Goal: Task Accomplishment & Management: Manage account settings

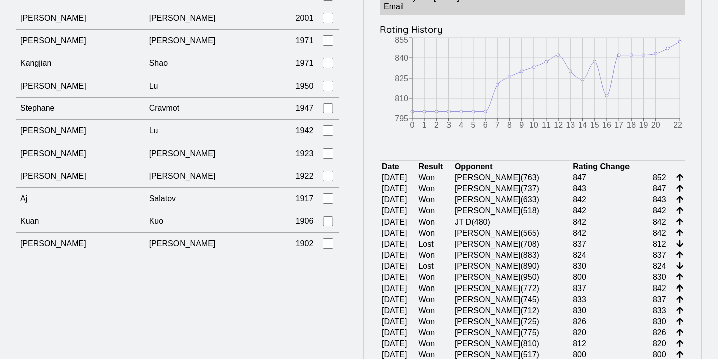
scroll to position [9831, 0]
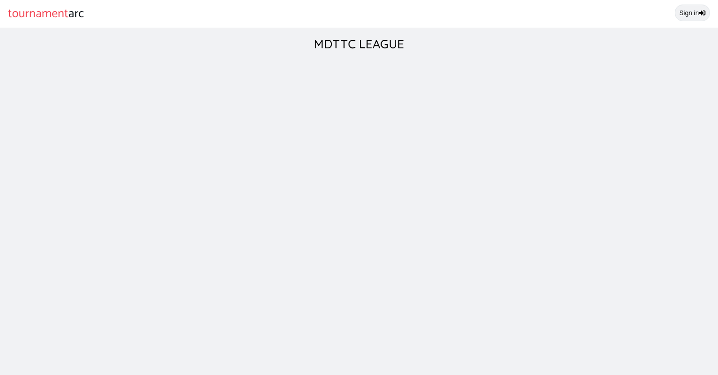
click at [698, 17] on link "Sign in" at bounding box center [692, 13] width 35 height 17
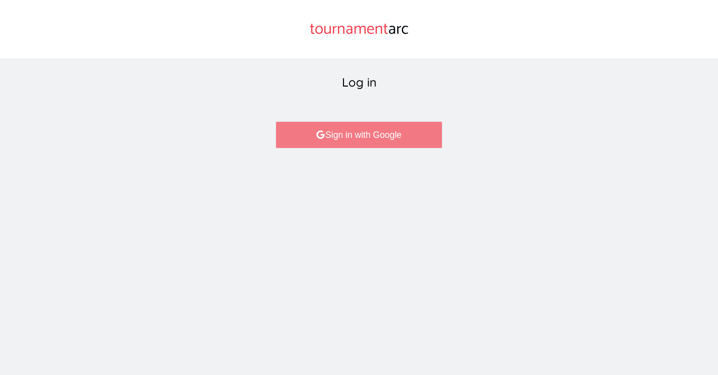
click at [327, 142] on link "Sign in with Google" at bounding box center [359, 134] width 166 height 27
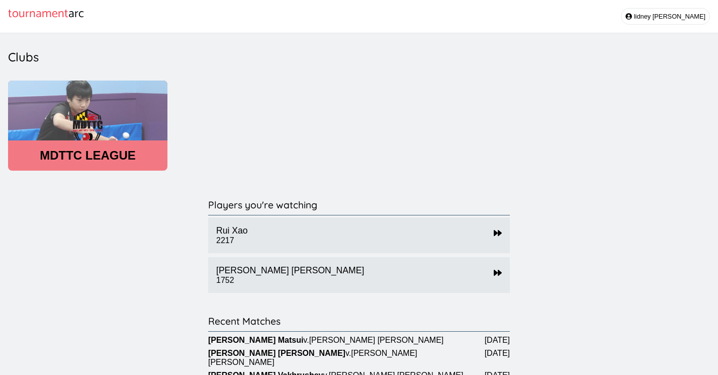
click at [138, 157] on header "MDTTC LEAGUE" at bounding box center [87, 155] width 159 height 14
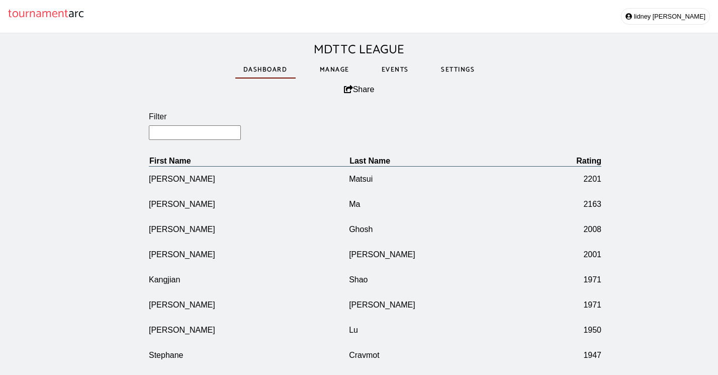
click at [331, 68] on link "Manage" at bounding box center [335, 69] width 46 height 35
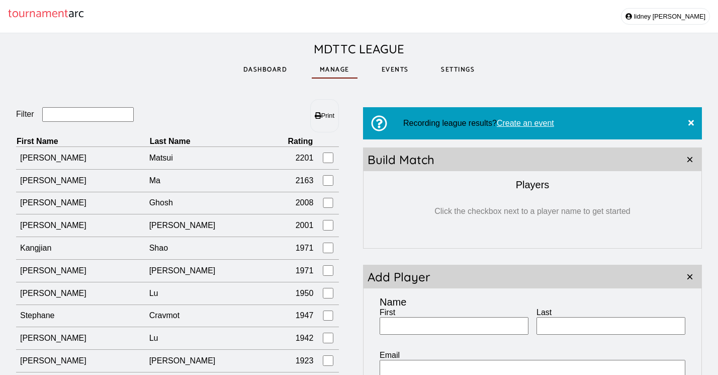
click at [99, 116] on input "Filter" at bounding box center [88, 114] width 92 height 15
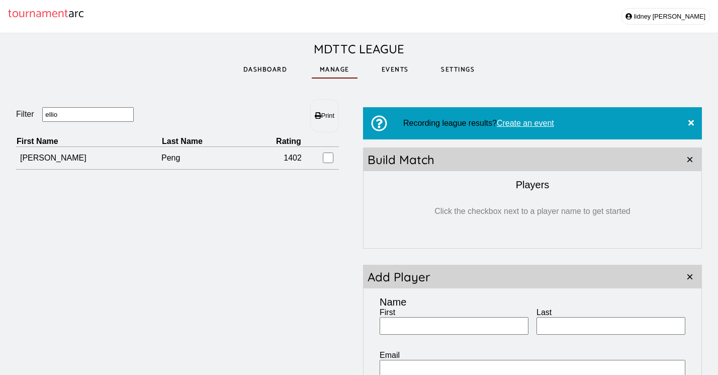
type input "Elliotts"
drag, startPoint x: 99, startPoint y: 116, endPoint x: 421, endPoint y: 325, distance: 384.5
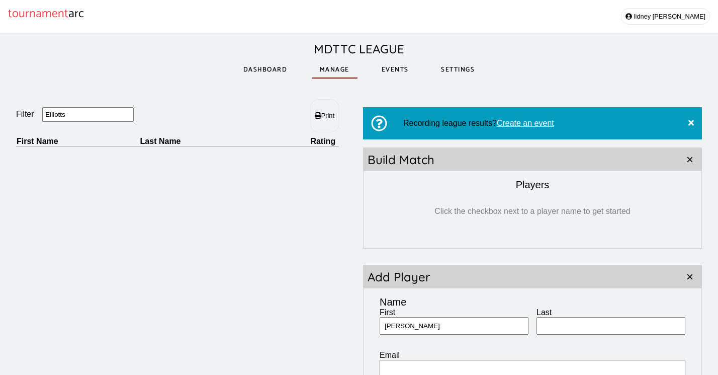
type input "[PERSON_NAME]"
click at [549, 328] on input "EElliot" at bounding box center [611, 326] width 149 height 18
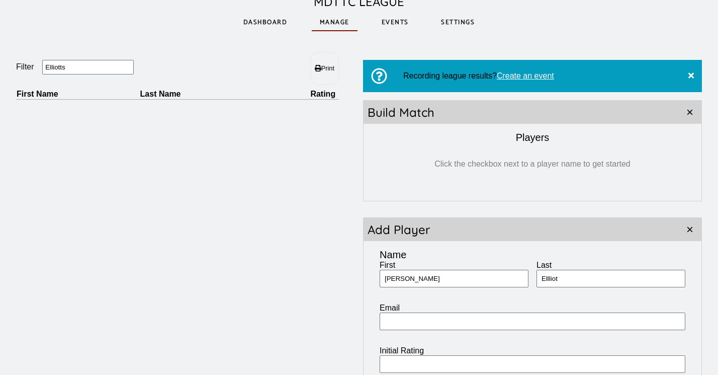
scroll to position [62, 0]
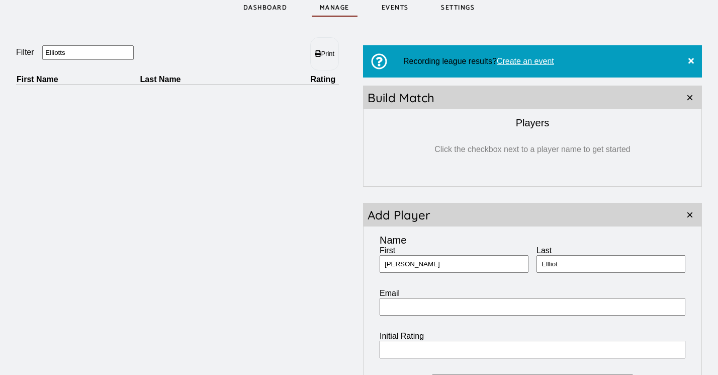
type input "Ellliot"
click at [476, 354] on input "Initial Rating" at bounding box center [533, 349] width 306 height 18
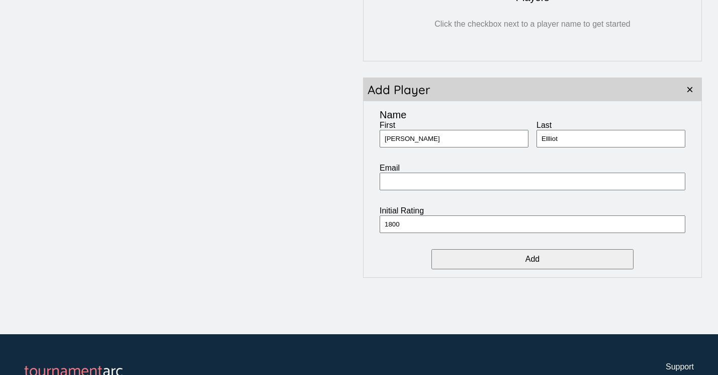
scroll to position [192, 0]
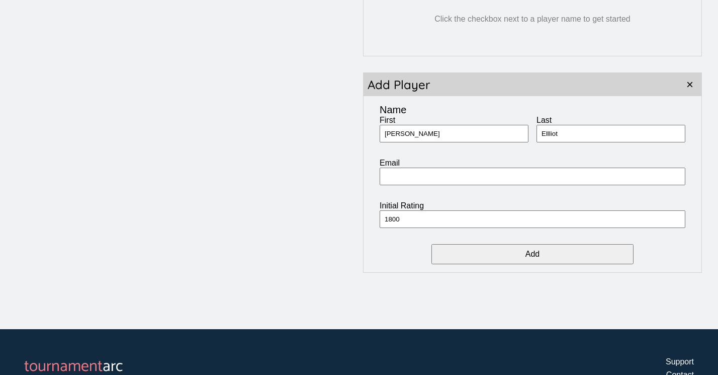
type input "1800"
click at [589, 256] on input "Add" at bounding box center [533, 254] width 202 height 20
type input "[PERSON_NAME]"
type input "364"
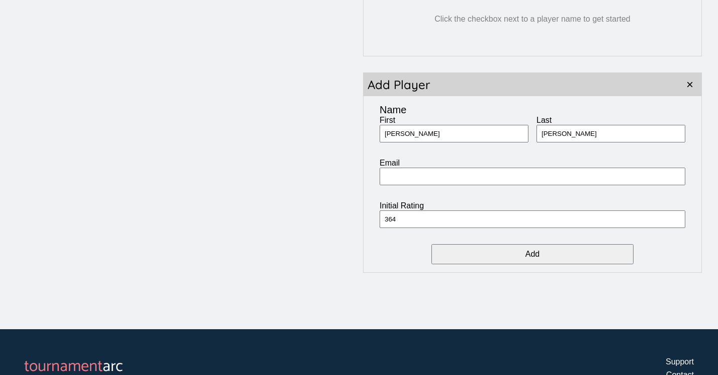
click at [533, 254] on input "Add" at bounding box center [533, 254] width 202 height 20
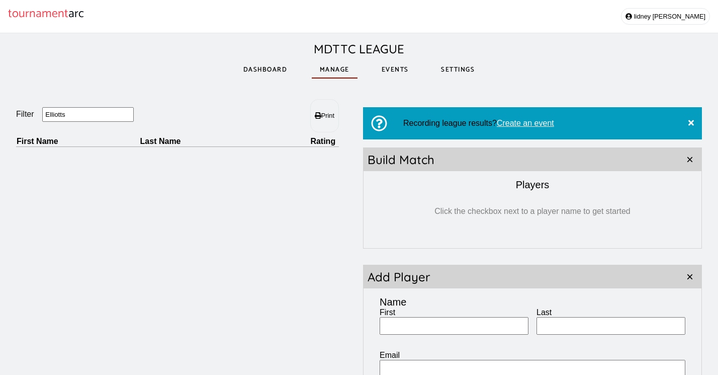
scroll to position [0, 0]
drag, startPoint x: 73, startPoint y: 119, endPoint x: -6, endPoint y: 120, distance: 79.0
click at [0, 120] on html "tournament arc lidney castro MDTTC LEAGUE Dashboard Manage Events Settings Filt…" at bounding box center [359, 310] width 718 height 620
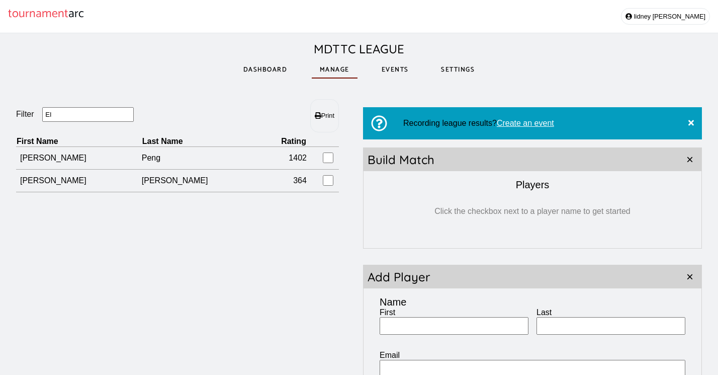
type input "E"
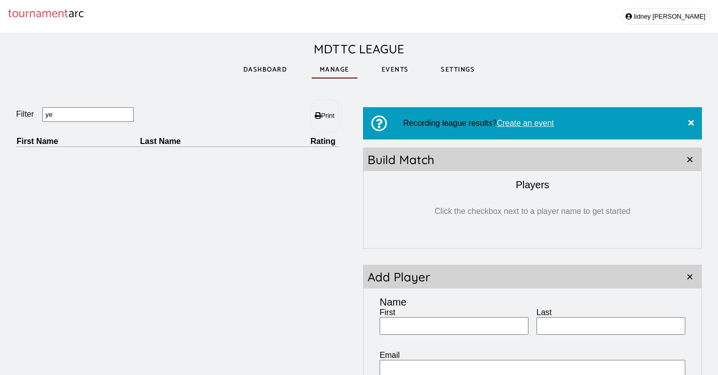
type input "y"
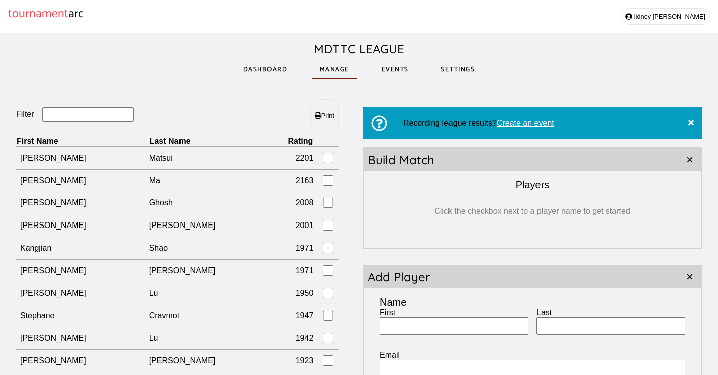
click at [412, 328] on input "First" at bounding box center [454, 326] width 149 height 18
type input "Yixiao"
type input "We"
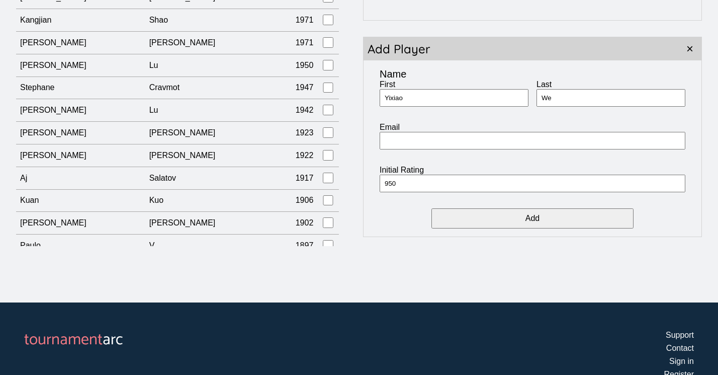
type input "950"
click at [543, 219] on input "Add" at bounding box center [533, 218] width 202 height 20
type input "[PERSON_NAME]"
type input "2050"
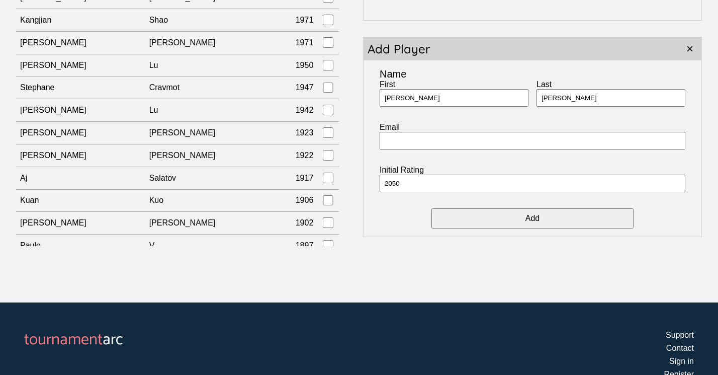
click at [466, 219] on input "Add" at bounding box center [533, 218] width 202 height 20
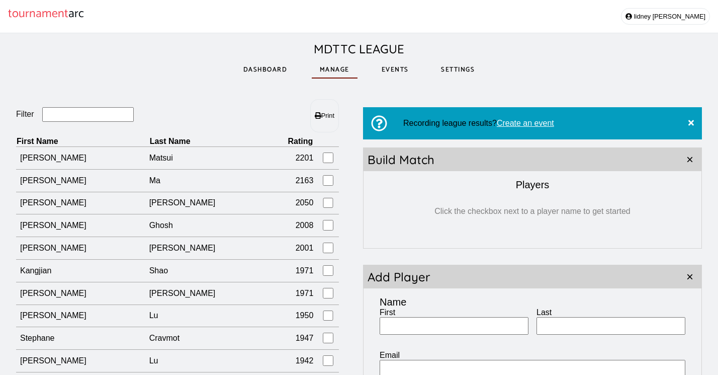
scroll to position [0, 0]
click at [98, 114] on input "Filter" at bounding box center [88, 114] width 92 height 15
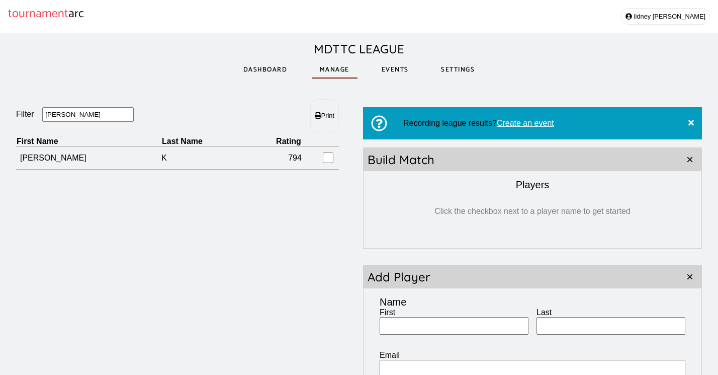
drag, startPoint x: 98, startPoint y: 114, endPoint x: 36, endPoint y: 113, distance: 61.9
click at [36, 113] on fieldset "Filter Joe" at bounding box center [96, 115] width 161 height 16
drag, startPoint x: 36, startPoint y: 113, endPoint x: 12, endPoint y: 117, distance: 24.5
click at [12, 117] on div "Filter Kate Print First Name Last Name Rating Kate Lin 1069 Recording league re…" at bounding box center [359, 282] width 718 height 398
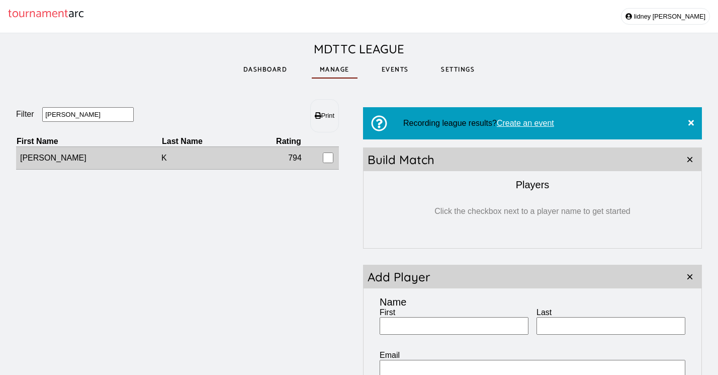
type input "Joe"
drag, startPoint x: 90, startPoint y: 152, endPoint x: 165, endPoint y: 163, distance: 76.7
click at [165, 163] on td "K" at bounding box center [204, 158] width 87 height 23
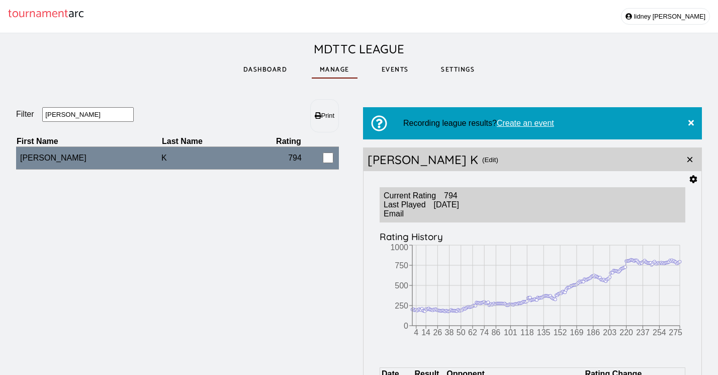
click at [695, 178] on icon at bounding box center [694, 179] width 8 height 8
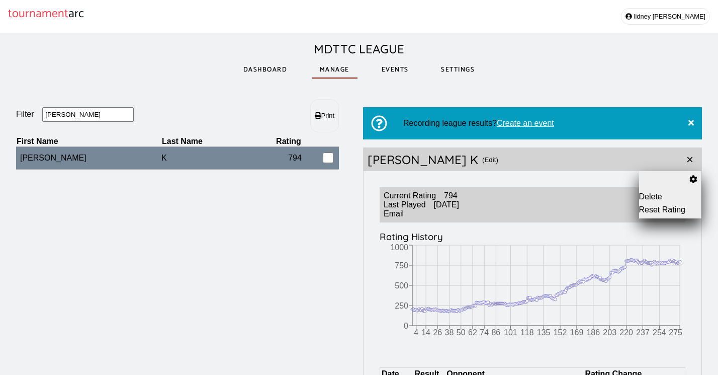
click at [653, 208] on button "Reset Rating" at bounding box center [670, 209] width 63 height 9
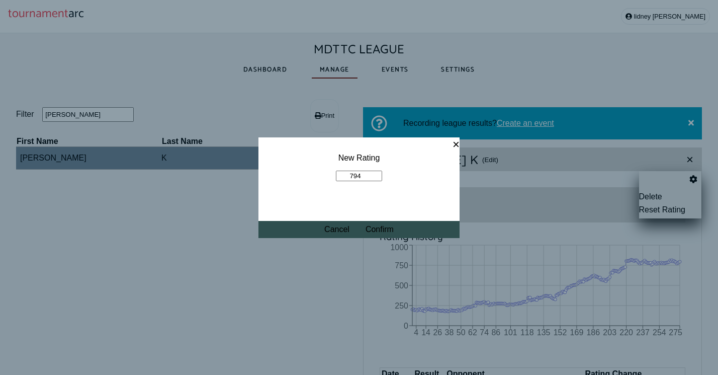
drag, startPoint x: 367, startPoint y: 174, endPoint x: 306, endPoint y: 180, distance: 61.2
click at [306, 180] on fieldset "New Rating 794" at bounding box center [359, 167] width 201 height 60
drag, startPoint x: 369, startPoint y: 174, endPoint x: 339, endPoint y: 174, distance: 29.2
click at [339, 174] on input "794" at bounding box center [359, 175] width 46 height 11
type input "1000"
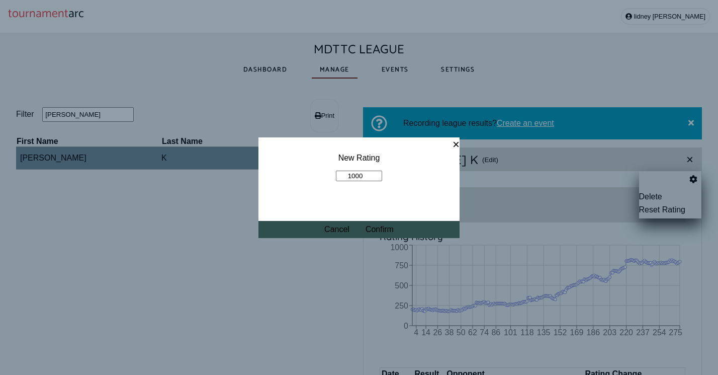
click at [384, 229] on button "Confirm" at bounding box center [380, 229] width 28 height 9
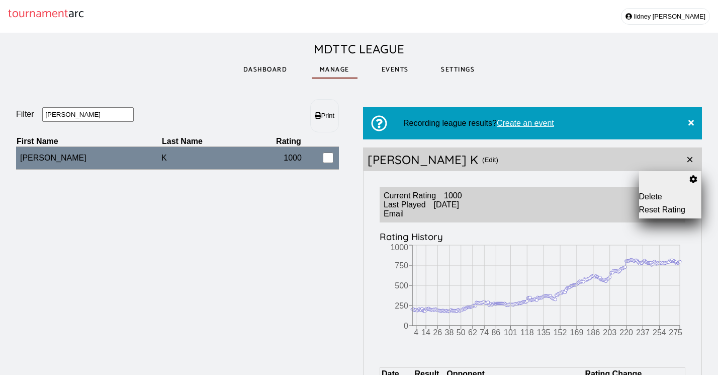
click at [391, 71] on link "Events" at bounding box center [395, 69] width 43 height 35
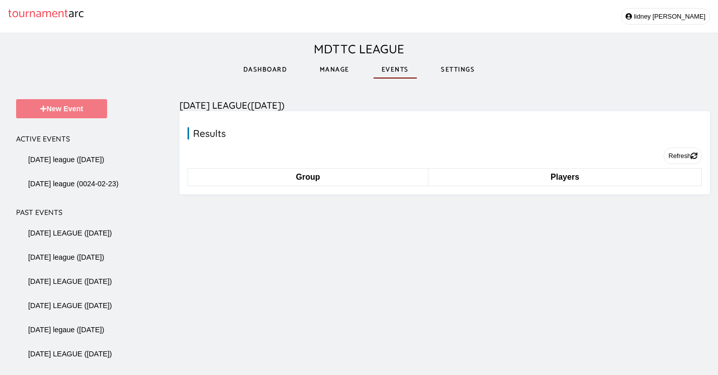
click at [61, 109] on button "New Event" at bounding box center [61, 108] width 91 height 19
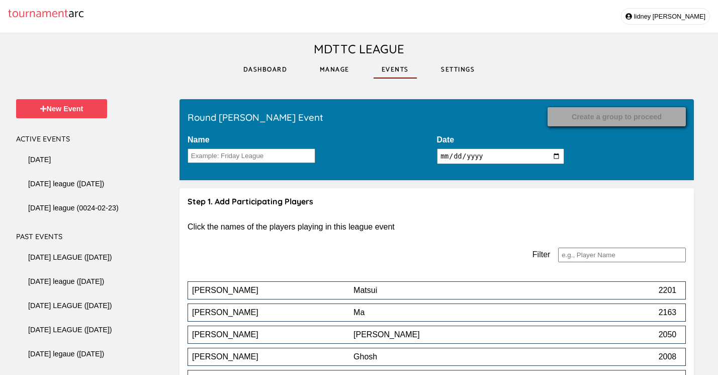
click at [486, 164] on fieldset "Date 2025-10-09" at bounding box center [561, 149] width 249 height 29
click at [487, 162] on input "2025-10-09" at bounding box center [501, 156] width 128 height 16
type input "2025-10-03"
click at [304, 155] on input "Name" at bounding box center [252, 155] width 128 height 15
click at [511, 156] on input "2025-10-03" at bounding box center [501, 156] width 128 height 16
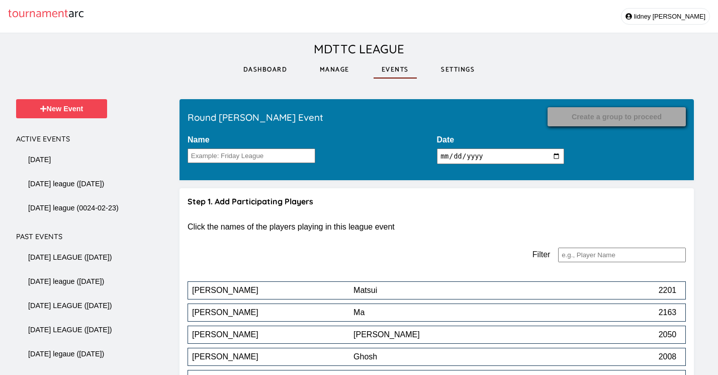
click at [287, 159] on input "Name" at bounding box center [252, 155] width 128 height 15
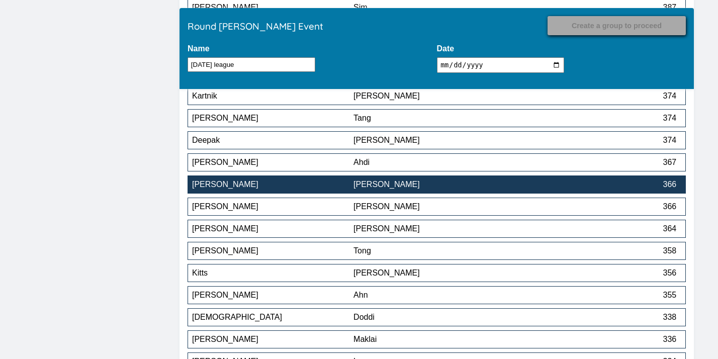
scroll to position [114, 0]
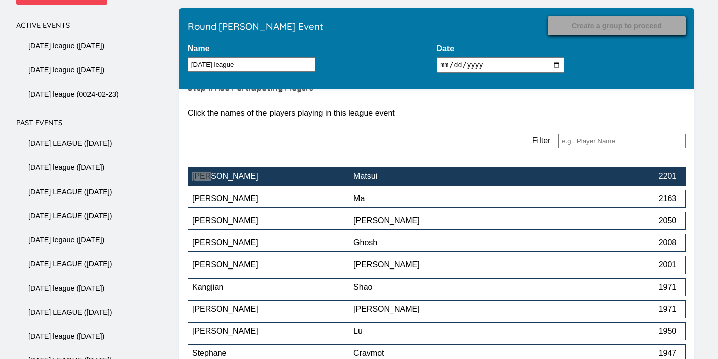
type input "friday league"
click at [411, 181] on div "Matsui" at bounding box center [434, 176] width 161 height 9
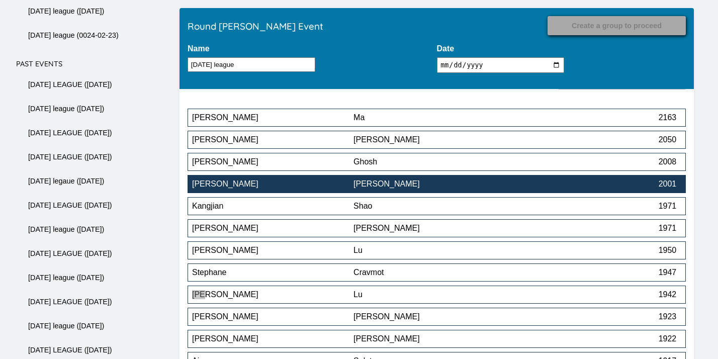
scroll to position [175, 0]
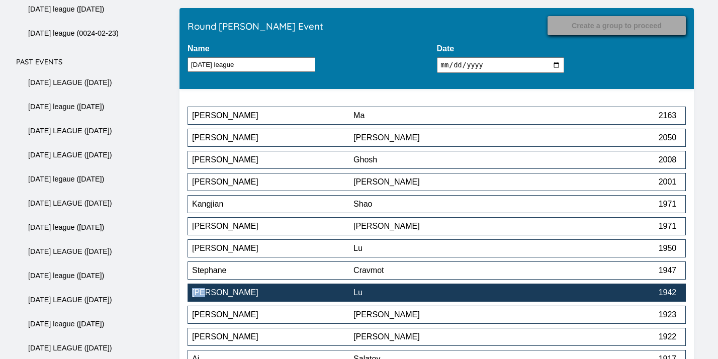
click at [362, 297] on div "Lu" at bounding box center [434, 292] width 161 height 9
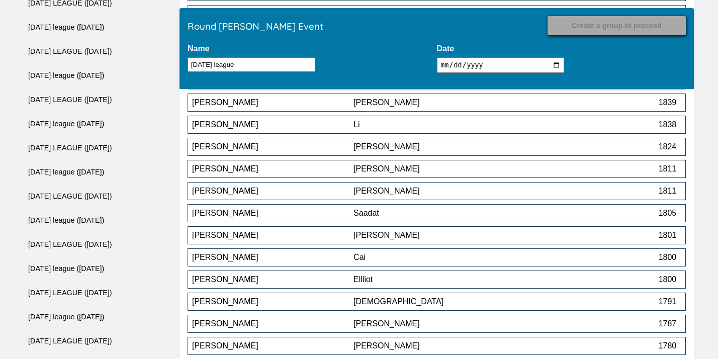
scroll to position [519, 0]
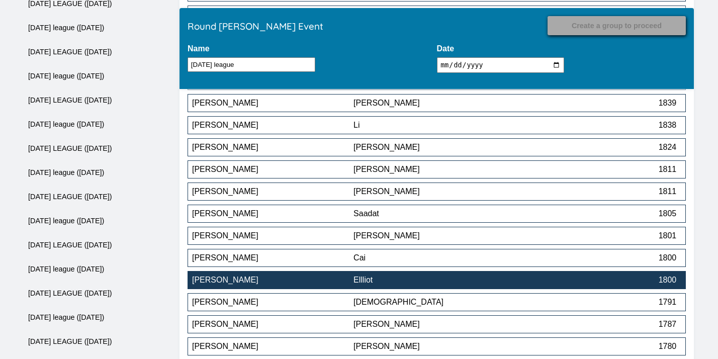
click at [346, 285] on div "[PERSON_NAME]" at bounding box center [272, 280] width 161 height 9
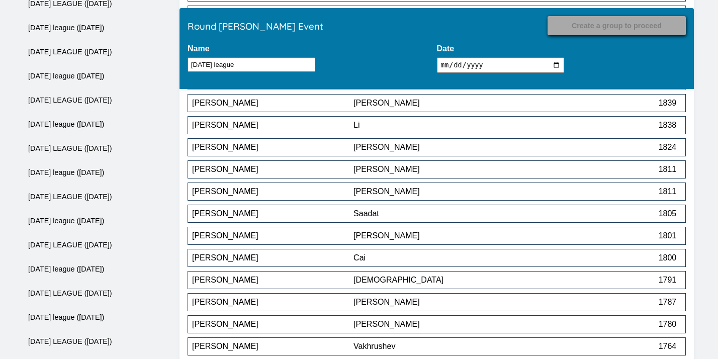
scroll to position [733, 0]
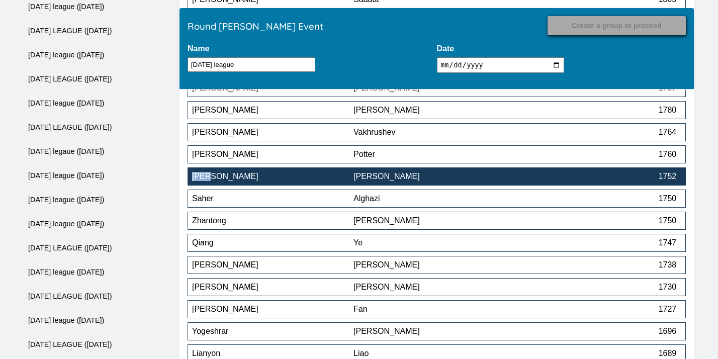
click at [441, 177] on div "[PERSON_NAME]" at bounding box center [434, 176] width 161 height 9
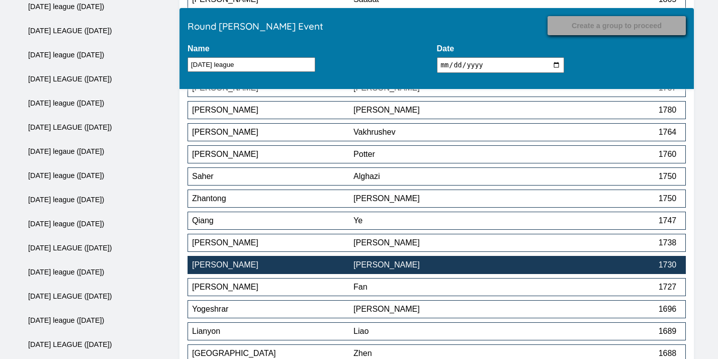
click at [417, 269] on div "[PERSON_NAME]" at bounding box center [434, 265] width 161 height 9
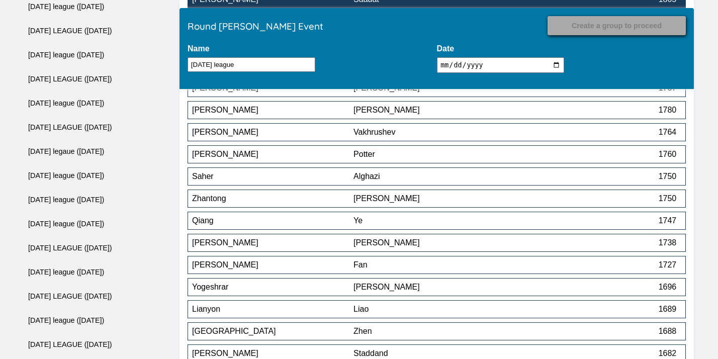
scroll to position [1087, 0]
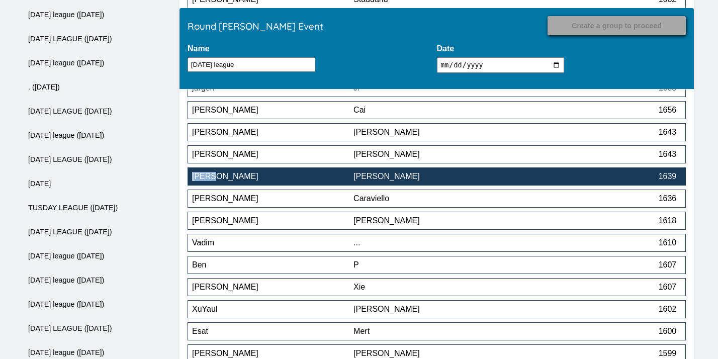
click at [452, 179] on div "[PERSON_NAME]" at bounding box center [434, 176] width 161 height 9
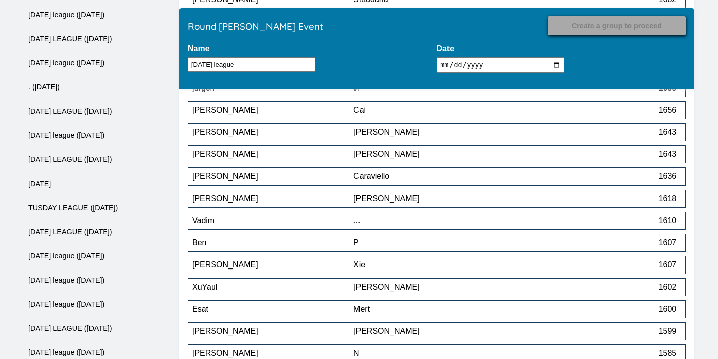
scroll to position [1641, 0]
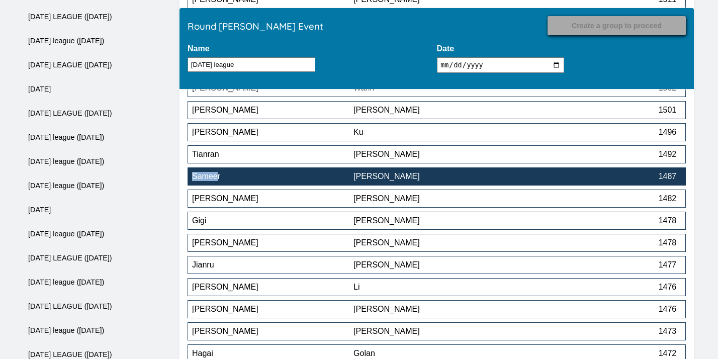
click at [419, 181] on div "[PERSON_NAME]" at bounding box center [434, 176] width 161 height 9
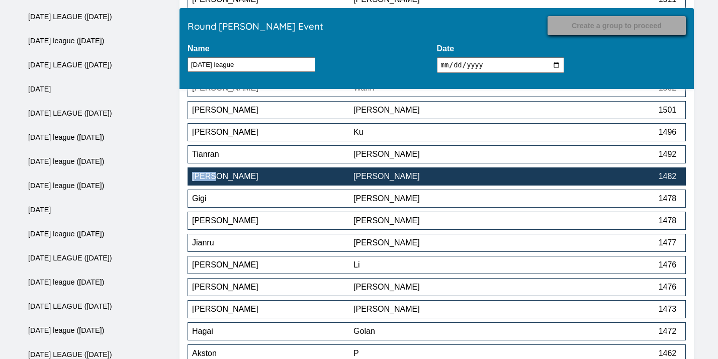
click at [349, 178] on div "[PERSON_NAME]" at bounding box center [272, 176] width 161 height 9
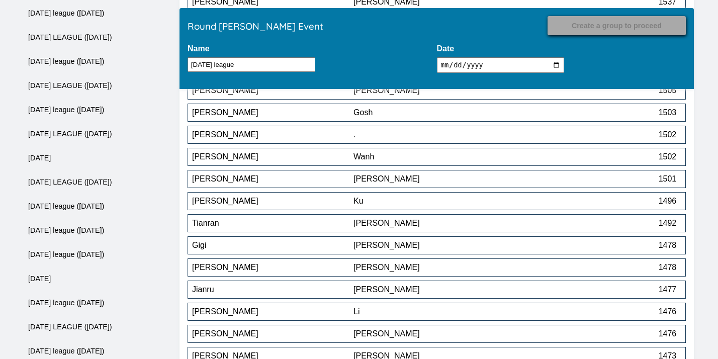
scroll to position [1593, 0]
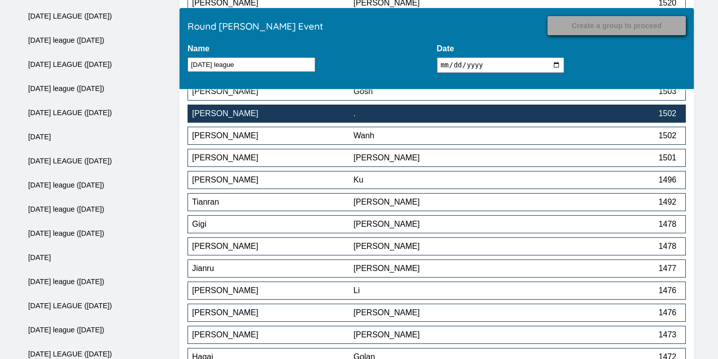
click at [430, 122] on button "Anteneh . 1502" at bounding box center [437, 114] width 498 height 18
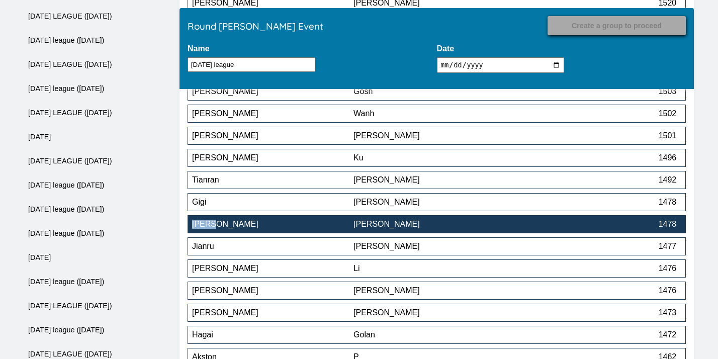
click at [380, 228] on div "[PERSON_NAME]" at bounding box center [434, 224] width 161 height 9
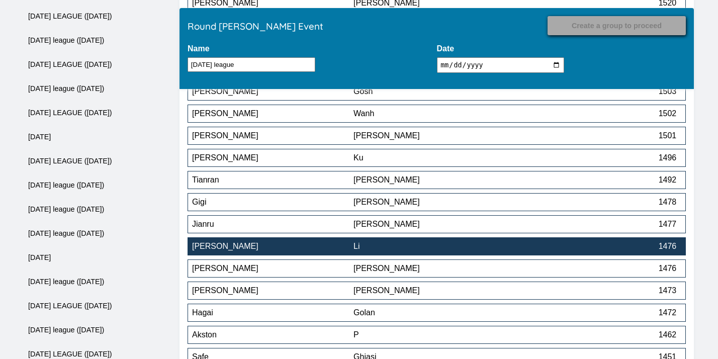
click at [373, 243] on button "Ryan Li 1476" at bounding box center [437, 246] width 498 height 18
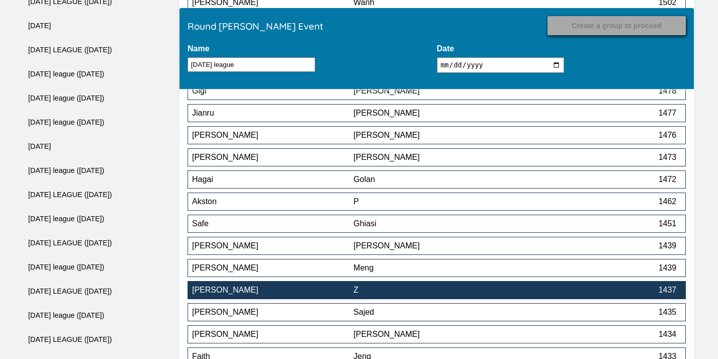
scroll to position [1704, 0]
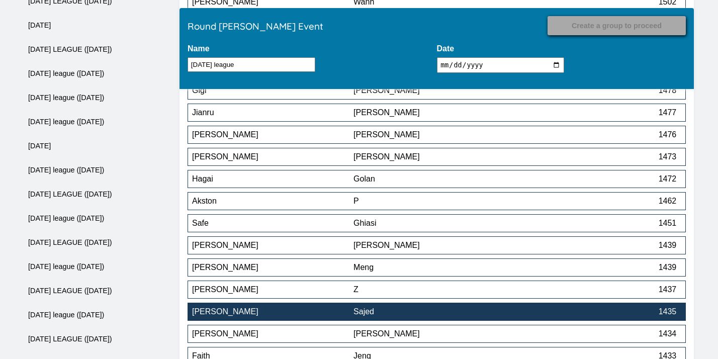
click at [341, 314] on div "[PERSON_NAME]" at bounding box center [272, 311] width 161 height 9
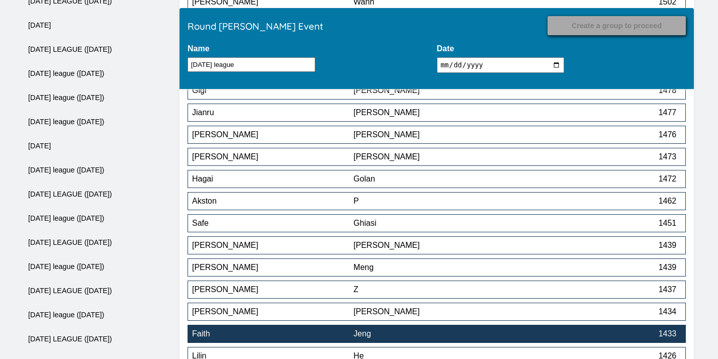
click at [337, 332] on div "Faith" at bounding box center [272, 333] width 161 height 9
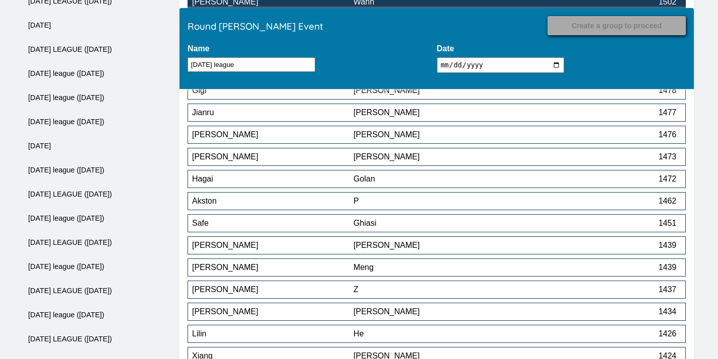
scroll to position [2017, 0]
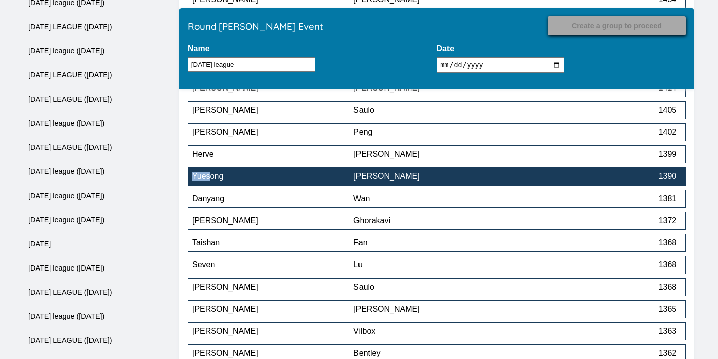
click at [426, 185] on button "Yuesong Wang 1390" at bounding box center [437, 176] width 498 height 18
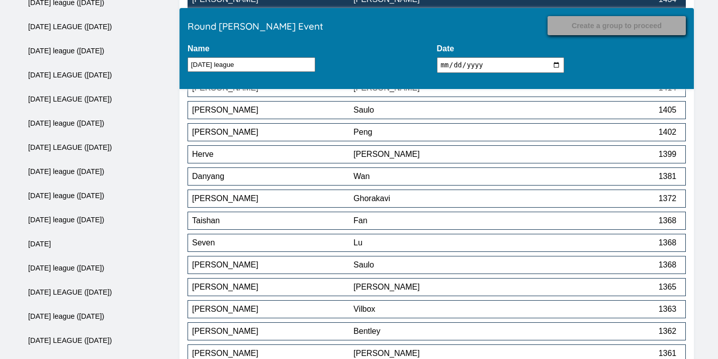
scroll to position [2349, 0]
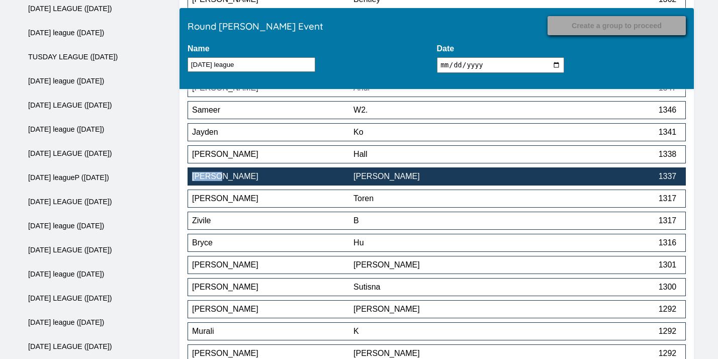
click at [433, 179] on div "[PERSON_NAME]" at bounding box center [434, 176] width 161 height 9
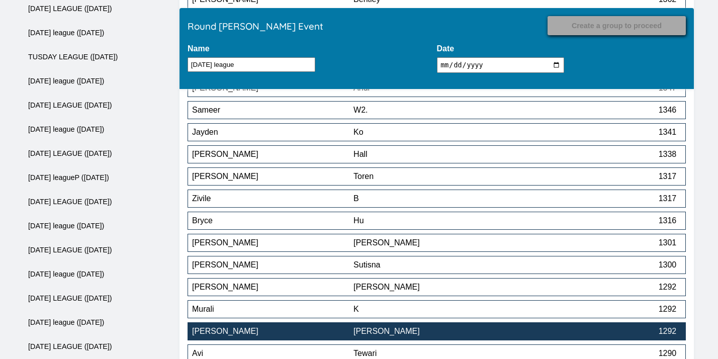
scroll to position [2570, 0]
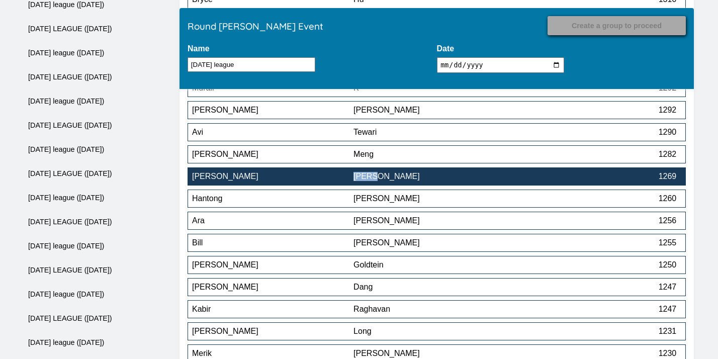
click at [388, 180] on div "[PERSON_NAME]" at bounding box center [434, 176] width 161 height 9
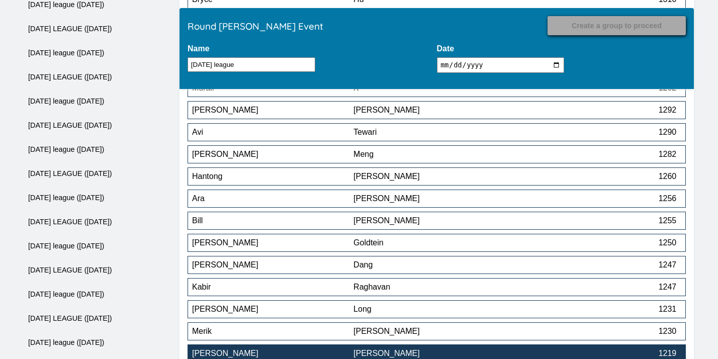
scroll to position [2791, 0]
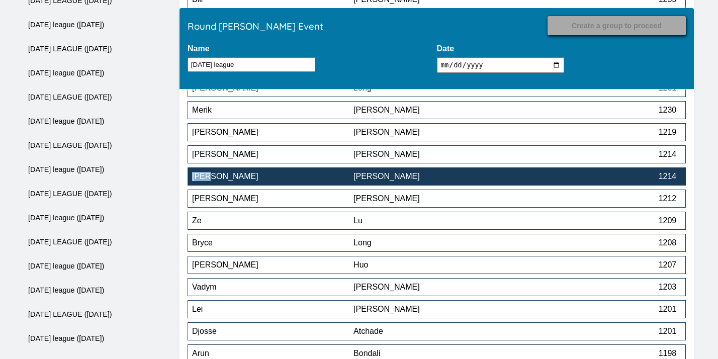
click at [341, 176] on div "[PERSON_NAME]" at bounding box center [272, 176] width 161 height 9
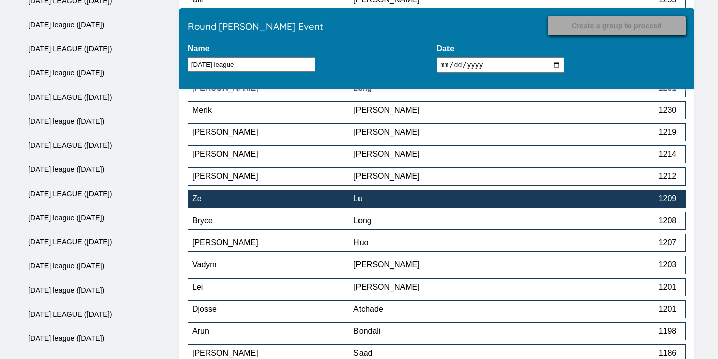
click at [322, 206] on button "Ze Lu 1209" at bounding box center [437, 199] width 498 height 18
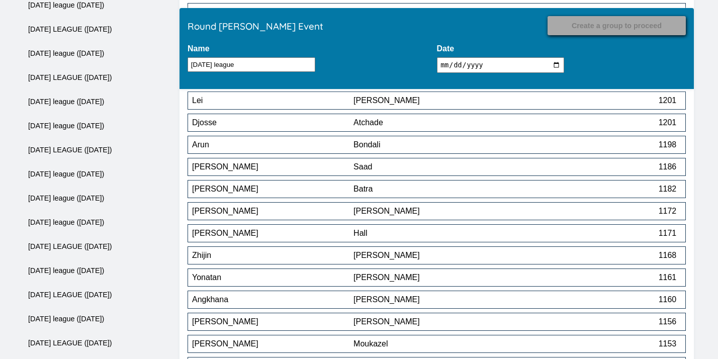
scroll to position [2959, 0]
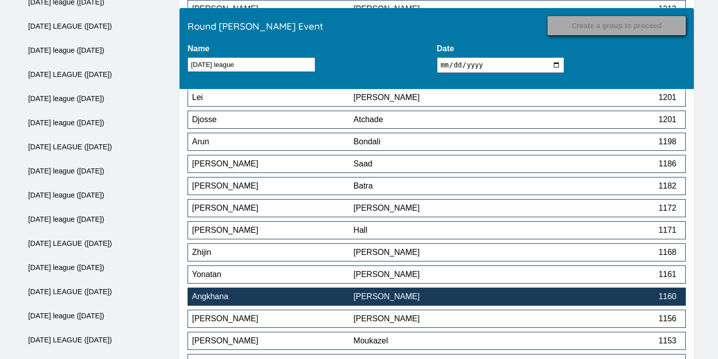
click at [326, 301] on div "Angkhana" at bounding box center [272, 296] width 161 height 9
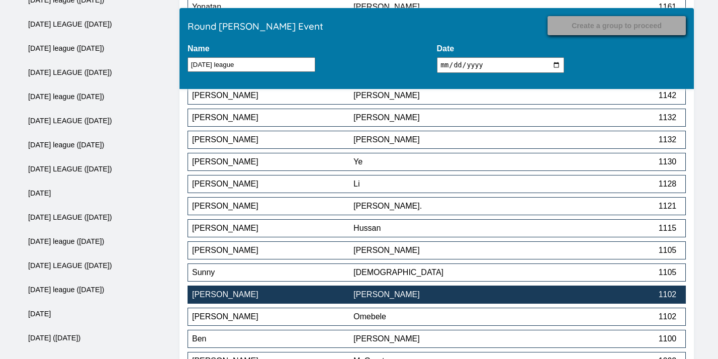
scroll to position [3227, 0]
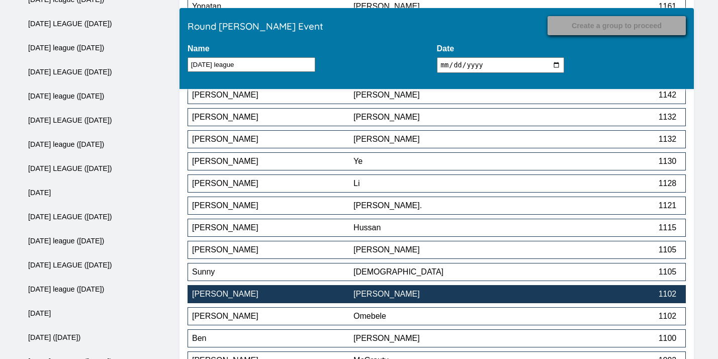
click at [329, 296] on div "[PERSON_NAME]" at bounding box center [272, 294] width 161 height 9
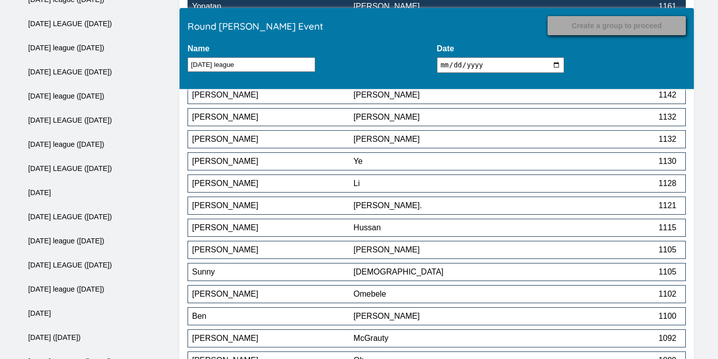
scroll to position [3499, 0]
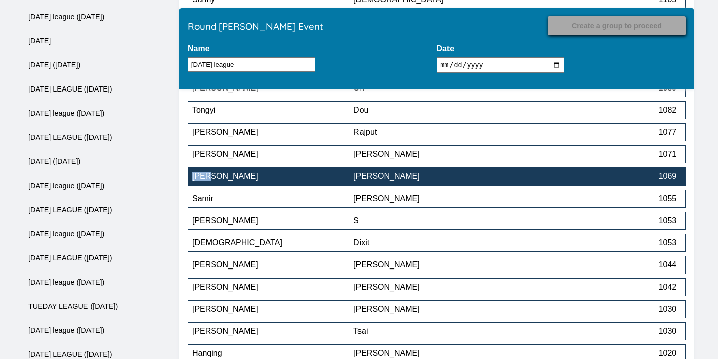
click at [414, 181] on div "[PERSON_NAME]" at bounding box center [434, 176] width 161 height 9
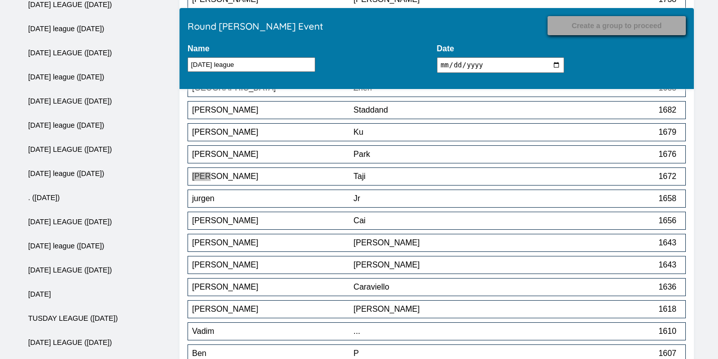
scroll to position [3521, 0]
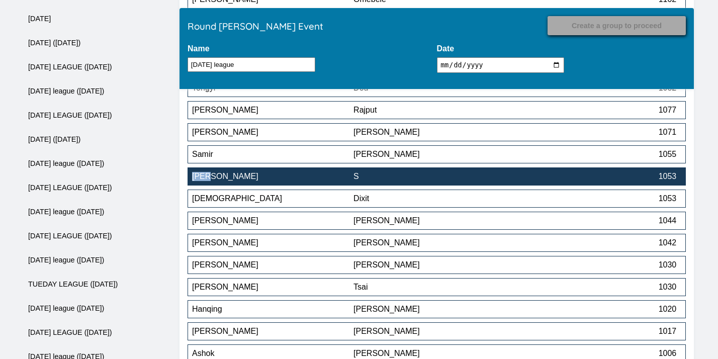
click at [391, 180] on div "S" at bounding box center [434, 176] width 161 height 9
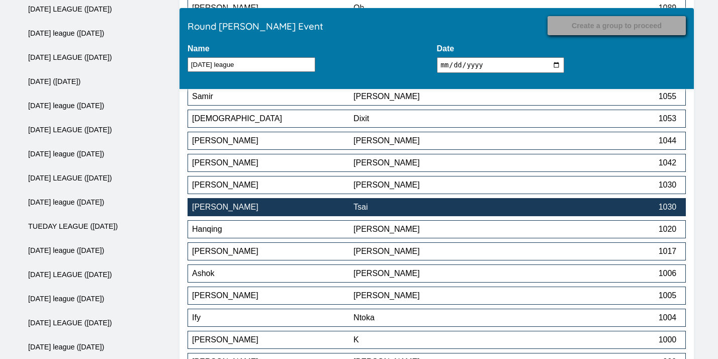
scroll to position [3580, 0]
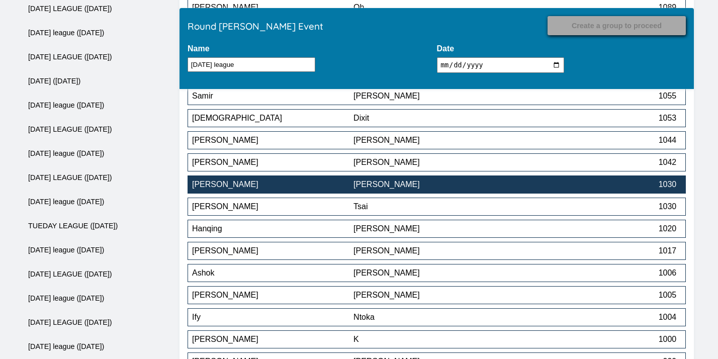
click at [383, 189] on div "[PERSON_NAME]" at bounding box center [434, 184] width 161 height 9
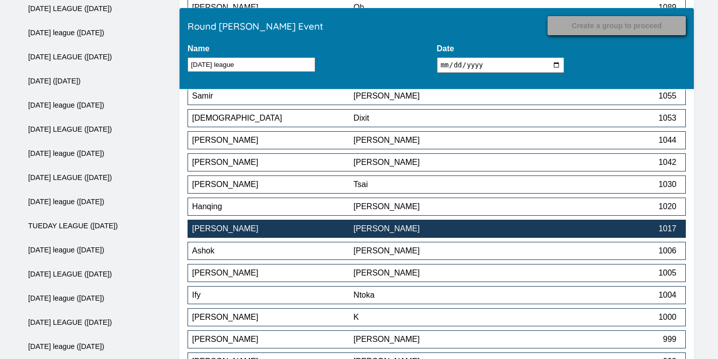
click at [369, 226] on button "Alice Liu 1017" at bounding box center [437, 229] width 498 height 18
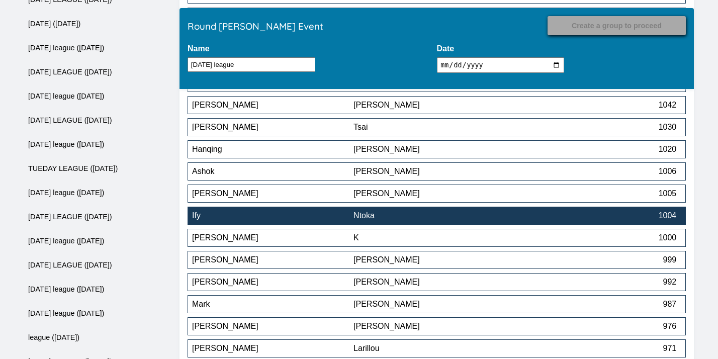
scroll to position [3643, 0]
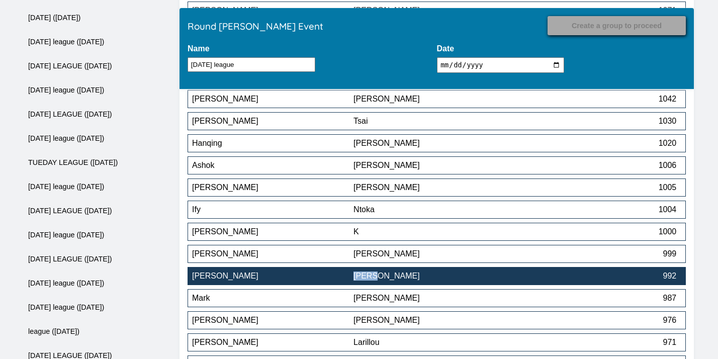
click at [302, 280] on div "[PERSON_NAME]" at bounding box center [272, 276] width 161 height 9
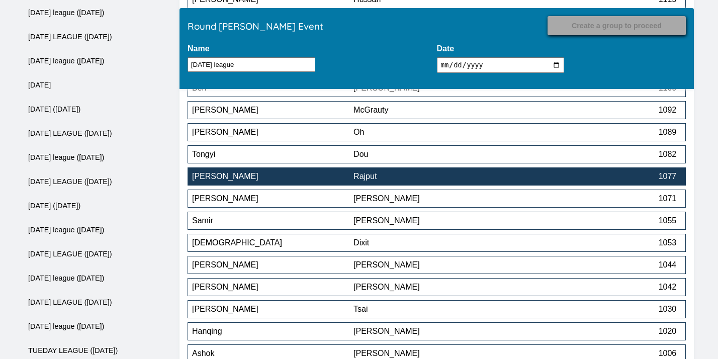
scroll to position [3809, 0]
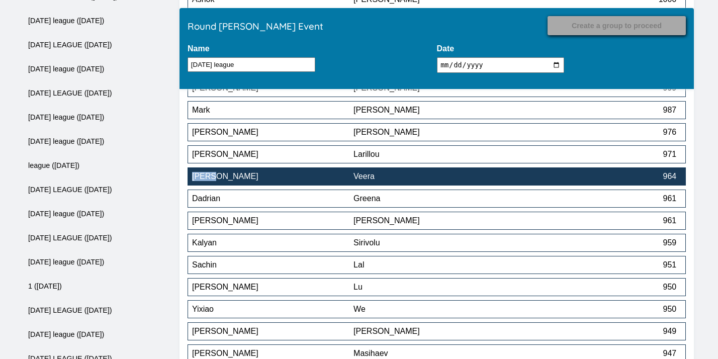
click at [338, 181] on div "[PERSON_NAME]" at bounding box center [272, 176] width 161 height 9
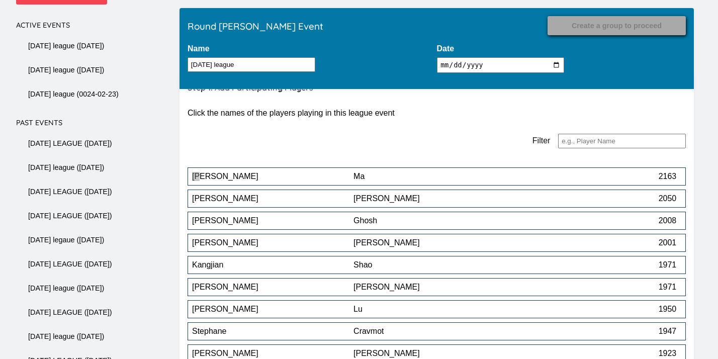
scroll to position [3699, 0]
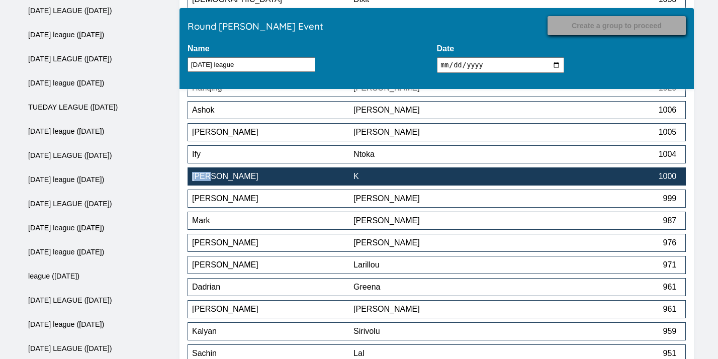
click at [387, 179] on div "K" at bounding box center [434, 176] width 161 height 9
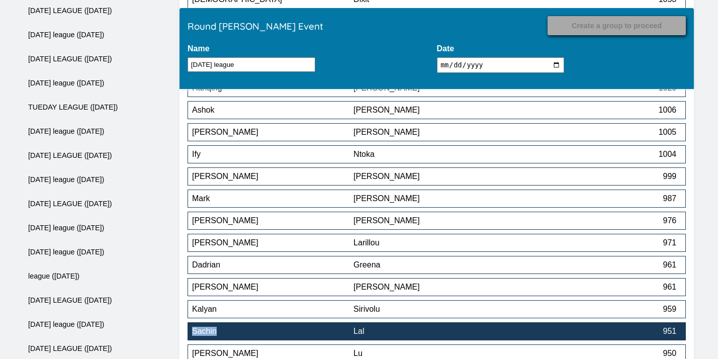
click at [313, 330] on div "Sachin" at bounding box center [272, 331] width 161 height 9
click at [405, 327] on button "Spencer Lu 950" at bounding box center [437, 331] width 498 height 18
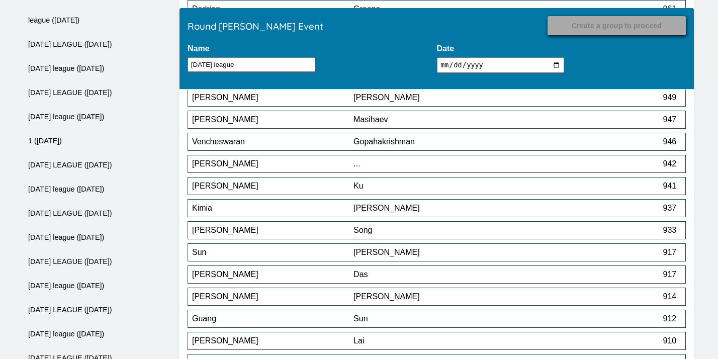
scroll to position [3958, 0]
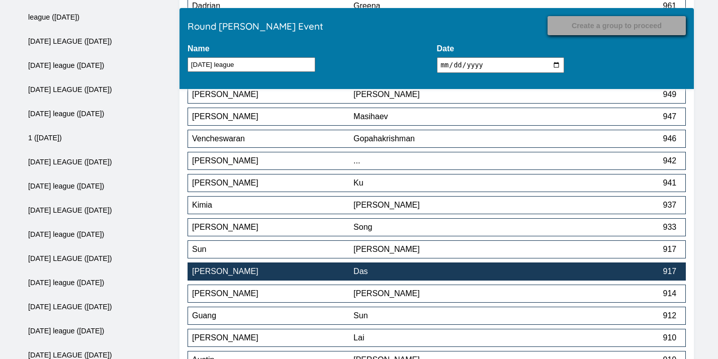
click at [402, 275] on div "Das" at bounding box center [434, 271] width 161 height 9
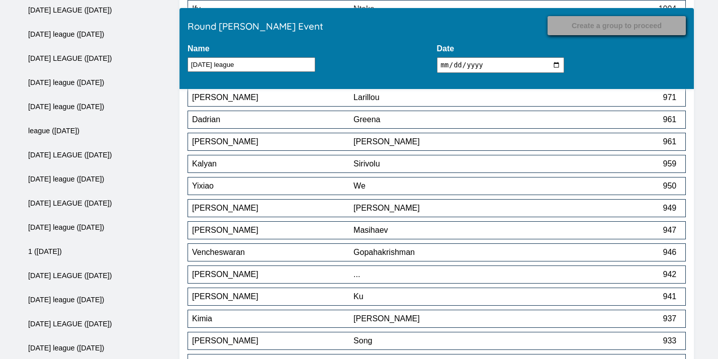
scroll to position [3836, 0]
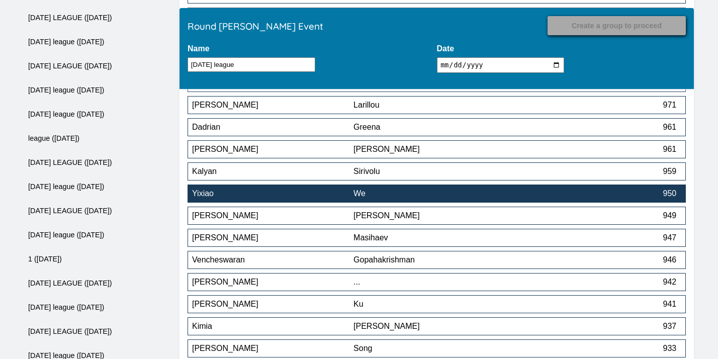
click at [395, 203] on button "Yixiao We 950" at bounding box center [437, 194] width 498 height 18
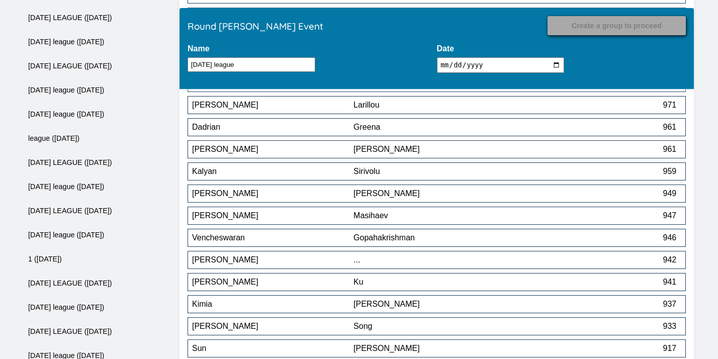
scroll to position [4097, 0]
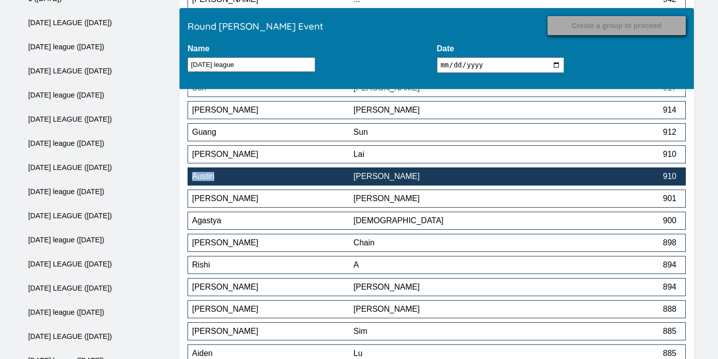
click at [305, 174] on button "Austin Goldstein 910" at bounding box center [437, 176] width 498 height 18
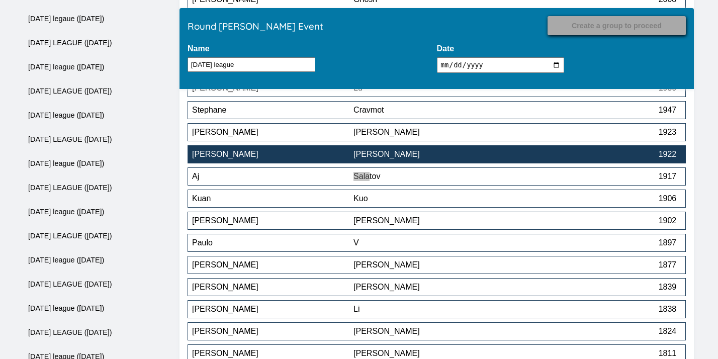
scroll to position [4362, 0]
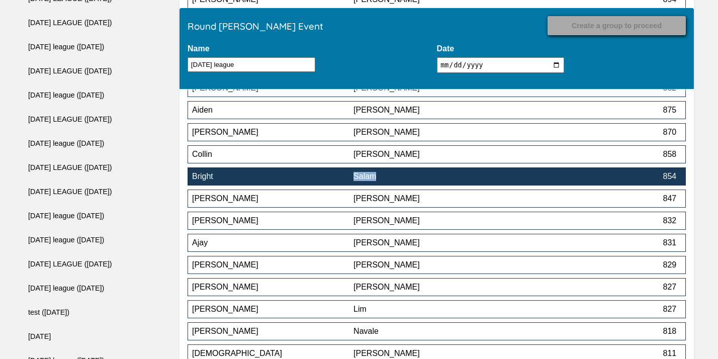
click at [313, 186] on button "Bright Salam 854" at bounding box center [437, 176] width 498 height 18
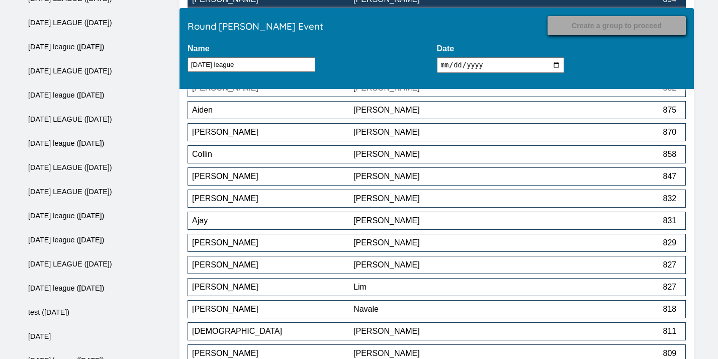
scroll to position [4672, 0]
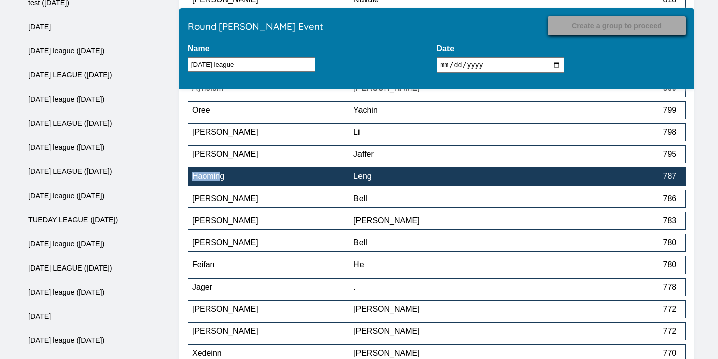
click at [295, 181] on div "Haoming" at bounding box center [272, 176] width 161 height 9
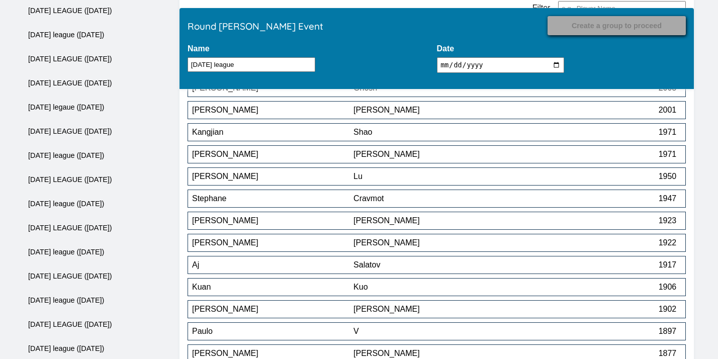
scroll to position [4849, 0]
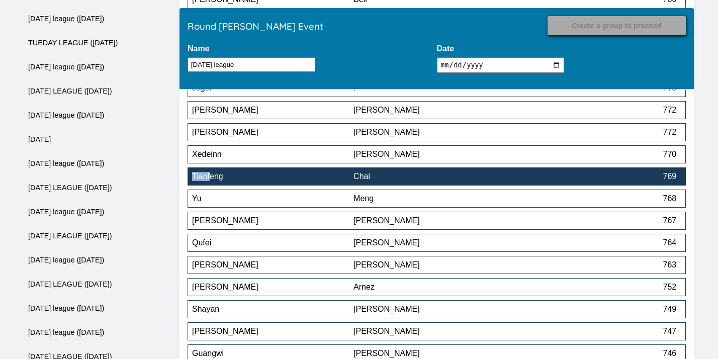
click at [308, 178] on div "Tianfeng" at bounding box center [272, 176] width 161 height 9
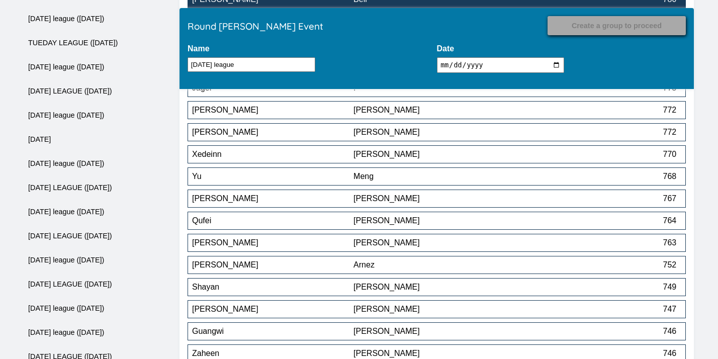
scroll to position [5203, 0]
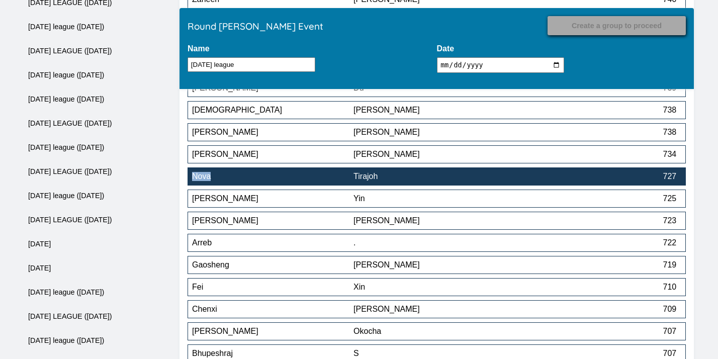
click at [373, 177] on div "Tirajoh" at bounding box center [434, 176] width 161 height 9
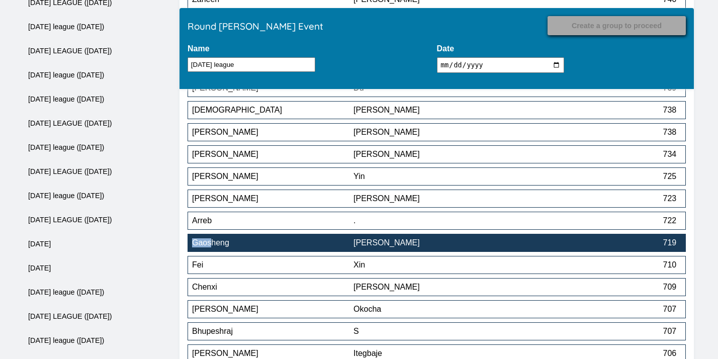
click at [396, 242] on div "[PERSON_NAME]" at bounding box center [434, 242] width 161 height 9
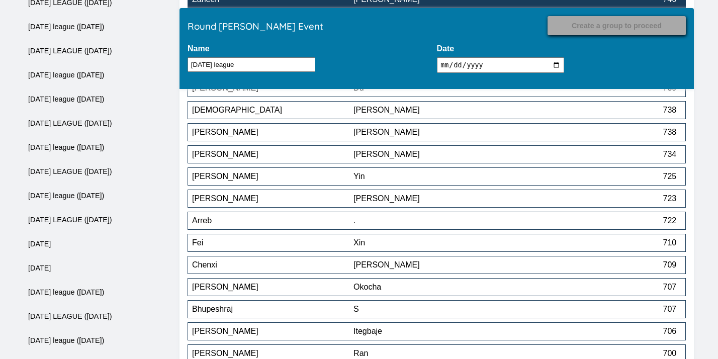
scroll to position [6000, 0]
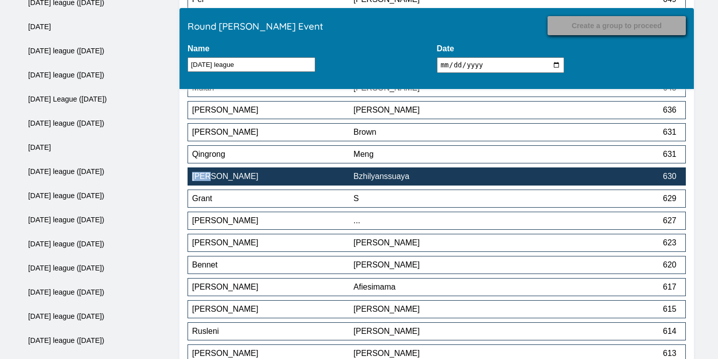
click at [410, 181] on div "Bzhilyanssuaya" at bounding box center [434, 176] width 161 height 9
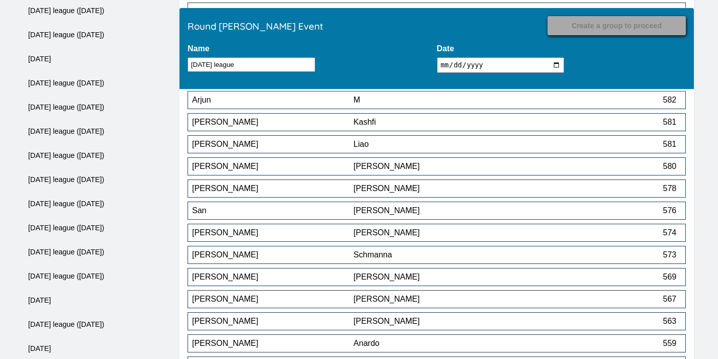
scroll to position [6288, 0]
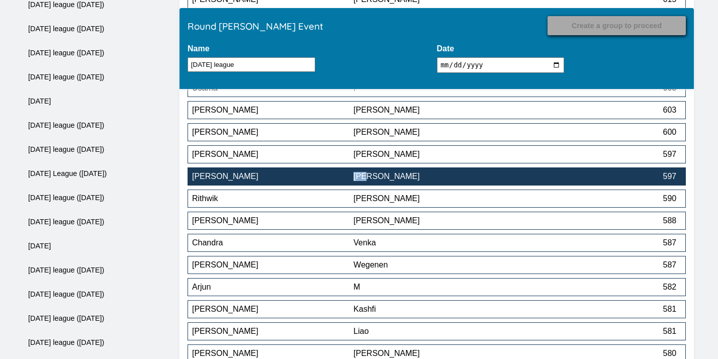
click at [372, 177] on div "[PERSON_NAME]" at bounding box center [434, 176] width 161 height 9
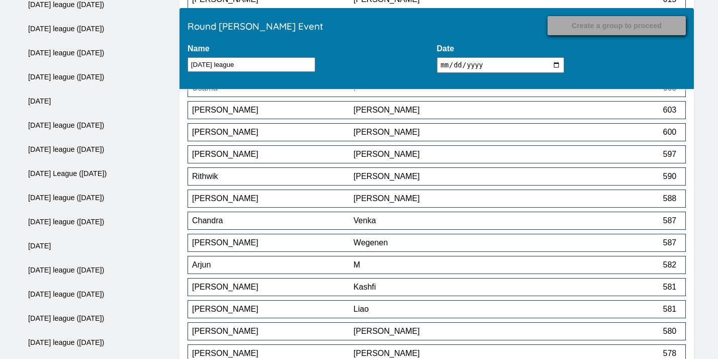
scroll to position [6885, 0]
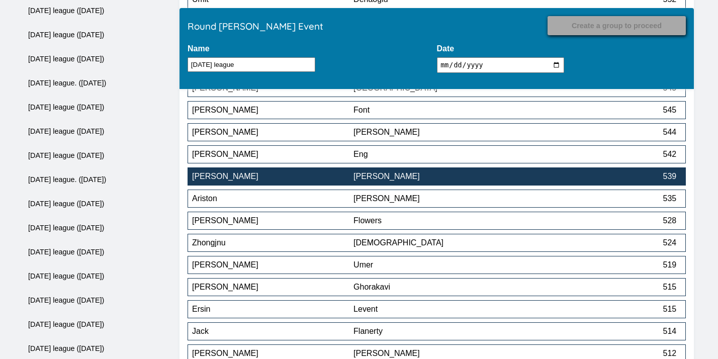
click at [416, 180] on div "[PERSON_NAME]" at bounding box center [434, 176] width 161 height 9
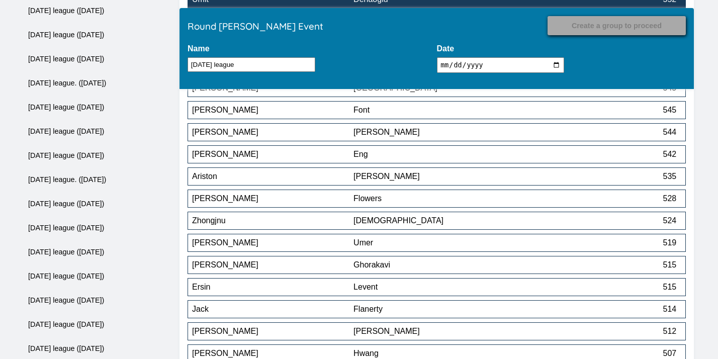
scroll to position [7593, 0]
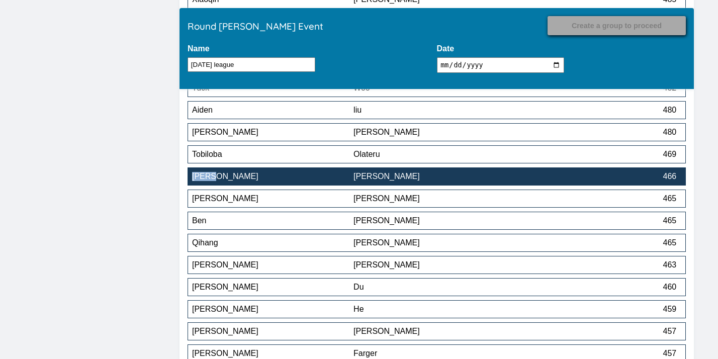
click at [385, 178] on div "[PERSON_NAME]" at bounding box center [434, 176] width 161 height 9
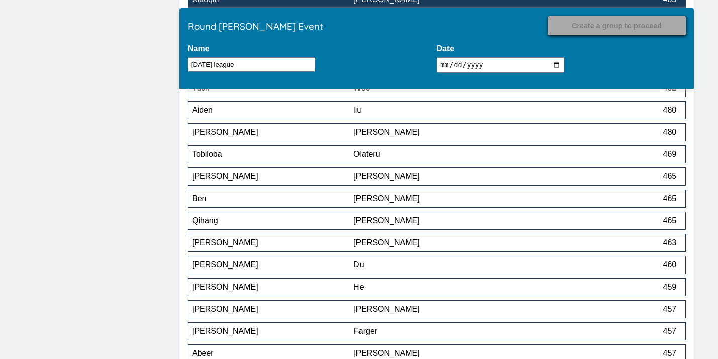
scroll to position [8412, 0]
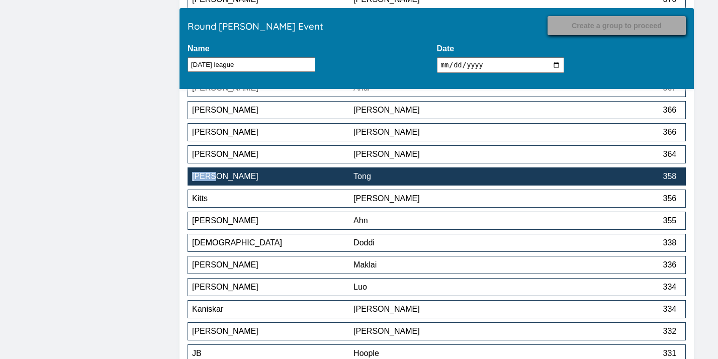
click at [437, 177] on div "Tong" at bounding box center [434, 176] width 161 height 9
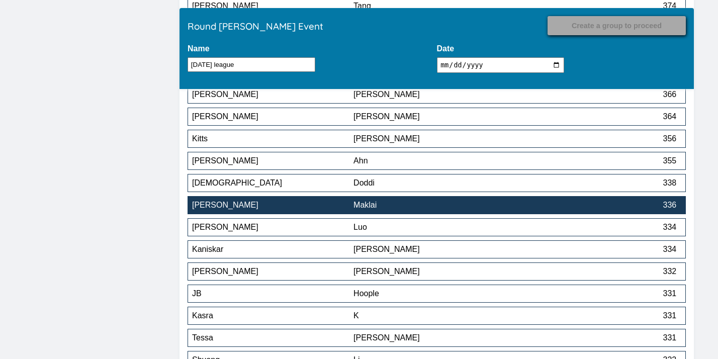
scroll to position [8450, 0]
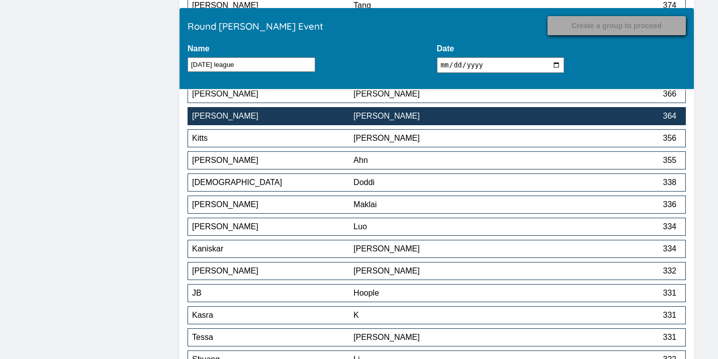
click at [547, 119] on div "364" at bounding box center [595, 116] width 161 height 9
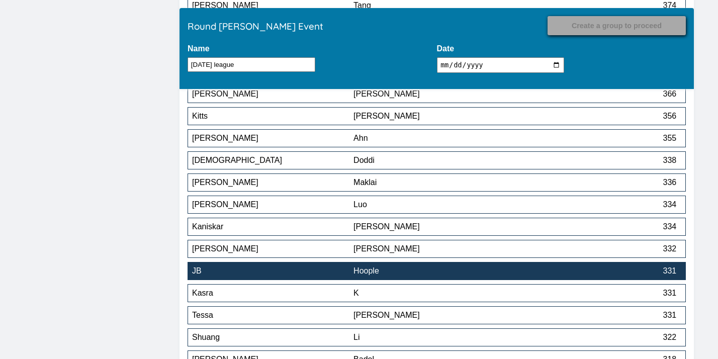
click at [471, 271] on div "Hoople" at bounding box center [434, 271] width 161 height 9
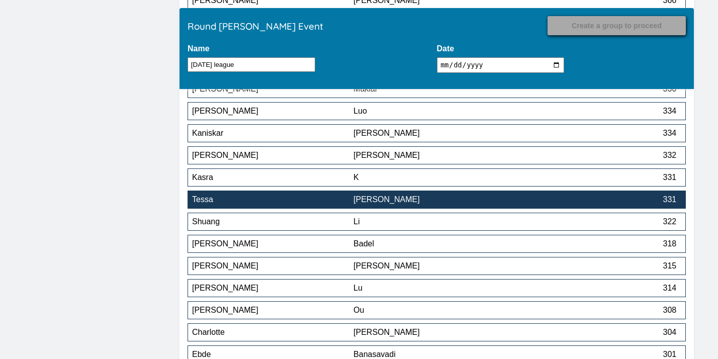
scroll to position [8547, 0]
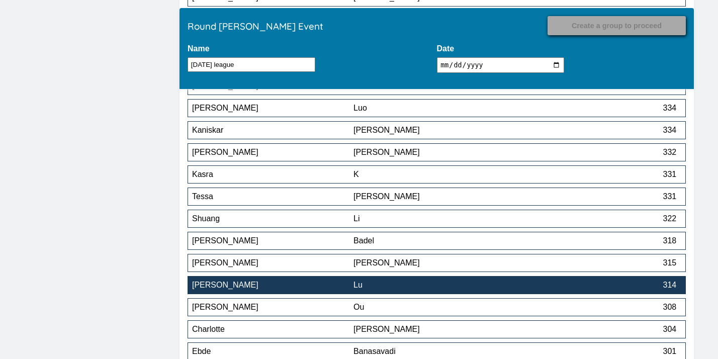
click at [459, 284] on div "Lu" at bounding box center [434, 285] width 161 height 9
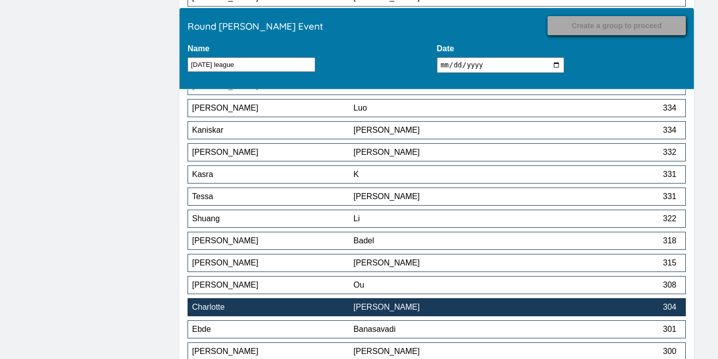
click at [450, 308] on div "[PERSON_NAME]" at bounding box center [434, 307] width 161 height 9
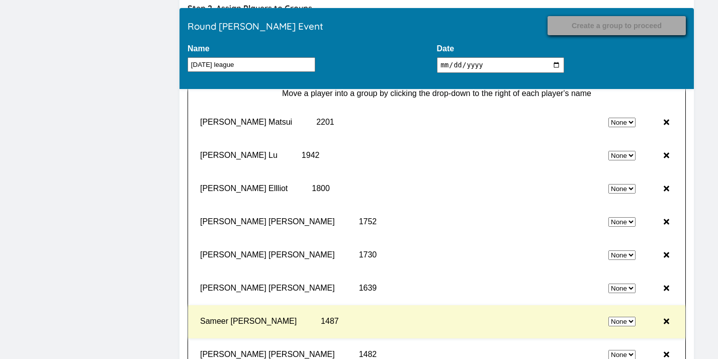
scroll to position [9526, 0]
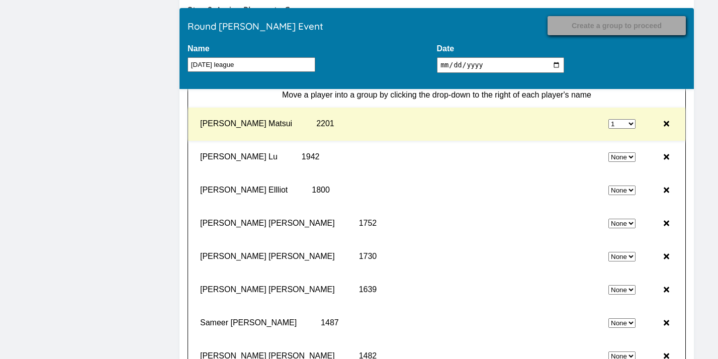
select select "0"
select select "1"
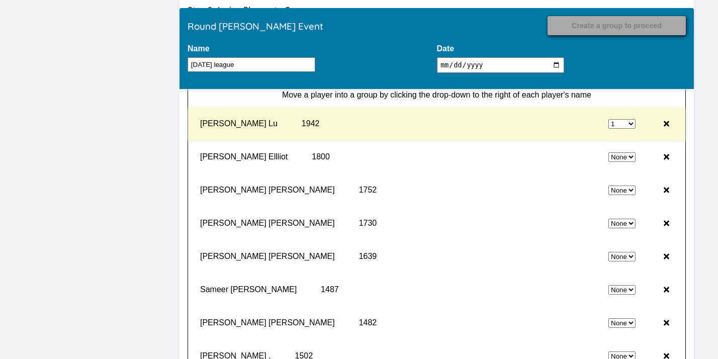
select select "0"
select select "1"
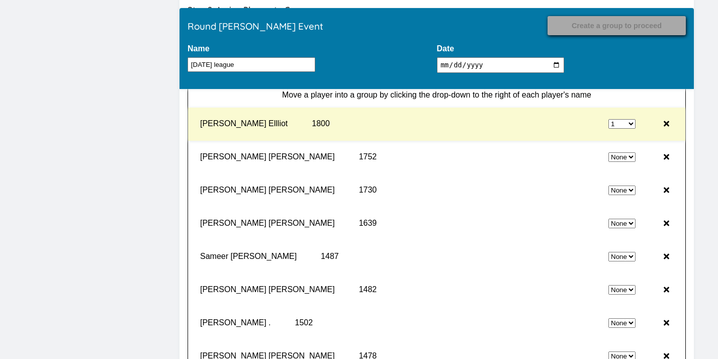
select select "0"
select select "1"
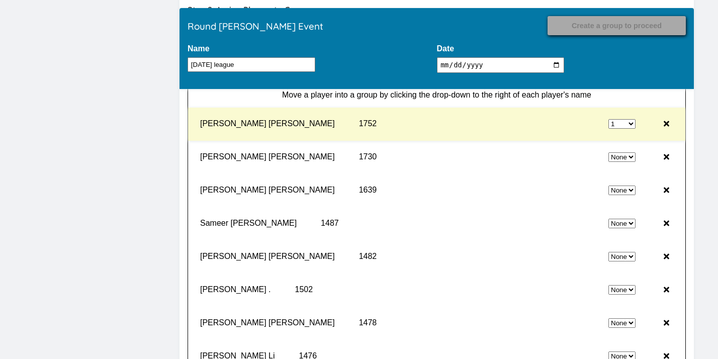
select select "0"
select select "1"
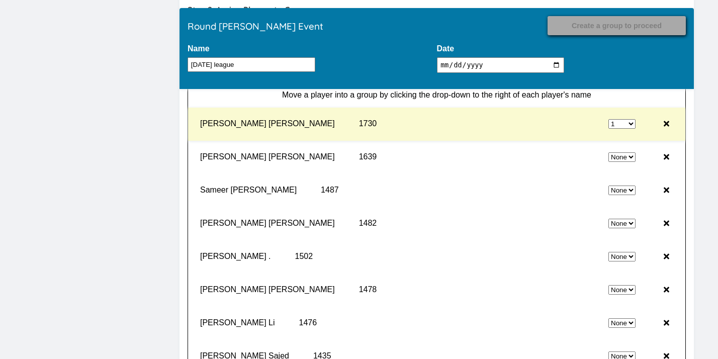
select select "0"
select select "1"
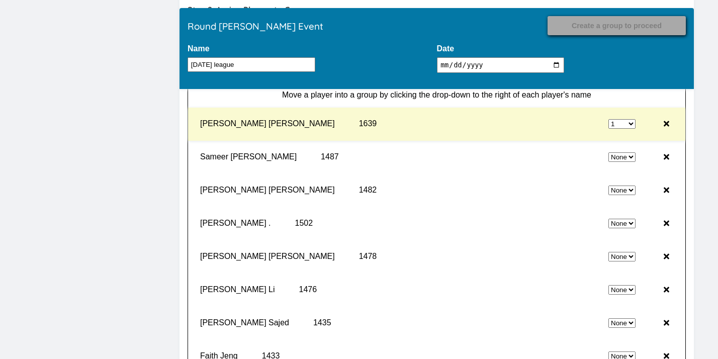
select select "0"
select select "1"
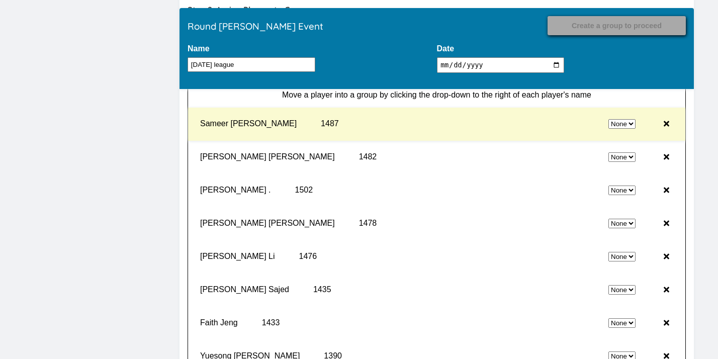
click at [621, 133] on div "None 1 2" at bounding box center [499, 124] width 281 height 25
select select "0"
select select "2"
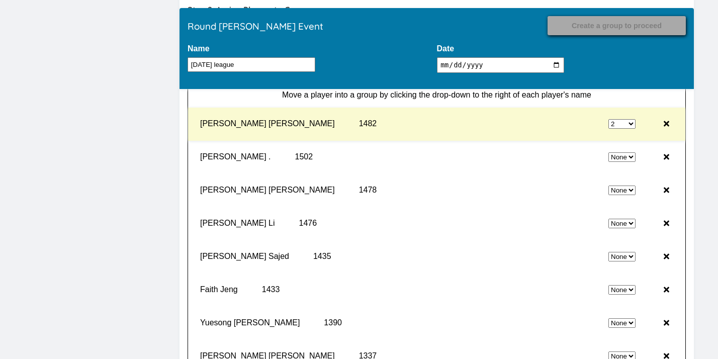
select select "0"
select select "2"
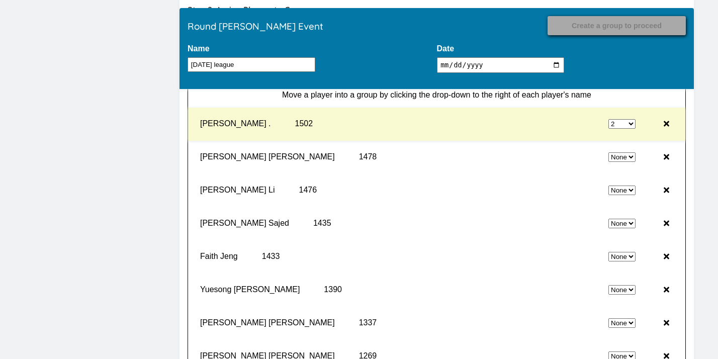
select select "0"
select select "2"
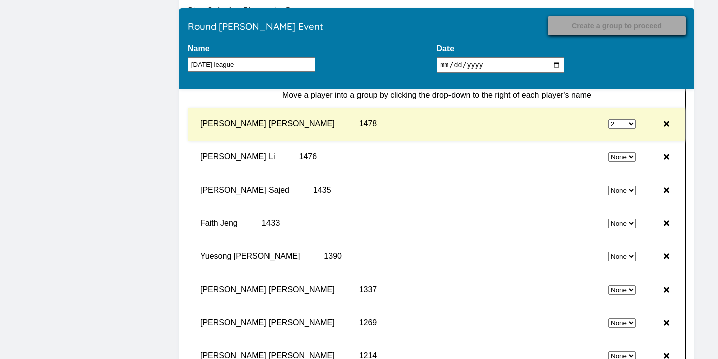
select select "0"
select select "2"
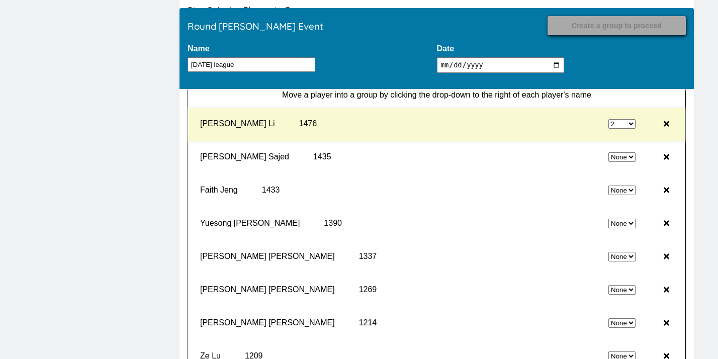
select select "0"
select select "2"
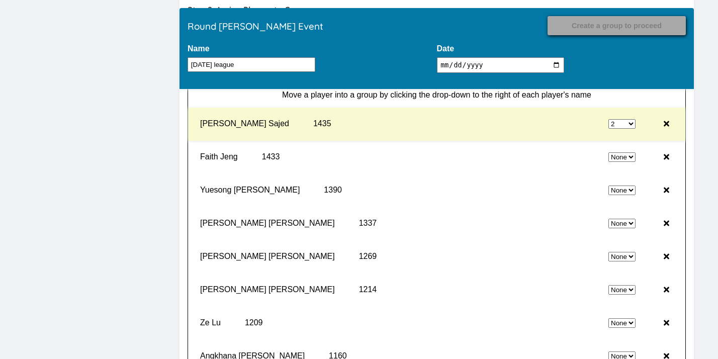
select select "0"
select select "2"
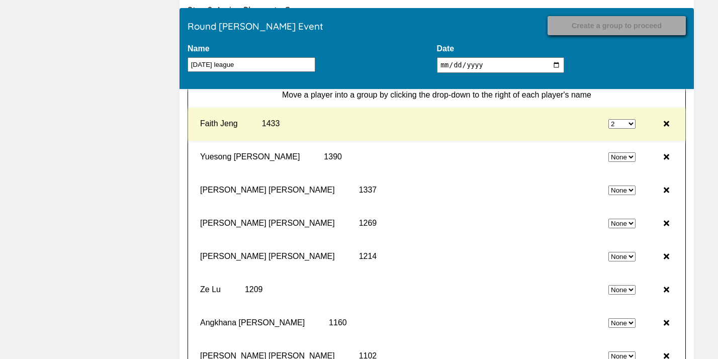
select select "0"
select select "2"
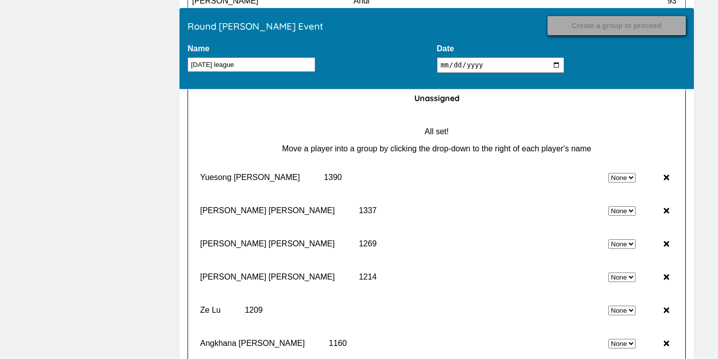
scroll to position [9472, 0]
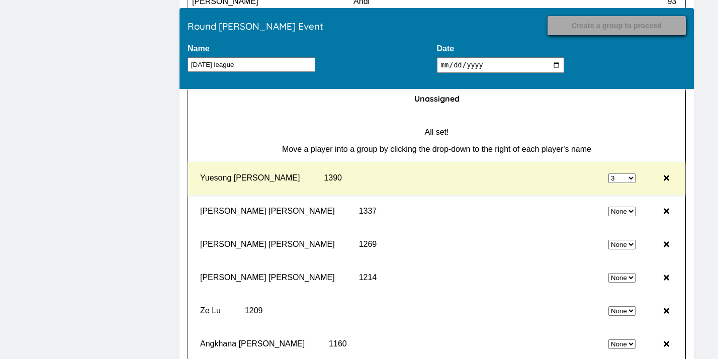
select select "0"
select select "3"
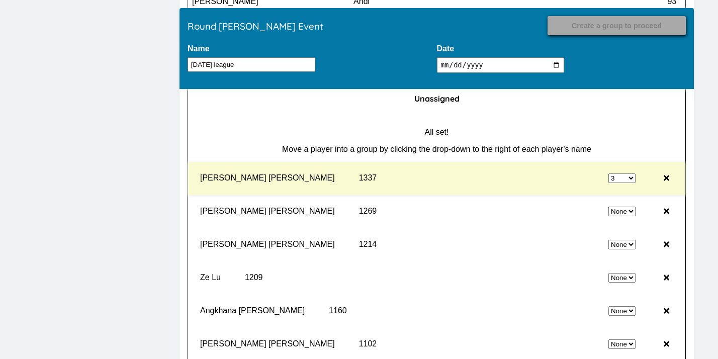
select select "0"
select select "3"
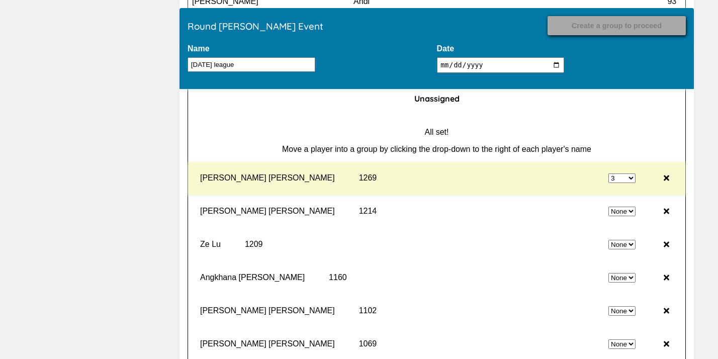
select select "0"
select select "3"
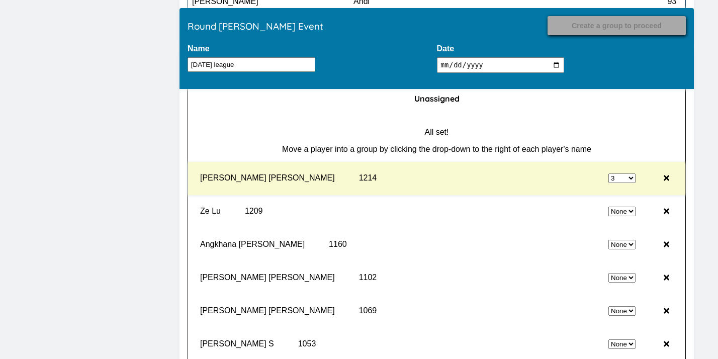
select select "0"
select select "3"
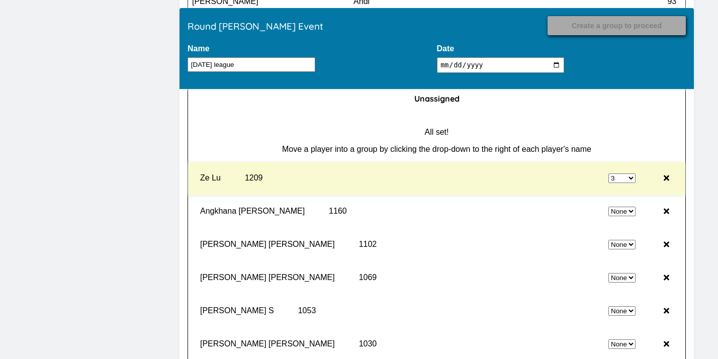
select select "0"
select select "3"
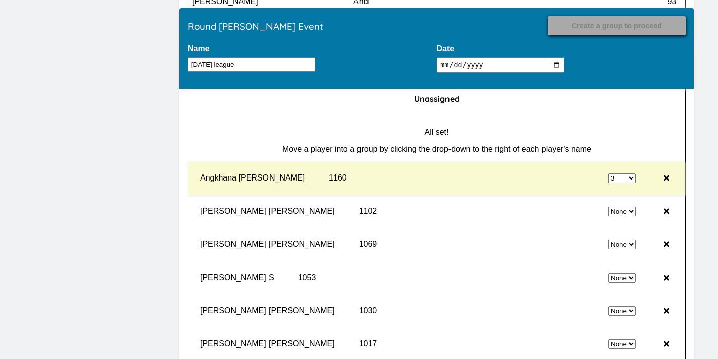
select select "0"
select select "3"
select select "0"
select select "3"
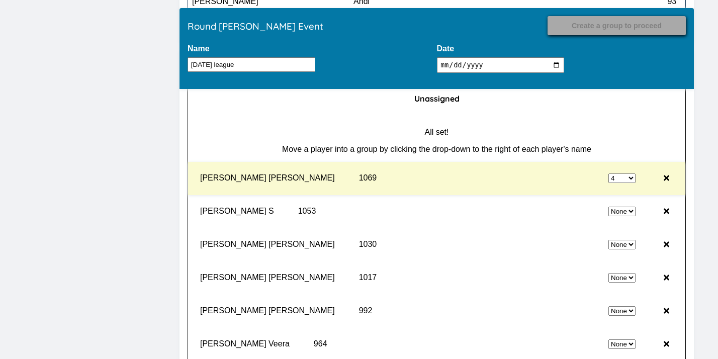
select select "0"
select select "4"
select select "0"
select select "4"
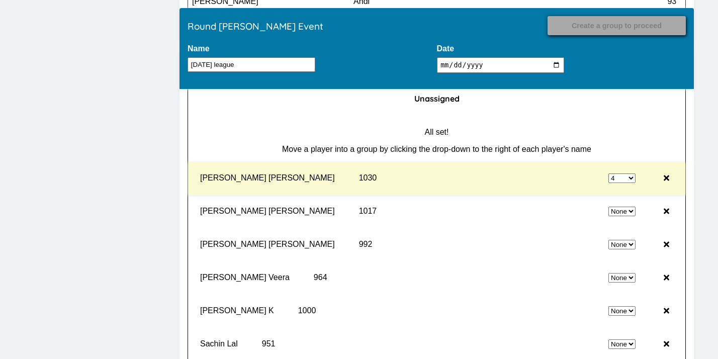
select select "0"
select select "4"
select select "0"
select select "4"
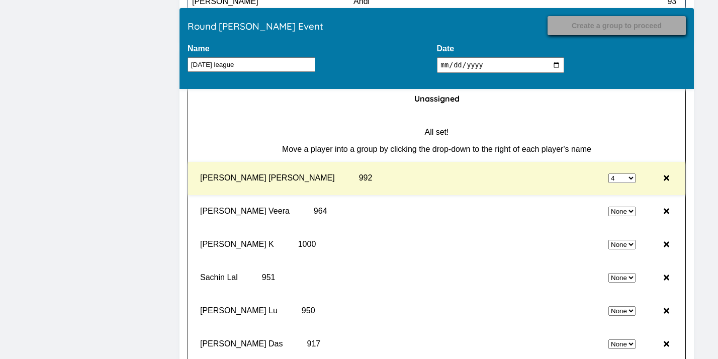
select select "0"
select select "4"
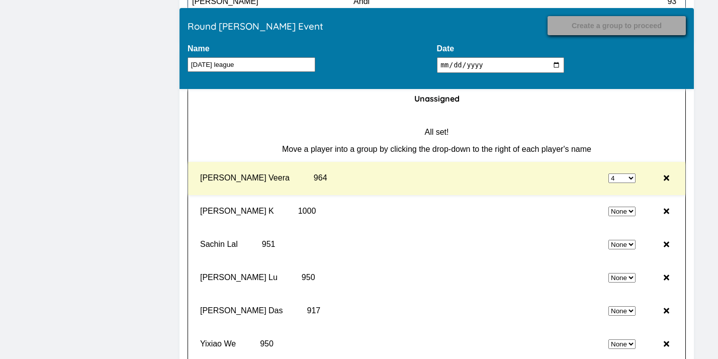
select select "0"
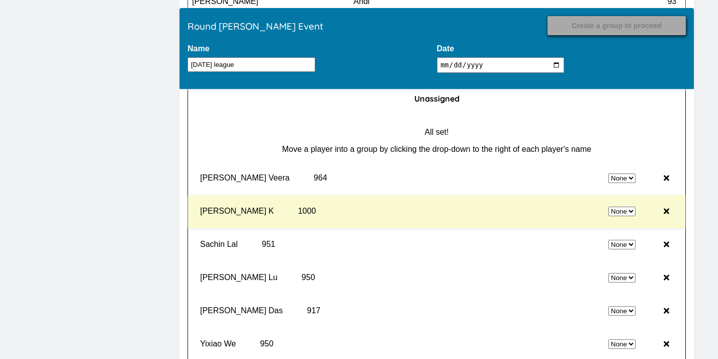
select select "4"
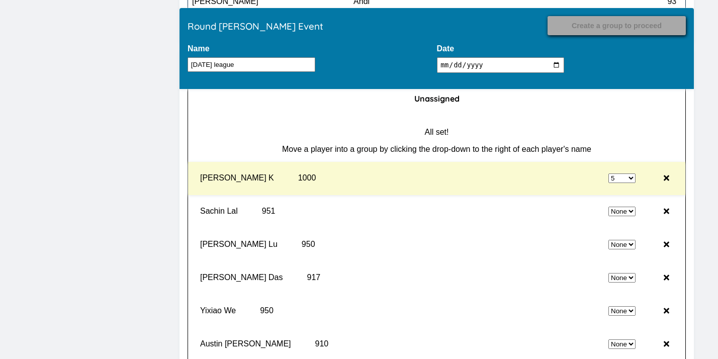
select select "0"
select select "5"
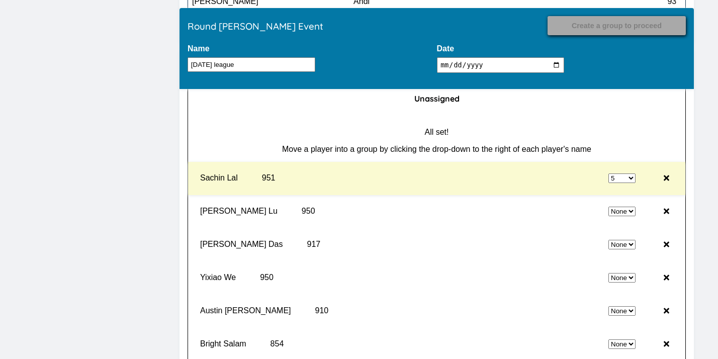
select select "0"
select select "5"
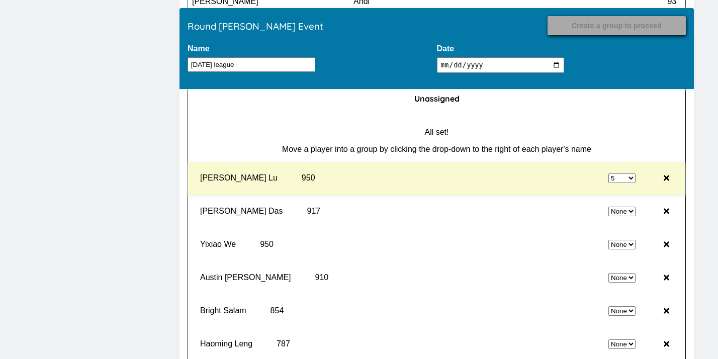
select select "0"
select select "5"
select select "0"
select select "5"
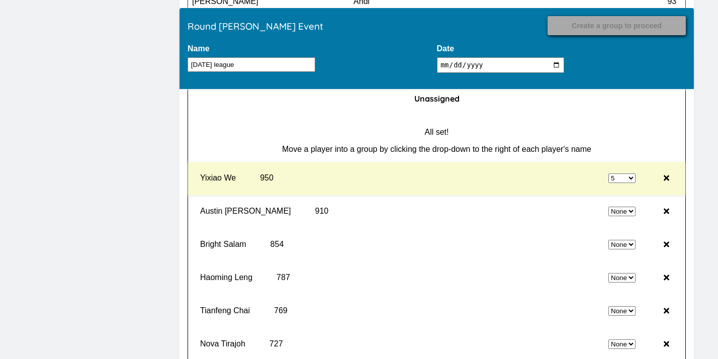
select select "0"
select select "5"
click at [623, 187] on div "None 1 2 3 4 5 6" at bounding box center [494, 178] width 291 height 25
select select "0"
select select "5"
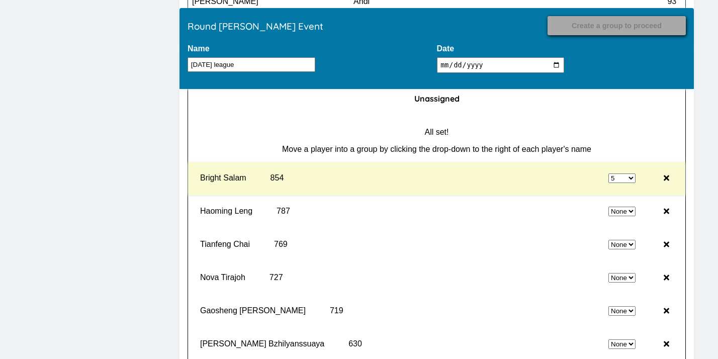
select select "0"
select select "5"
select select "0"
select select "6"
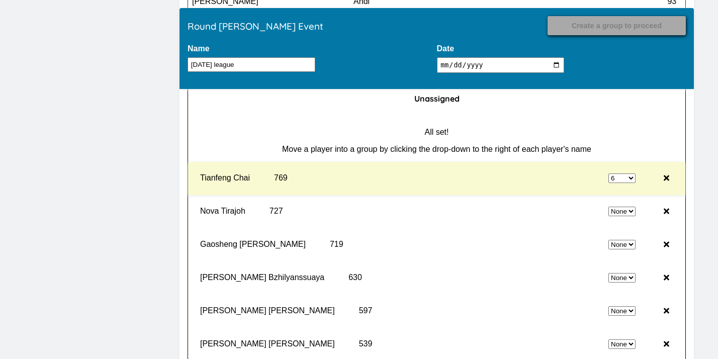
select select "0"
select select "6"
select select "0"
select select "6"
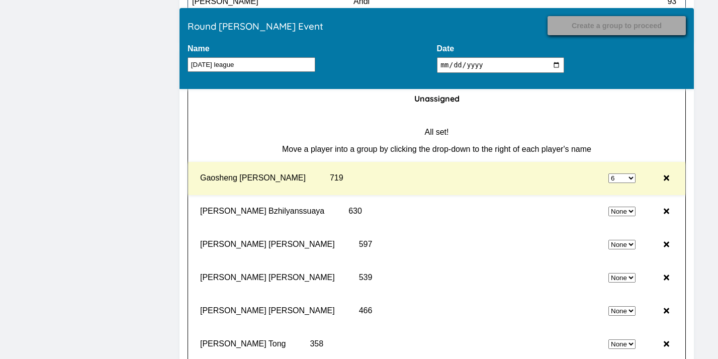
select select "0"
select select "6"
select select "0"
select select "6"
select select "0"
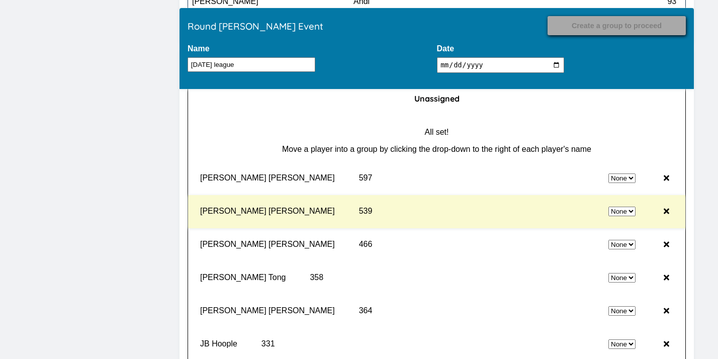
select select "6"
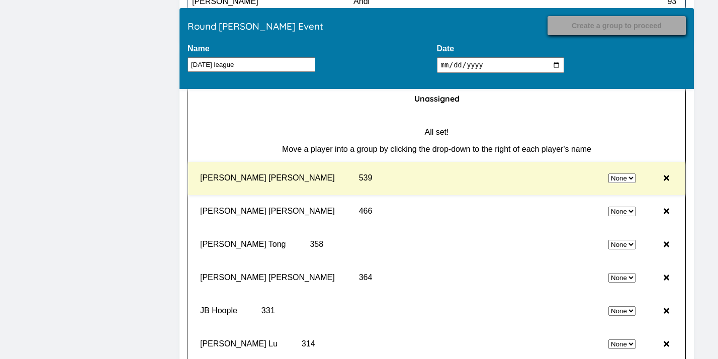
click at [615, 187] on div "None 1 2 3 4 5 6 7" at bounding box center [515, 178] width 247 height 25
select select "0"
select select "6"
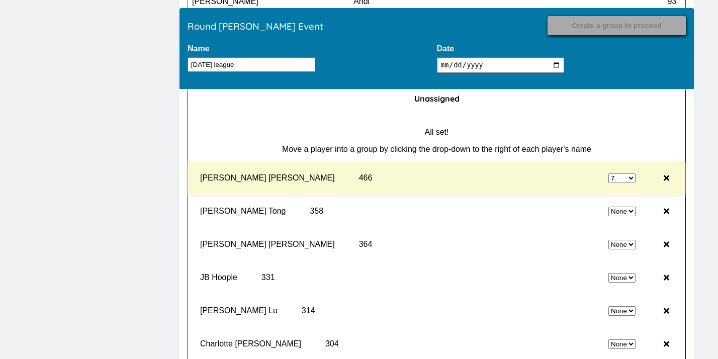
select select "0"
select select "7"
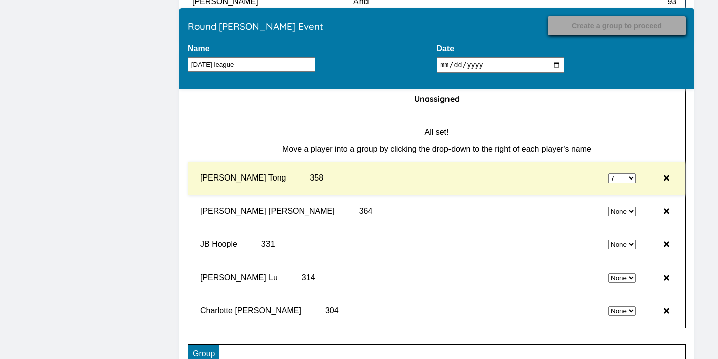
select select "0"
select select "7"
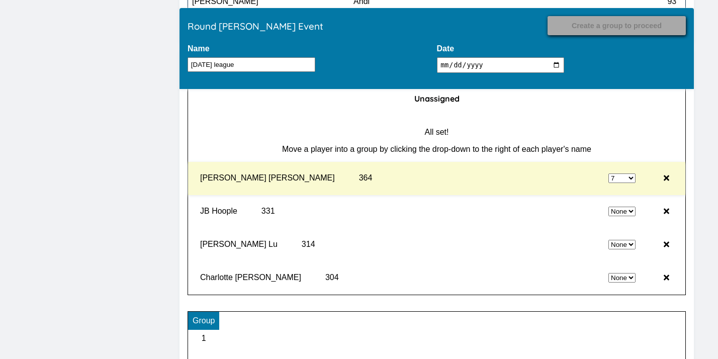
select select "0"
select select "7"
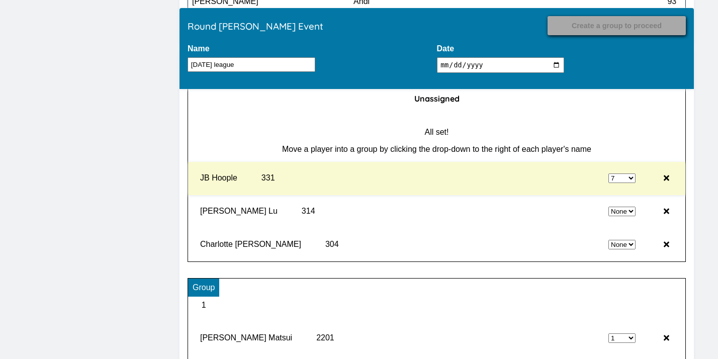
select select "0"
select select "7"
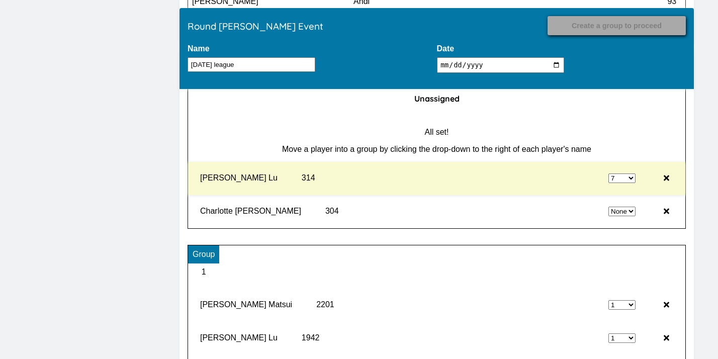
select select "0"
select select "7"
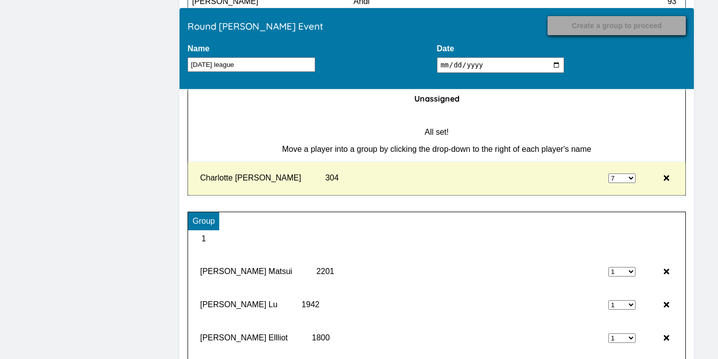
type input "Record Results"
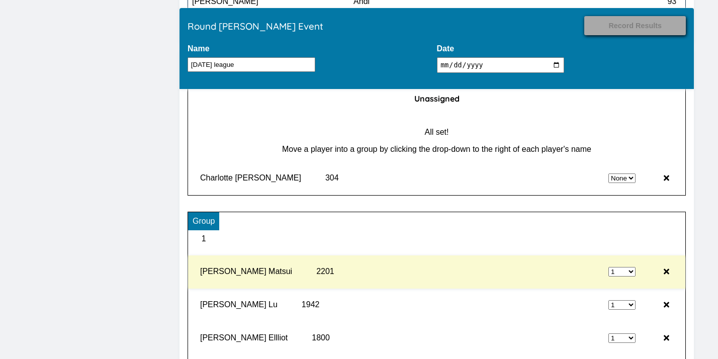
select select "7"
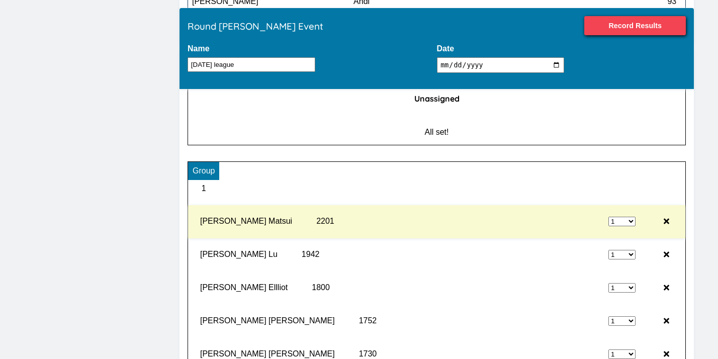
scroll to position [9480, 0]
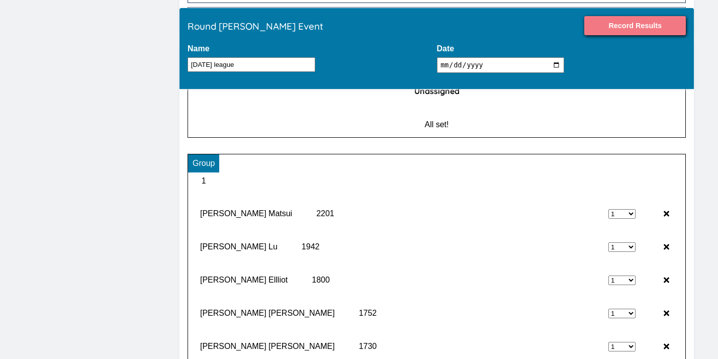
click at [646, 29] on input "Record Results" at bounding box center [635, 25] width 102 height 19
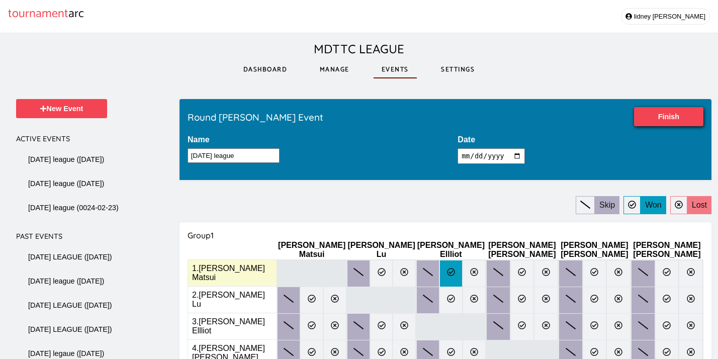
drag, startPoint x: 420, startPoint y: 280, endPoint x: 420, endPoint y: 270, distance: 9.6
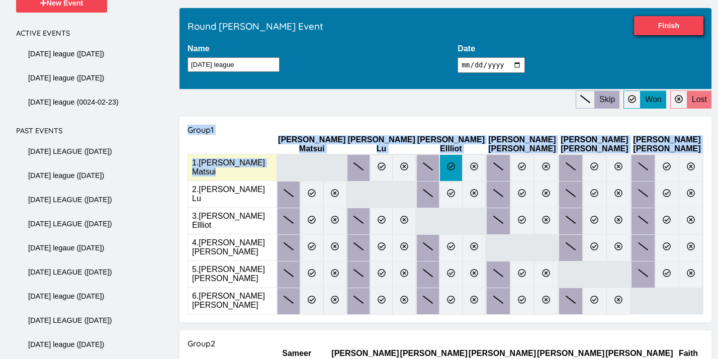
scroll to position [108, 0]
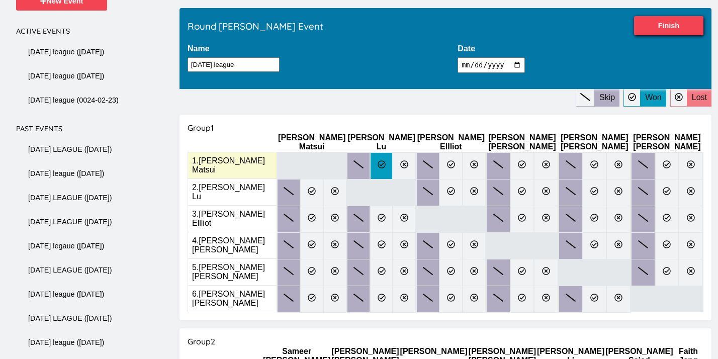
click at [375, 166] on label at bounding box center [381, 165] width 23 height 27
click at [0, 0] on input "radio" at bounding box center [0, 0] width 0 height 0
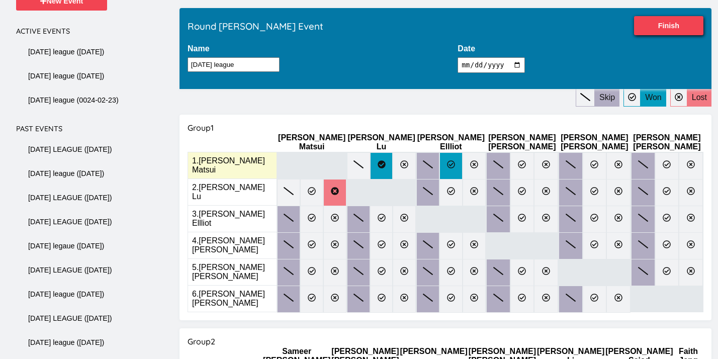
click at [447, 160] on icon at bounding box center [451, 164] width 8 height 8
click at [0, 0] on input "radio" at bounding box center [0, 0] width 0 height 0
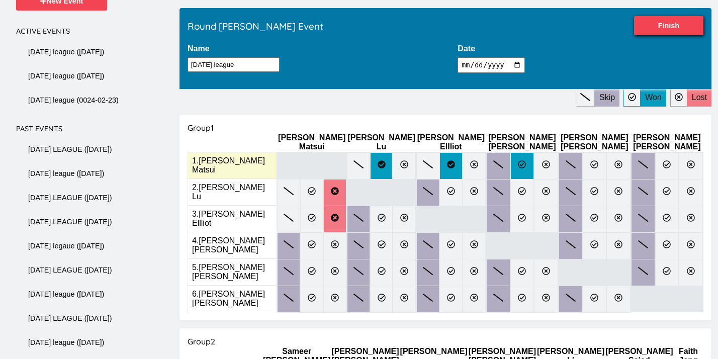
click at [510, 152] on label at bounding box center [522, 165] width 24 height 27
click at [0, 0] on input "radio" at bounding box center [0, 0] width 0 height 0
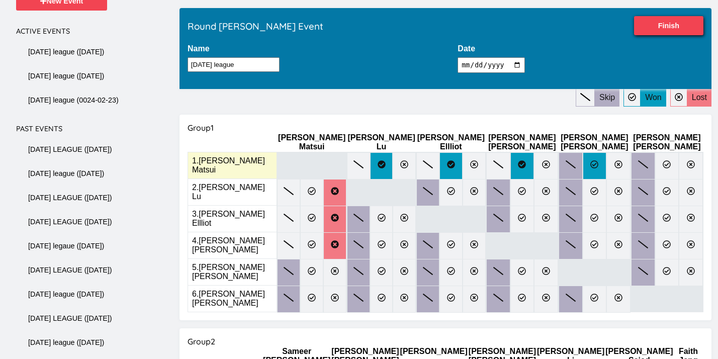
click at [591, 162] on icon at bounding box center [595, 164] width 8 height 8
click at [0, 0] on input "radio" at bounding box center [0, 0] width 0 height 0
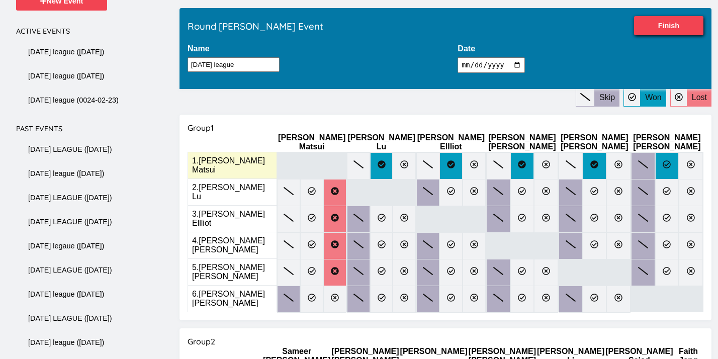
click at [655, 153] on label at bounding box center [667, 165] width 24 height 27
click at [0, 0] on input "radio" at bounding box center [0, 0] width 0 height 0
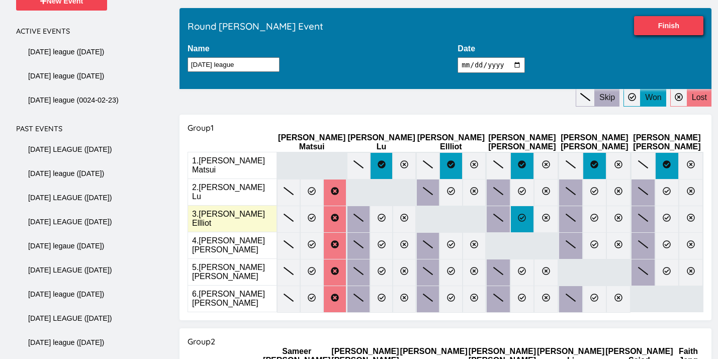
click at [510, 213] on label at bounding box center [522, 219] width 24 height 27
click at [0, 0] on input "radio" at bounding box center [0, 0] width 0 height 0
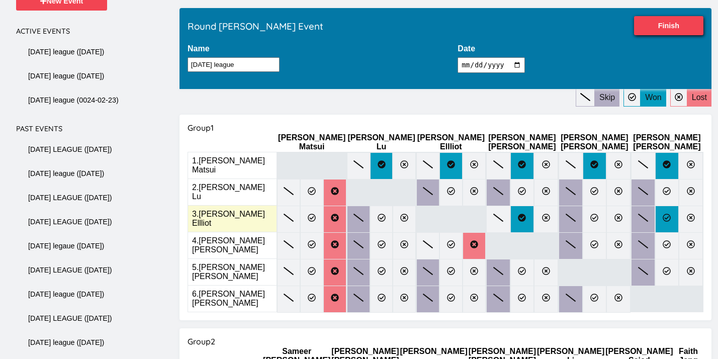
click at [655, 217] on label at bounding box center [667, 219] width 24 height 27
click at [0, 0] on input "radio" at bounding box center [0, 0] width 0 height 0
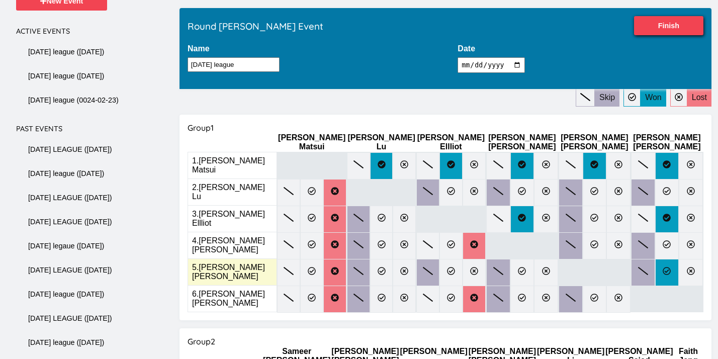
click at [663, 267] on icon at bounding box center [667, 271] width 8 height 8
click at [0, 0] on input "radio" at bounding box center [0, 0] width 0 height 0
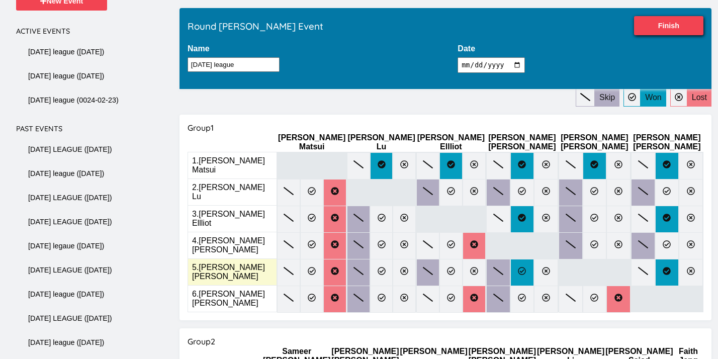
click at [513, 259] on label at bounding box center [522, 272] width 24 height 27
click at [0, 0] on input "radio" at bounding box center [0, 0] width 0 height 0
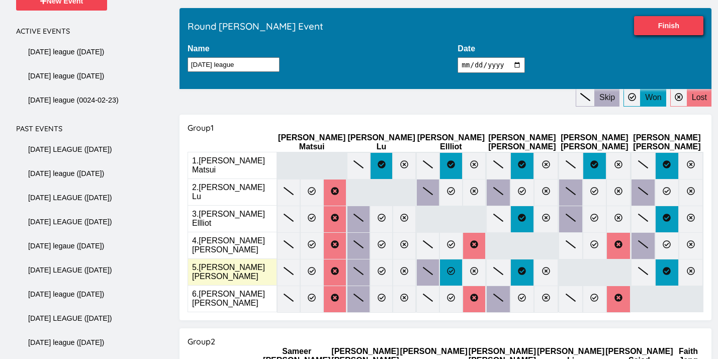
click at [447, 267] on icon at bounding box center [451, 271] width 8 height 8
click at [0, 0] on input "radio" at bounding box center [0, 0] width 0 height 0
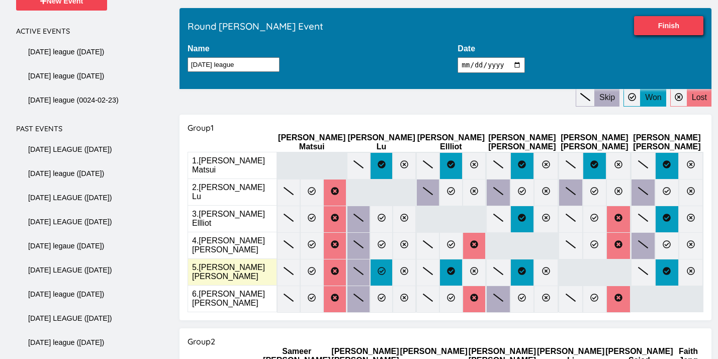
click at [378, 267] on icon at bounding box center [382, 271] width 8 height 8
click at [0, 0] on input "radio" at bounding box center [0, 0] width 0 height 0
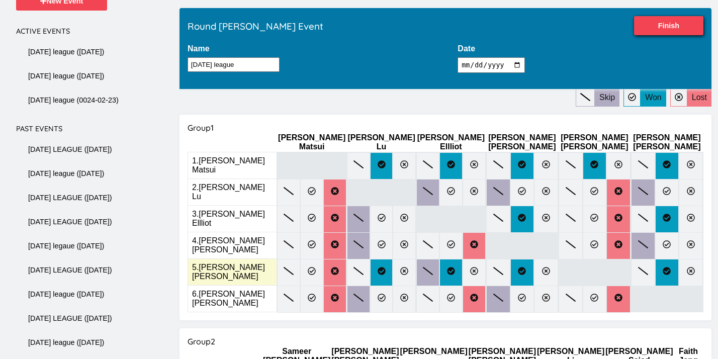
click at [423, 267] on icon at bounding box center [428, 271] width 10 height 8
click at [0, 0] on input "radio" at bounding box center [0, 0] width 0 height 0
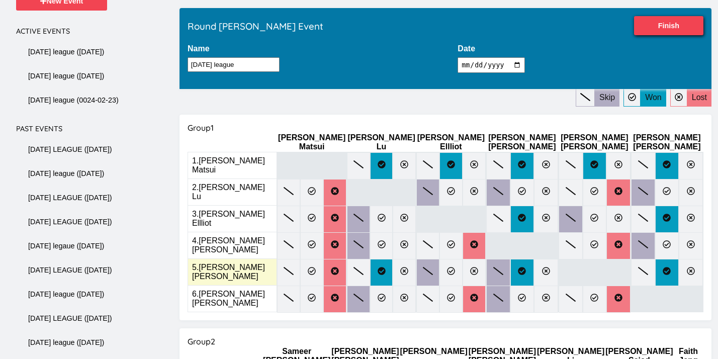
click at [493, 267] on icon at bounding box center [498, 271] width 10 height 8
click at [0, 0] on input "radio" at bounding box center [0, 0] width 0 height 0
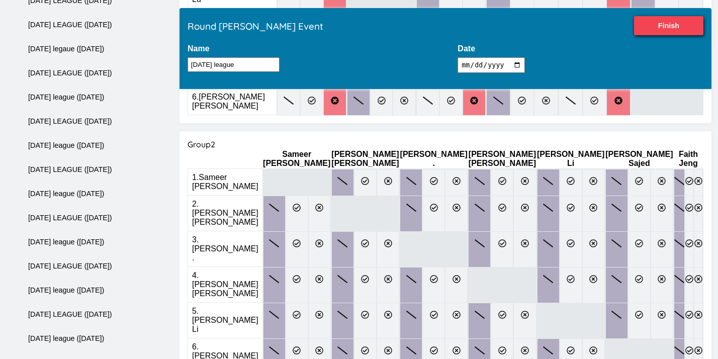
scroll to position [314, 0]
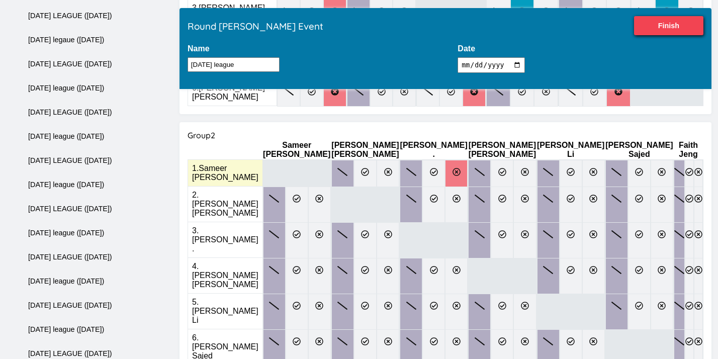
click at [459, 160] on label at bounding box center [456, 173] width 23 height 27
click at [0, 0] on input "radio" at bounding box center [0, 0] width 0 height 0
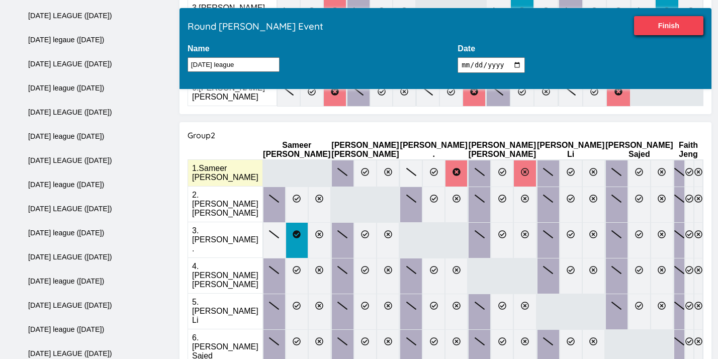
click at [513, 160] on label at bounding box center [524, 173] width 23 height 27
click at [0, 0] on input "radio" at bounding box center [0, 0] width 0 height 0
click at [606, 160] on label at bounding box center [617, 173] width 23 height 27
click at [0, 0] on input "radio" at bounding box center [0, 0] width 0 height 0
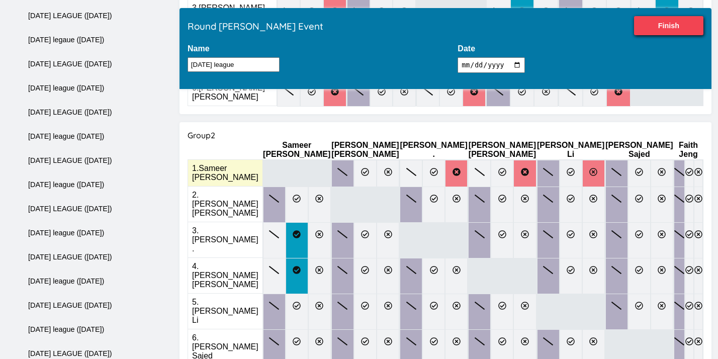
click at [589, 168] on icon at bounding box center [593, 172] width 8 height 8
click at [0, 0] on input "radio" at bounding box center [0, 0] width 0 height 0
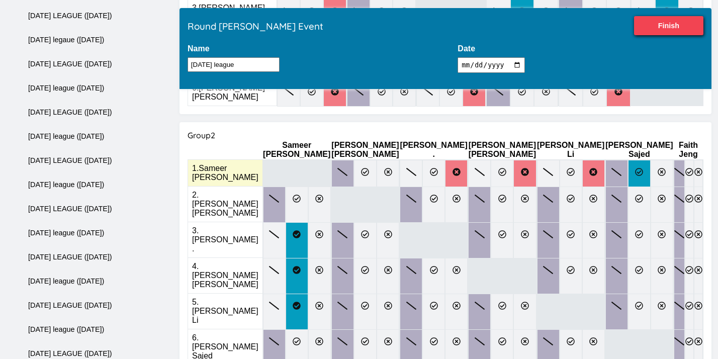
click at [635, 168] on icon at bounding box center [639, 172] width 8 height 8
click at [0, 0] on input "radio" at bounding box center [0, 0] width 0 height 0
click at [685, 168] on icon at bounding box center [689, 172] width 8 height 8
click at [0, 0] on input "radio" at bounding box center [0, 0] width 0 height 0
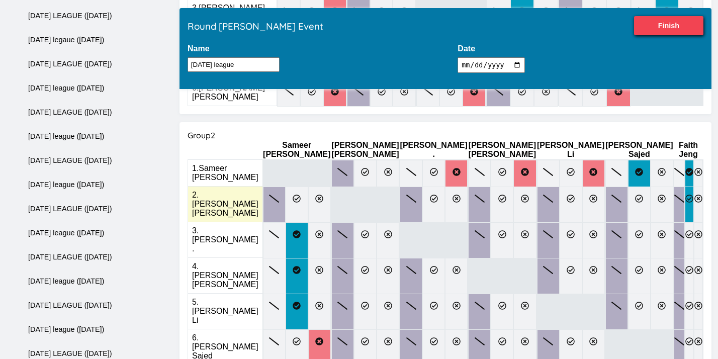
click at [685, 195] on icon at bounding box center [689, 199] width 8 height 8
click at [0, 0] on input "radio" at bounding box center [0, 0] width 0 height 0
click at [628, 187] on label at bounding box center [639, 205] width 23 height 36
click at [0, 0] on input "radio" at bounding box center [0, 0] width 0 height 0
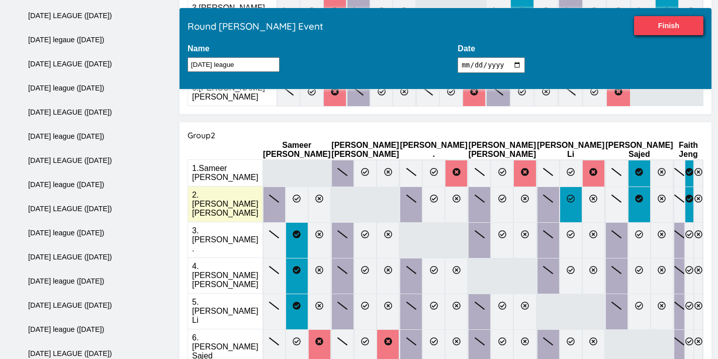
click at [560, 187] on label at bounding box center [571, 205] width 23 height 36
click at [0, 0] on input "radio" at bounding box center [0, 0] width 0 height 0
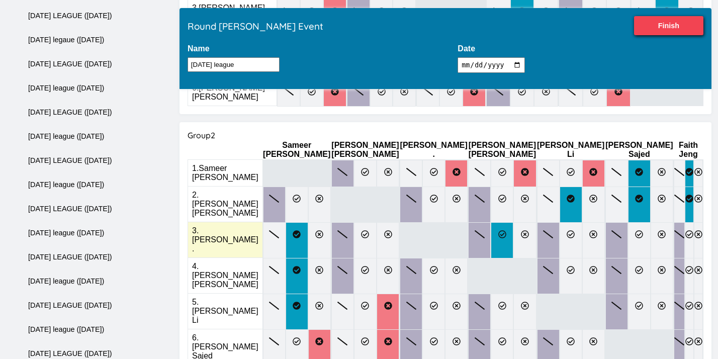
click at [498, 230] on icon at bounding box center [502, 234] width 8 height 8
click at [0, 0] on input "radio" at bounding box center [0, 0] width 0 height 0
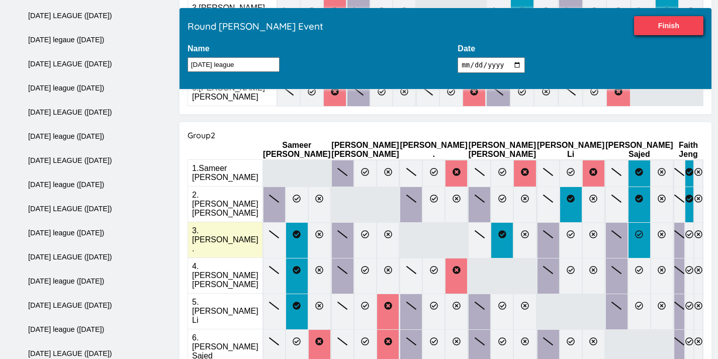
click at [628, 222] on label at bounding box center [639, 240] width 23 height 36
click at [0, 0] on input "radio" at bounding box center [0, 0] width 0 height 0
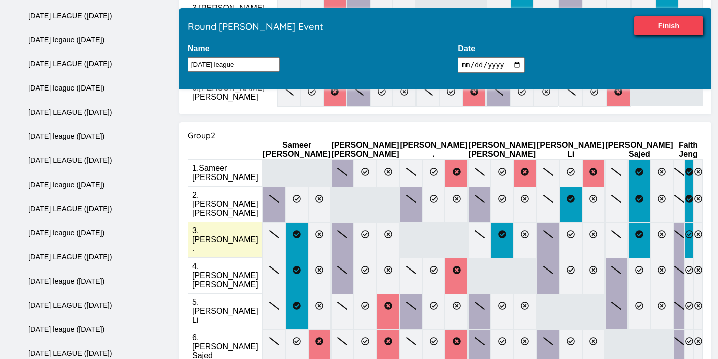
click at [685, 230] on icon at bounding box center [689, 234] width 8 height 8
click at [0, 0] on input "radio" at bounding box center [0, 0] width 0 height 0
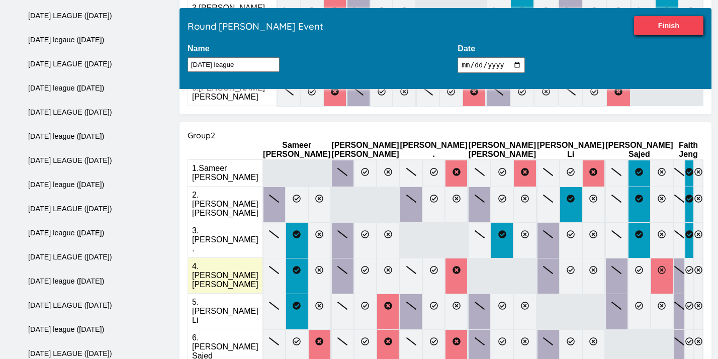
click at [651, 258] on label at bounding box center [662, 276] width 23 height 36
click at [0, 0] on input "radio" at bounding box center [0, 0] width 0 height 0
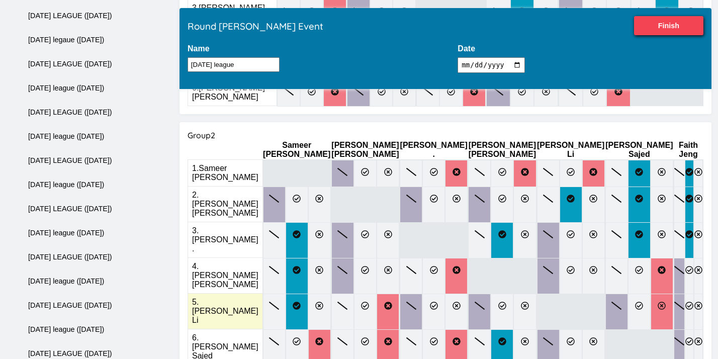
click at [658, 302] on icon at bounding box center [662, 306] width 8 height 8
click at [0, 0] on input "radio" at bounding box center [0, 0] width 0 height 0
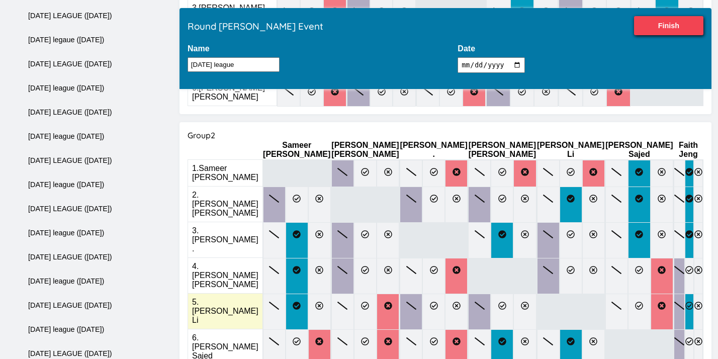
click at [685, 294] on label at bounding box center [689, 312] width 9 height 36
click at [0, 0] on input "radio" at bounding box center [0, 0] width 0 height 0
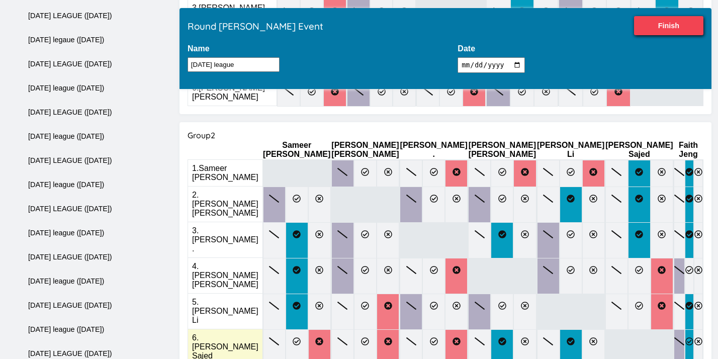
click at [685, 329] on label at bounding box center [689, 347] width 9 height 36
click at [0, 0] on input "radio" at bounding box center [0, 0] width 0 height 0
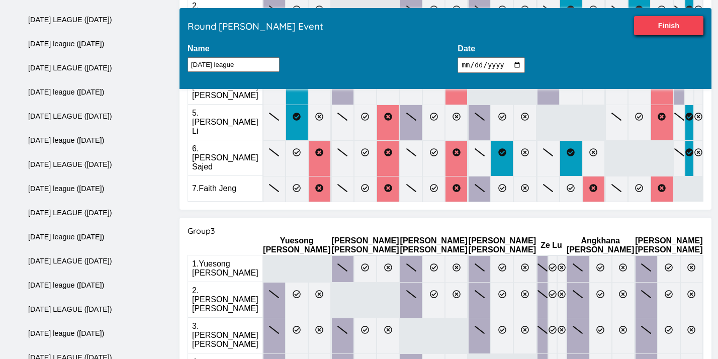
scroll to position [504, 0]
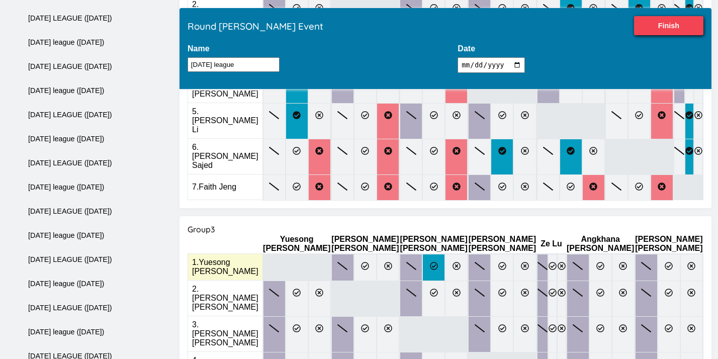
click at [435, 254] on label at bounding box center [433, 267] width 23 height 27
click at [0, 0] on input "radio" at bounding box center [0, 0] width 0 height 0
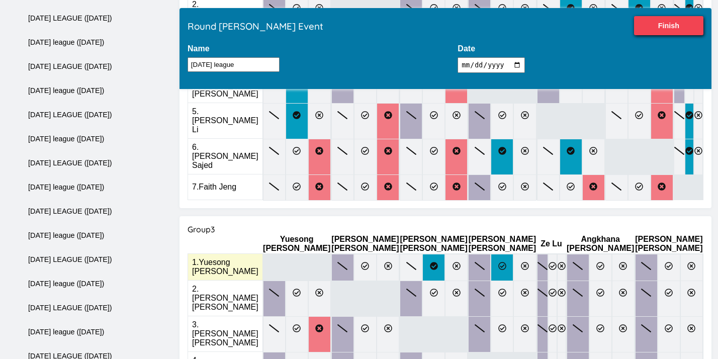
click at [504, 254] on label at bounding box center [502, 267] width 23 height 27
click at [0, 0] on input "radio" at bounding box center [0, 0] width 0 height 0
click at [550, 262] on icon at bounding box center [553, 266] width 8 height 8
click at [0, 0] on input "radio" at bounding box center [0, 0] width 0 height 0
click at [619, 262] on icon at bounding box center [623, 266] width 8 height 8
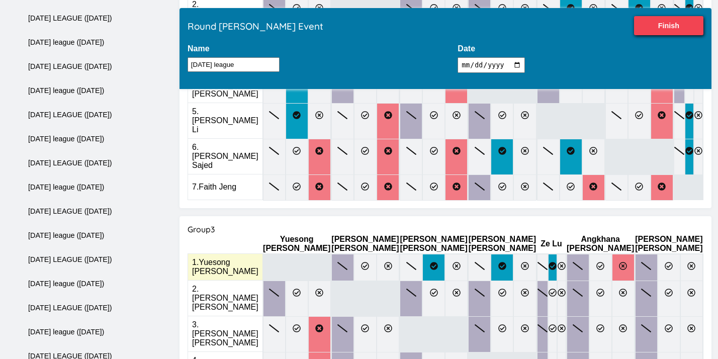
click at [0, 0] on input "radio" at bounding box center [0, 0] width 0 height 0
click at [661, 254] on label at bounding box center [669, 267] width 23 height 27
click at [0, 0] on input "radio" at bounding box center [0, 0] width 0 height 0
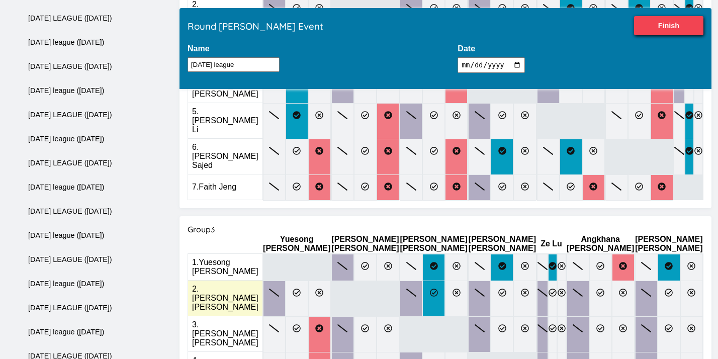
click at [438, 289] on icon at bounding box center [434, 293] width 8 height 8
click at [0, 0] on input "radio" at bounding box center [0, 0] width 0 height 0
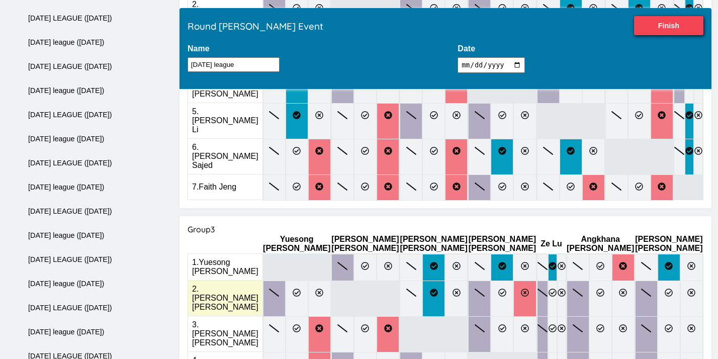
click at [521, 289] on icon at bounding box center [525, 293] width 8 height 8
click at [0, 0] on input "radio" at bounding box center [0, 0] width 0 height 0
click at [563, 281] on label at bounding box center [561, 299] width 9 height 36
click at [0, 0] on input "radio" at bounding box center [0, 0] width 0 height 0
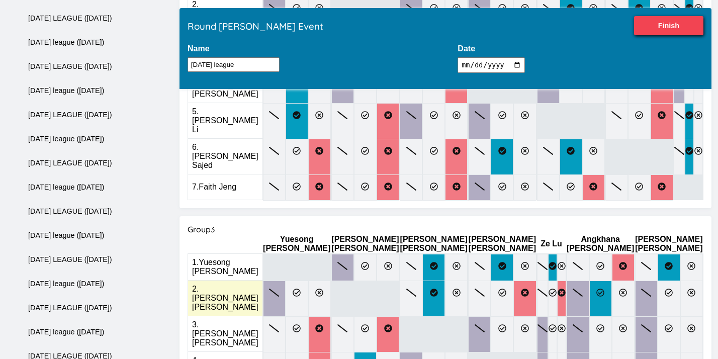
click at [596, 289] on icon at bounding box center [600, 293] width 8 height 8
click at [0, 0] on input "radio" at bounding box center [0, 0] width 0 height 0
click at [665, 289] on icon at bounding box center [669, 293] width 8 height 8
click at [0, 0] on input "radio" at bounding box center [0, 0] width 0 height 0
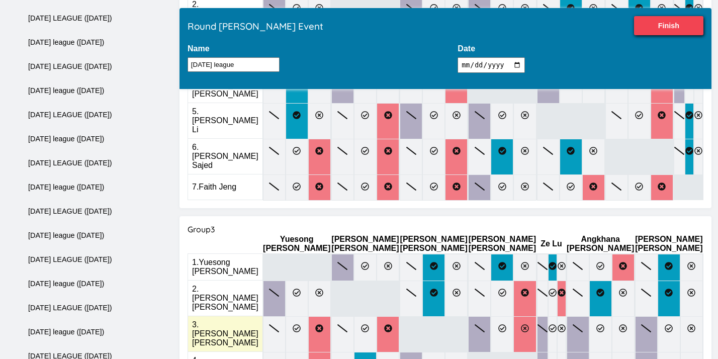
click at [524, 324] on icon at bounding box center [525, 328] width 8 height 8
click at [0, 0] on input "radio" at bounding box center [0, 0] width 0 height 0
click at [551, 324] on icon at bounding box center [553, 328] width 8 height 8
click at [0, 0] on input "radio" at bounding box center [0, 0] width 0 height 0
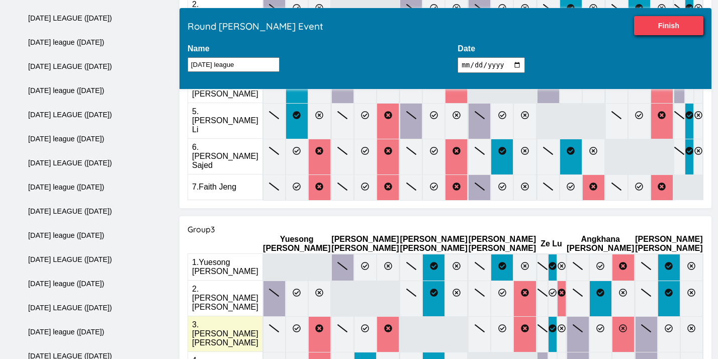
click at [627, 316] on label at bounding box center [623, 334] width 23 height 36
click at [0, 0] on input "radio" at bounding box center [0, 0] width 0 height 0
click at [665, 324] on icon at bounding box center [669, 328] width 8 height 8
click at [0, 0] on input "radio" at bounding box center [0, 0] width 0 height 0
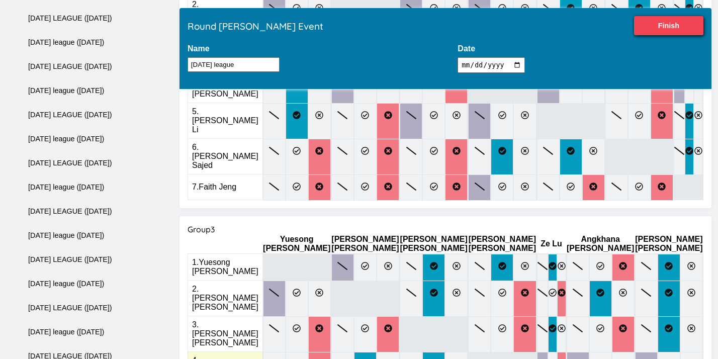
click at [560, 360] on icon at bounding box center [562, 364] width 8 height 8
click at [0, 0] on input "radio" at bounding box center [0, 0] width 0 height 0
click at [619, 360] on icon at bounding box center [623, 364] width 8 height 8
click at [0, 0] on input "radio" at bounding box center [0, 0] width 0 height 0
click at [665, 360] on icon at bounding box center [669, 364] width 8 height 8
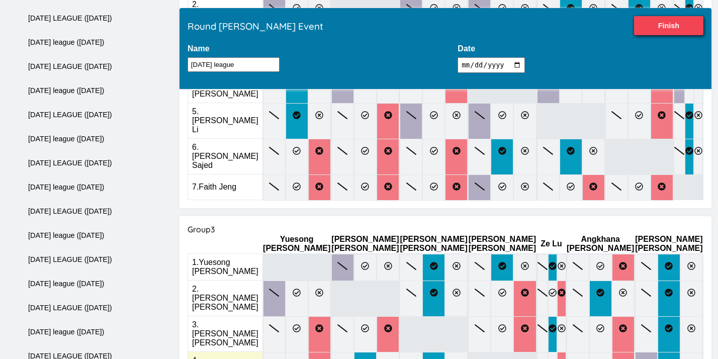
click at [0, 0] on input "radio" at bounding box center [0, 0] width 0 height 0
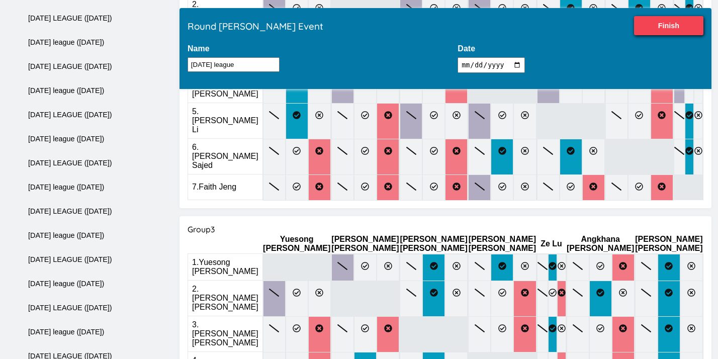
click at [0, 0] on input "radio" at bounding box center [0, 0] width 0 height 0
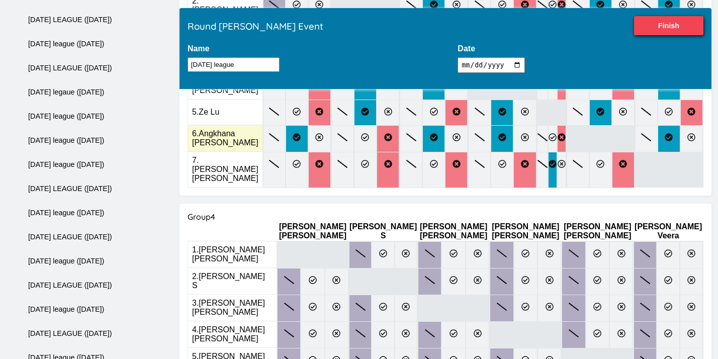
scroll to position [783, 0]
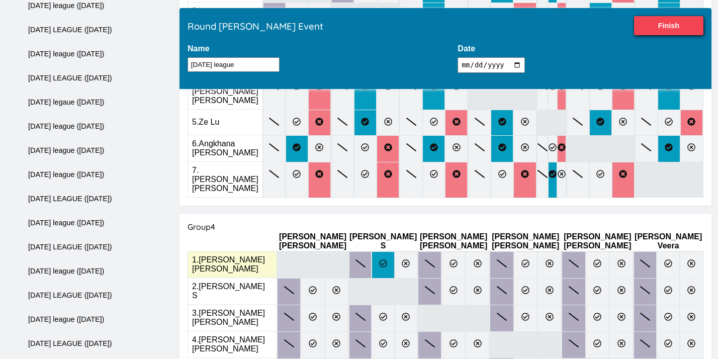
click at [379, 260] on icon at bounding box center [383, 264] width 8 height 8
click at [0, 0] on input "radio" at bounding box center [0, 0] width 0 height 0
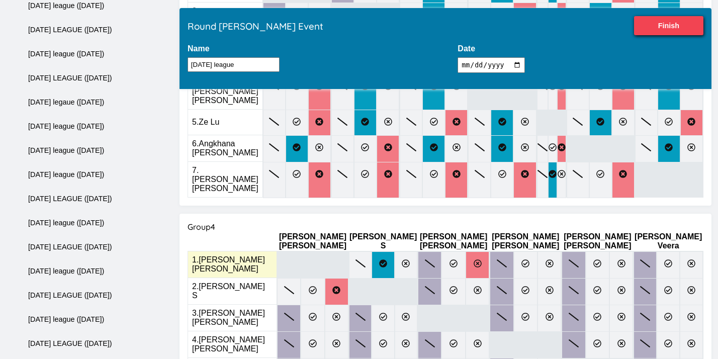
click at [466, 251] on label at bounding box center [478, 264] width 24 height 27
click at [0, 0] on input "radio" at bounding box center [0, 0] width 0 height 0
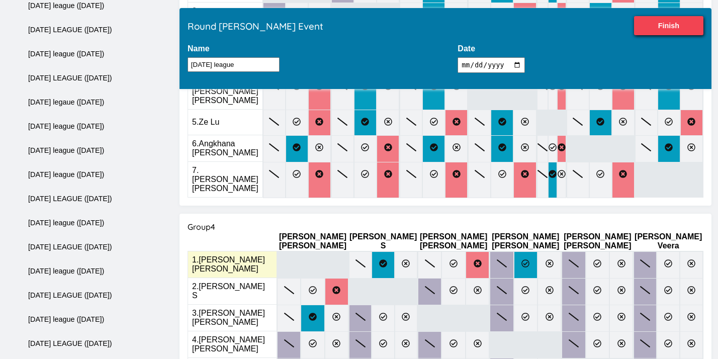
click at [514, 251] on label at bounding box center [526, 264] width 24 height 27
click at [0, 0] on input "radio" at bounding box center [0, 0] width 0 height 0
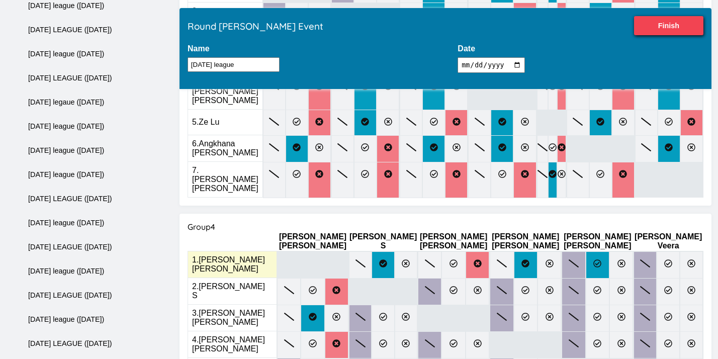
click at [586, 251] on label at bounding box center [598, 264] width 24 height 27
click at [0, 0] on input "radio" at bounding box center [0, 0] width 0 height 0
click at [657, 251] on label at bounding box center [668, 264] width 23 height 27
click at [0, 0] on input "radio" at bounding box center [0, 0] width 0 height 0
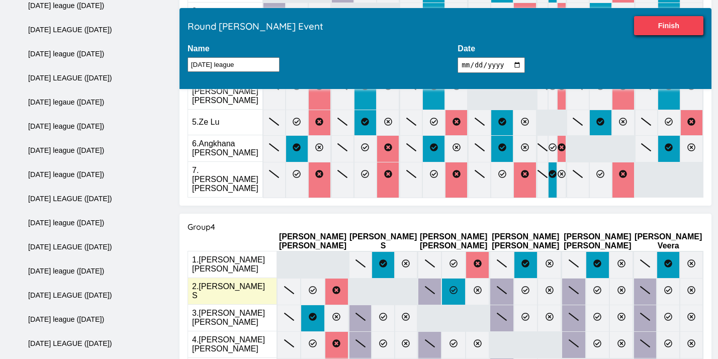
click at [442, 278] on label at bounding box center [454, 291] width 24 height 27
click at [0, 0] on input "radio" at bounding box center [0, 0] width 0 height 0
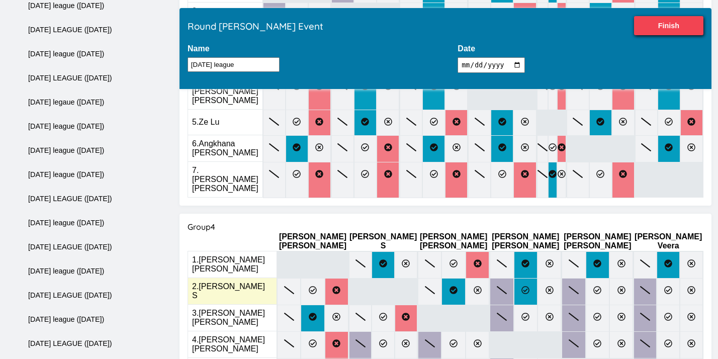
click at [522, 286] on icon at bounding box center [526, 290] width 8 height 8
click at [0, 0] on input "radio" at bounding box center [0, 0] width 0 height 0
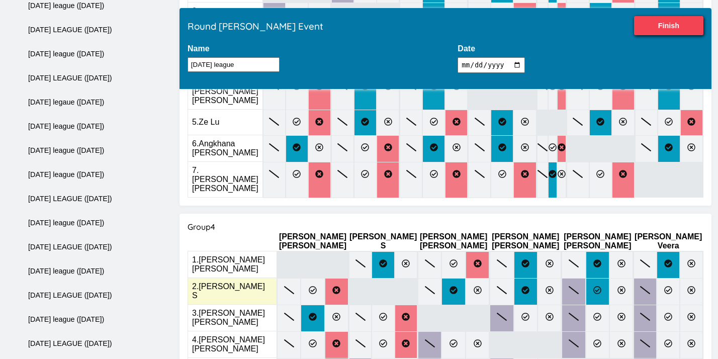
click at [586, 278] on label at bounding box center [598, 291] width 24 height 27
click at [0, 0] on input "radio" at bounding box center [0, 0] width 0 height 0
click at [664, 286] on icon at bounding box center [668, 290] width 8 height 8
click at [0, 0] on input "radio" at bounding box center [0, 0] width 0 height 0
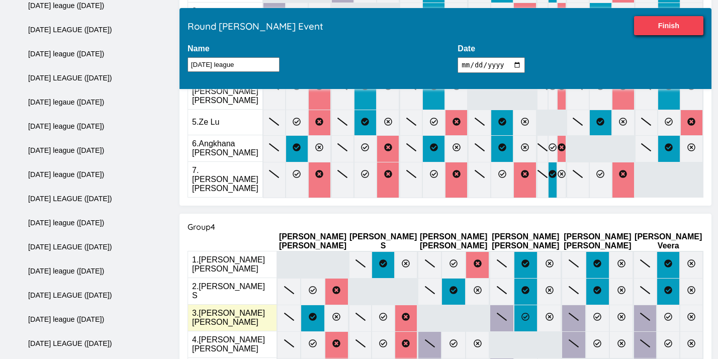
click at [522, 313] on icon at bounding box center [526, 317] width 8 height 8
click at [0, 0] on input "radio" at bounding box center [0, 0] width 0 height 0
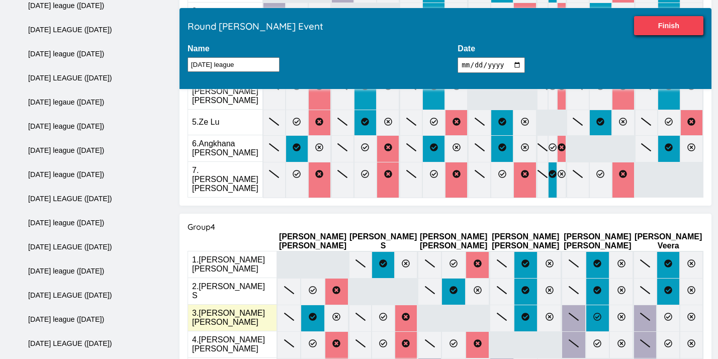
click at [594, 313] on icon at bounding box center [598, 317] width 8 height 8
click at [0, 0] on input "radio" at bounding box center [0, 0] width 0 height 0
click at [687, 313] on icon at bounding box center [691, 317] width 8 height 8
click at [0, 0] on input "radio" at bounding box center [0, 0] width 0 height 0
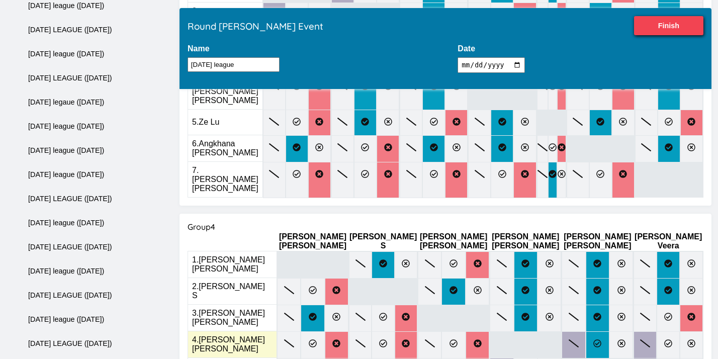
click at [594, 339] on icon at bounding box center [598, 343] width 8 height 8
click at [0, 0] on input "radio" at bounding box center [0, 0] width 0 height 0
click at [664, 339] on icon at bounding box center [668, 343] width 8 height 8
click at [0, 0] on input "radio" at bounding box center [0, 0] width 0 height 0
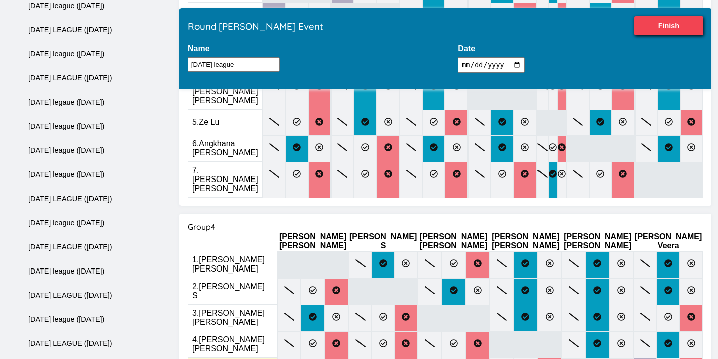
click at [0, 0] on input "radio" at bounding box center [0, 0] width 0 height 0
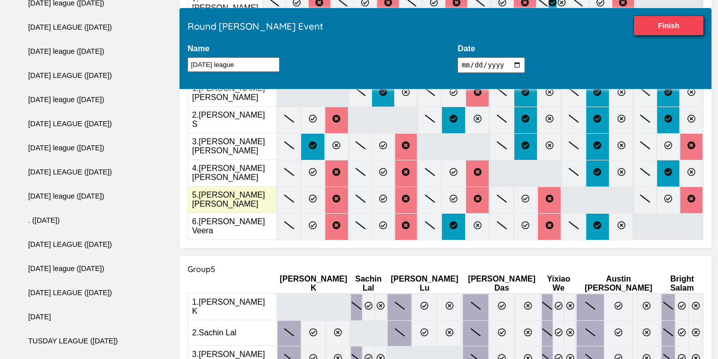
scroll to position [974, 0]
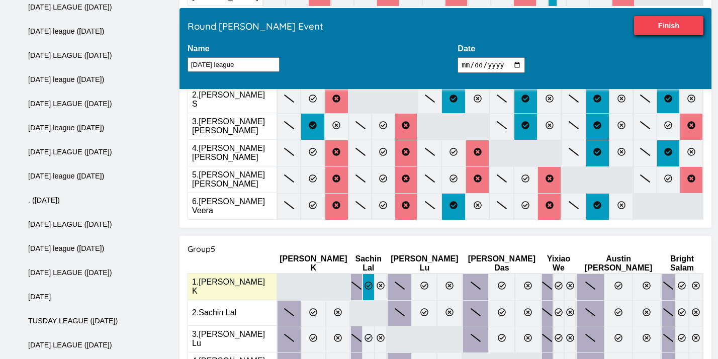
click at [365, 282] on icon at bounding box center [369, 286] width 8 height 8
click at [0, 0] on input "radio" at bounding box center [0, 0] width 0 height 0
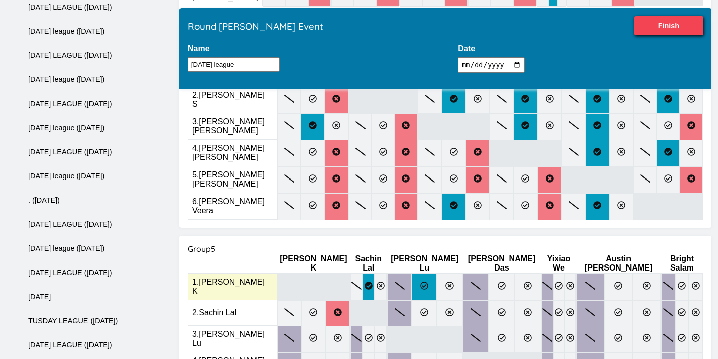
click at [412, 274] on label at bounding box center [424, 287] width 25 height 27
click at [0, 0] on input "radio" at bounding box center [0, 0] width 0 height 0
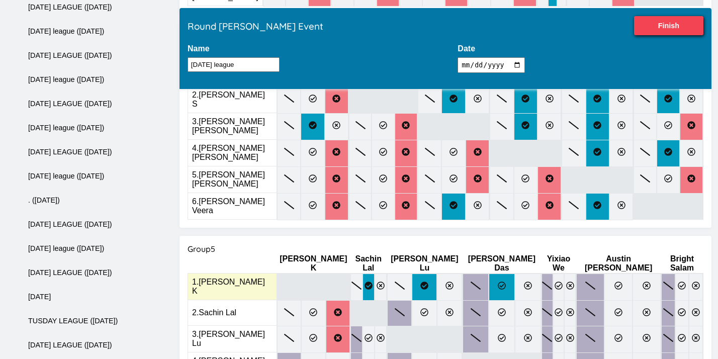
click at [498, 282] on icon at bounding box center [502, 286] width 8 height 8
click at [0, 0] on input "radio" at bounding box center [0, 0] width 0 height 0
click at [553, 274] on label at bounding box center [559, 287] width 12 height 27
click at [0, 0] on input "radio" at bounding box center [0, 0] width 0 height 0
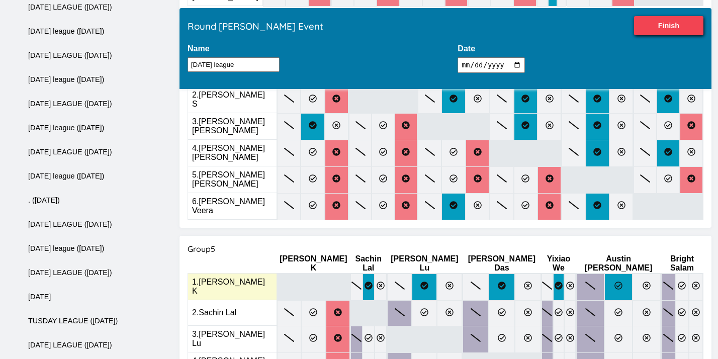
click at [615, 282] on icon at bounding box center [619, 286] width 8 height 8
click at [0, 0] on input "radio" at bounding box center [0, 0] width 0 height 0
click at [678, 282] on icon at bounding box center [682, 286] width 8 height 8
click at [0, 0] on input "radio" at bounding box center [0, 0] width 0 height 0
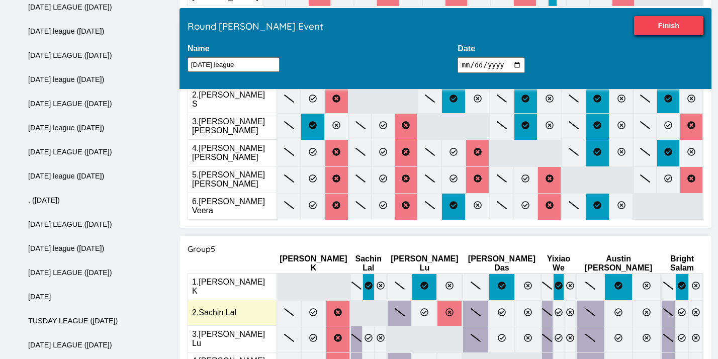
click at [446, 308] on icon at bounding box center [450, 312] width 8 height 8
click at [0, 0] on input "radio" at bounding box center [0, 0] width 0 height 0
click at [489, 300] on label at bounding box center [502, 313] width 26 height 26
click at [0, 0] on input "radio" at bounding box center [0, 0] width 0 height 0
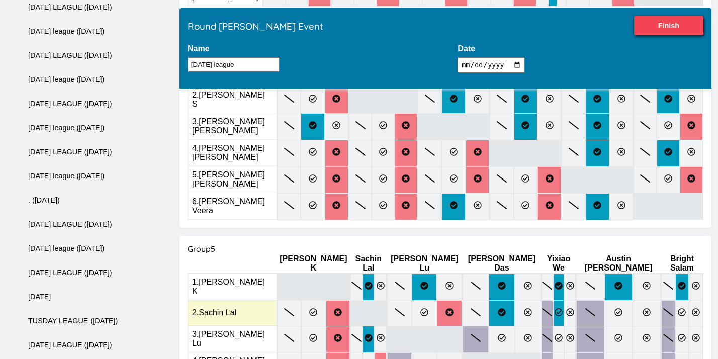
click at [555, 308] on icon at bounding box center [559, 312] width 8 height 8
click at [0, 0] on input "radio" at bounding box center [0, 0] width 0 height 0
click at [643, 308] on icon at bounding box center [647, 312] width 8 height 8
click at [0, 0] on input "radio" at bounding box center [0, 0] width 0 height 0
click at [678, 308] on icon at bounding box center [682, 312] width 8 height 8
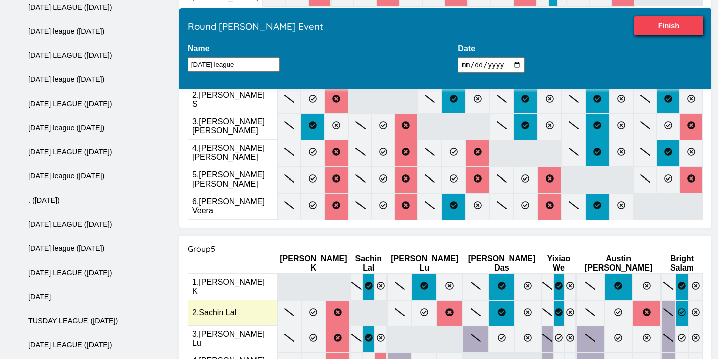
click at [0, 0] on input "radio" at bounding box center [0, 0] width 0 height 0
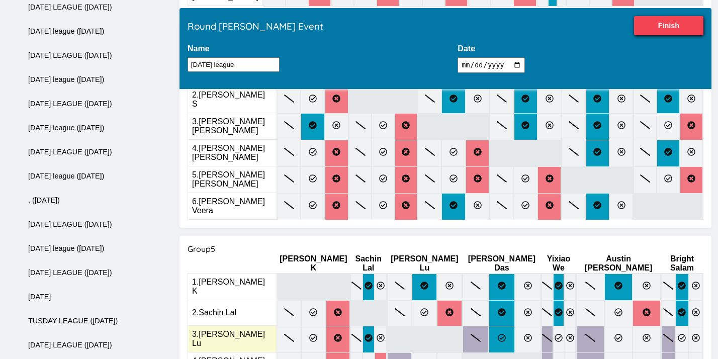
click at [498, 334] on icon at bounding box center [502, 338] width 8 height 8
click at [0, 0] on input "radio" at bounding box center [0, 0] width 0 height 0
click at [555, 334] on icon at bounding box center [559, 338] width 8 height 8
click at [0, 0] on input "radio" at bounding box center [0, 0] width 0 height 0
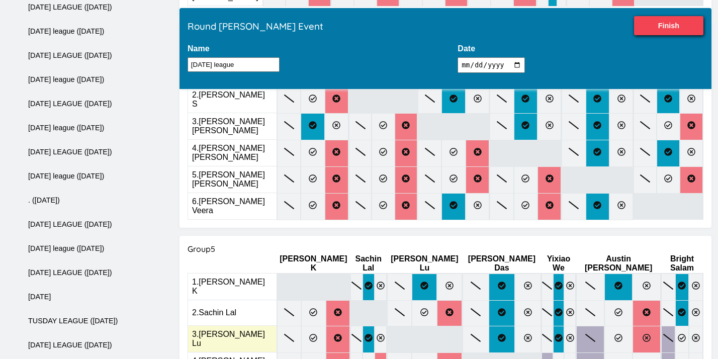
click at [643, 334] on icon at bounding box center [647, 338] width 8 height 8
click at [0, 0] on input "radio" at bounding box center [0, 0] width 0 height 0
click at [689, 326] on label at bounding box center [696, 339] width 14 height 27
click at [0, 0] on input "radio" at bounding box center [0, 0] width 0 height 0
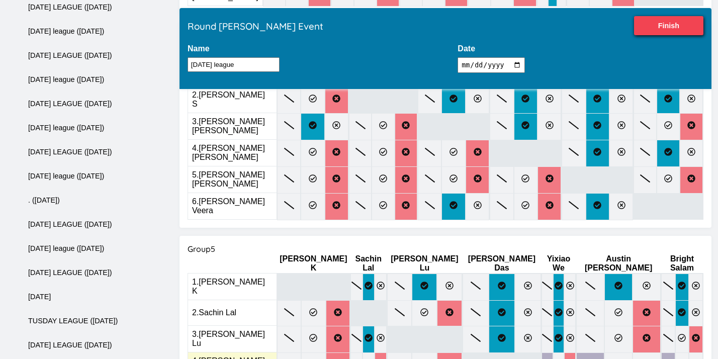
click at [564, 353] on label at bounding box center [570, 366] width 12 height 27
click at [0, 0] on input "radio" at bounding box center [0, 0] width 0 height 0
click at [633, 353] on label at bounding box center [647, 366] width 28 height 27
click at [0, 0] on input "radio" at bounding box center [0, 0] width 0 height 0
click at [692, 361] on icon at bounding box center [696, 365] width 8 height 8
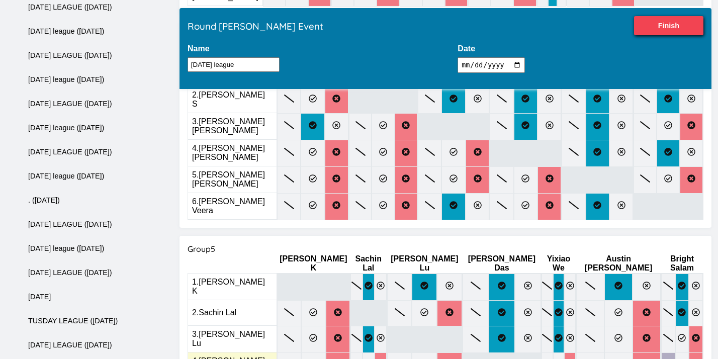
click at [0, 0] on input "radio" at bounding box center [0, 0] width 0 height 0
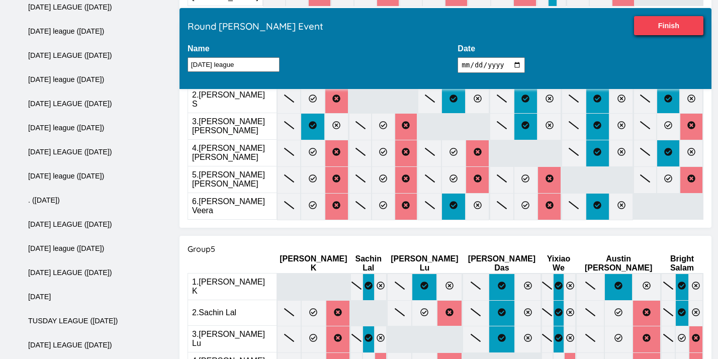
click at [0, 0] on input "radio" at bounding box center [0, 0] width 0 height 0
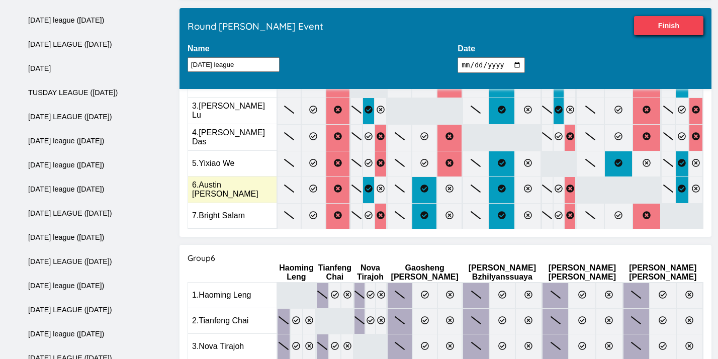
scroll to position [1210, 0]
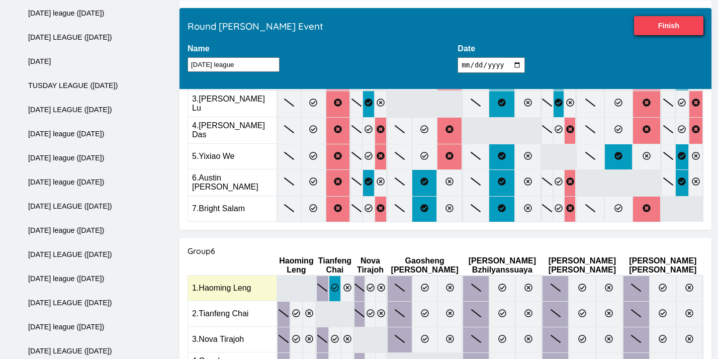
click at [341, 276] on label at bounding box center [335, 289] width 13 height 26
click at [0, 0] on input "radio" at bounding box center [0, 0] width 0 height 0
click at [375, 284] on icon at bounding box center [371, 288] width 8 height 8
click at [0, 0] on input "radio" at bounding box center [0, 0] width 0 height 0
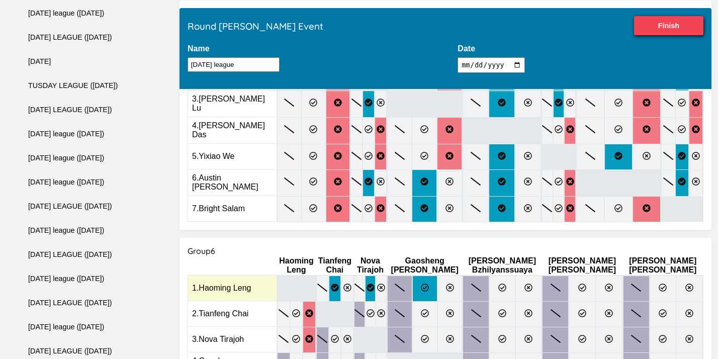
click at [438, 276] on label at bounding box center [424, 289] width 25 height 26
click at [0, 0] on input "radio" at bounding box center [0, 0] width 0 height 0
click at [542, 276] on label at bounding box center [528, 289] width 26 height 26
click at [0, 0] on input "radio" at bounding box center [0, 0] width 0 height 0
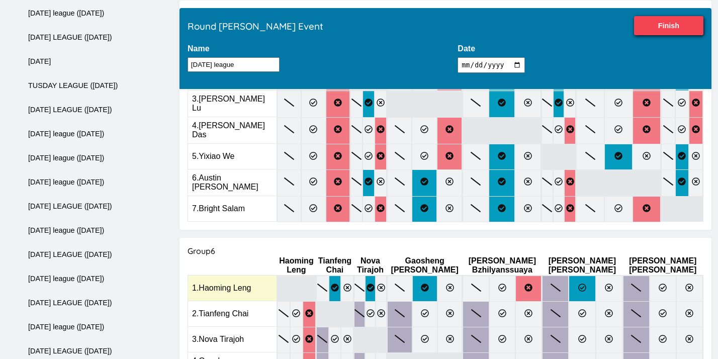
click at [586, 284] on icon at bounding box center [582, 288] width 8 height 8
click at [0, 0] on input "radio" at bounding box center [0, 0] width 0 height 0
click at [663, 284] on icon at bounding box center [663, 288] width 8 height 8
click at [0, 0] on input "radio" at bounding box center [0, 0] width 0 height 0
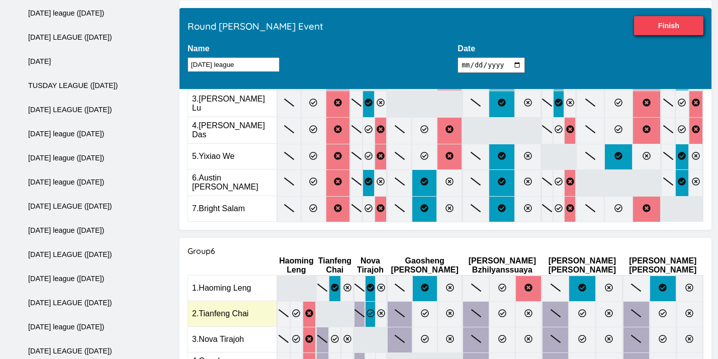
click at [375, 309] on icon at bounding box center [371, 313] width 8 height 8
click at [0, 0] on input "radio" at bounding box center [0, 0] width 0 height 0
click at [429, 309] on icon at bounding box center [425, 313] width 8 height 8
click at [0, 0] on input "radio" at bounding box center [0, 0] width 0 height 0
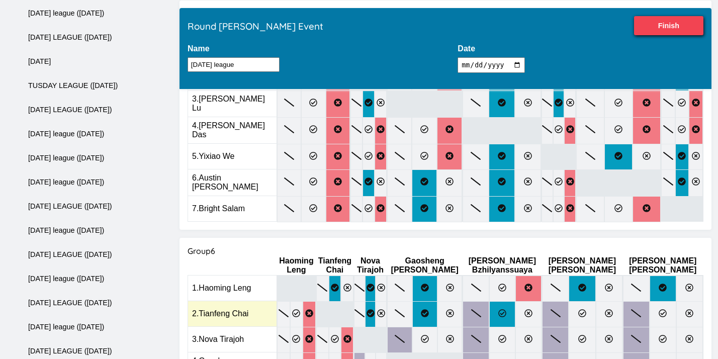
click at [515, 301] on label at bounding box center [502, 314] width 26 height 26
click at [0, 0] on input "radio" at bounding box center [0, 0] width 0 height 0
click at [586, 309] on icon at bounding box center [582, 313] width 8 height 8
click at [0, 0] on input "radio" at bounding box center [0, 0] width 0 height 0
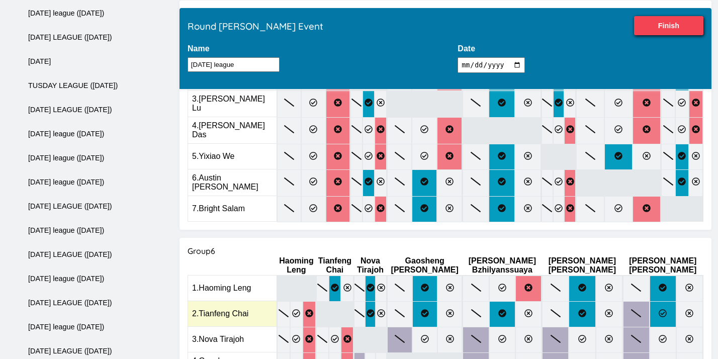
click at [660, 309] on icon at bounding box center [663, 313] width 8 height 8
click at [0, 0] on input "radio" at bounding box center [0, 0] width 0 height 0
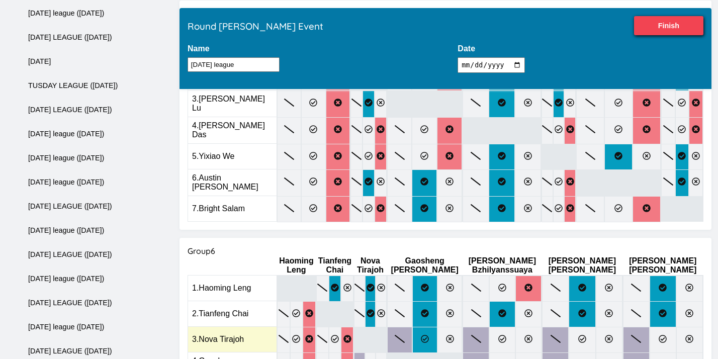
click at [438, 327] on label at bounding box center [424, 340] width 25 height 26
click at [0, 0] on input "radio" at bounding box center [0, 0] width 0 height 0
click at [515, 327] on label at bounding box center [502, 340] width 26 height 26
click at [0, 0] on input "radio" at bounding box center [0, 0] width 0 height 0
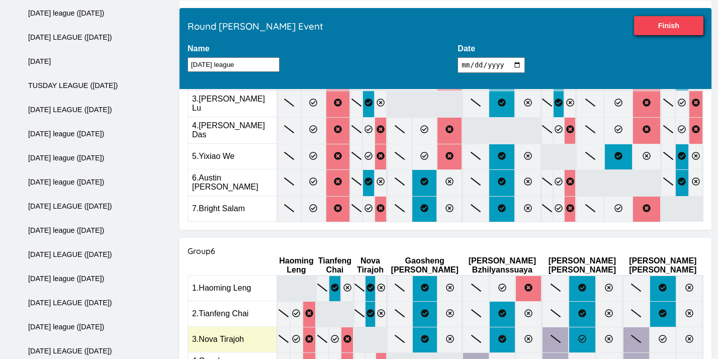
click at [595, 327] on label at bounding box center [582, 340] width 27 height 26
click at [0, 0] on input "radio" at bounding box center [0, 0] width 0 height 0
click at [663, 335] on icon at bounding box center [663, 339] width 8 height 8
click at [0, 0] on input "radio" at bounding box center [0, 0] width 0 height 0
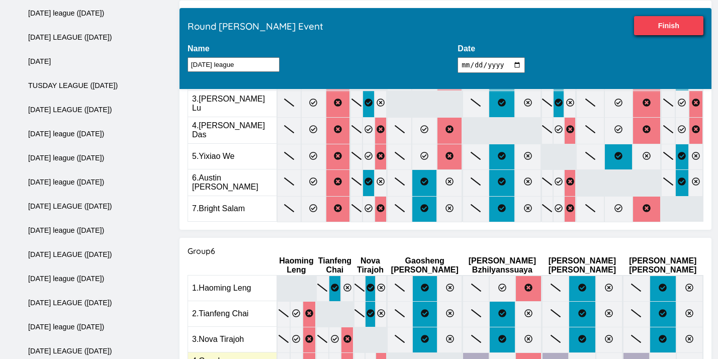
click at [533, 361] on icon at bounding box center [529, 365] width 8 height 8
click at [0, 0] on input "radio" at bounding box center [0, 0] width 0 height 0
click at [660, 361] on icon at bounding box center [663, 365] width 8 height 8
click at [0, 0] on input "radio" at bounding box center [0, 0] width 0 height 0
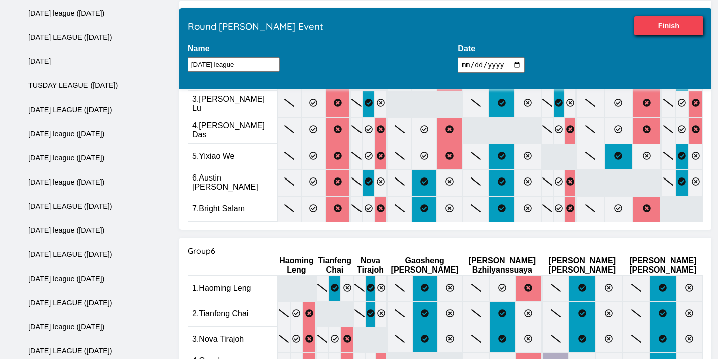
click at [0, 0] on input "radio" at bounding box center [0, 0] width 0 height 0
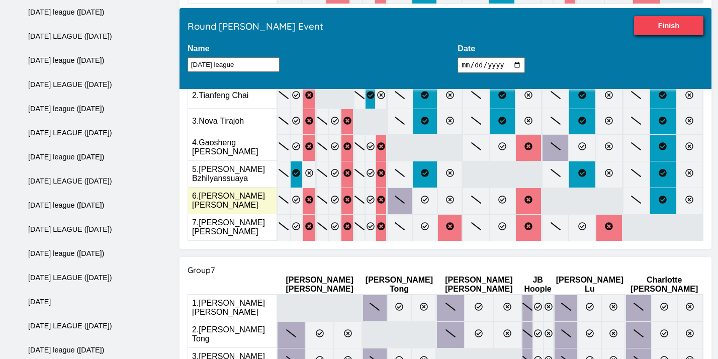
scroll to position [1429, 0]
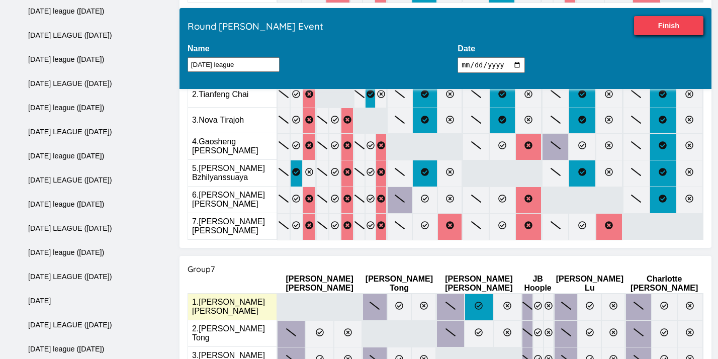
click at [465, 294] on label at bounding box center [479, 307] width 28 height 27
click at [0, 0] on input "radio" at bounding box center [0, 0] width 0 height 0
click at [586, 302] on icon at bounding box center [590, 306] width 8 height 8
click at [0, 0] on input "radio" at bounding box center [0, 0] width 0 height 0
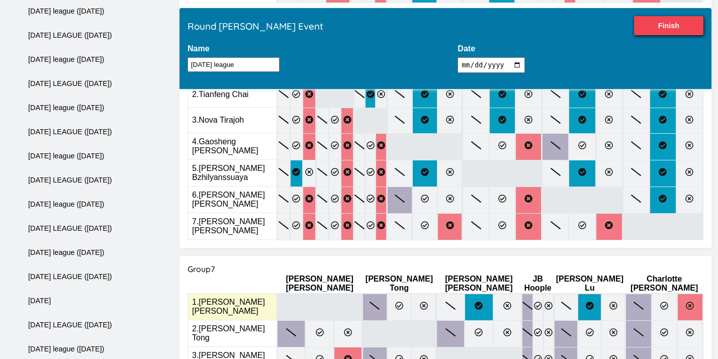
click at [686, 302] on icon at bounding box center [690, 306] width 8 height 8
click at [0, 0] on input "radio" at bounding box center [0, 0] width 0 height 0
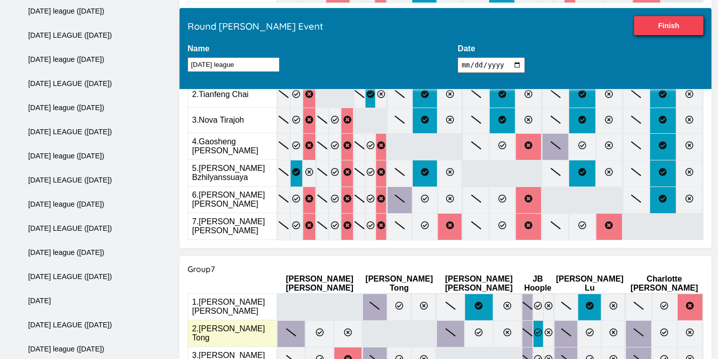
click at [534, 328] on icon at bounding box center [538, 332] width 8 height 8
click at [0, 0] on input "radio" at bounding box center [0, 0] width 0 height 0
click at [601, 320] on label at bounding box center [613, 333] width 24 height 27
click at [0, 0] on input "radio" at bounding box center [0, 0] width 0 height 0
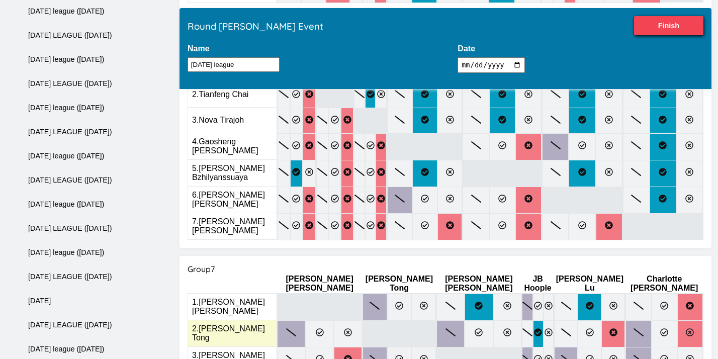
click at [686, 328] on icon at bounding box center [690, 332] width 8 height 8
click at [0, 0] on input "radio" at bounding box center [0, 0] width 0 height 0
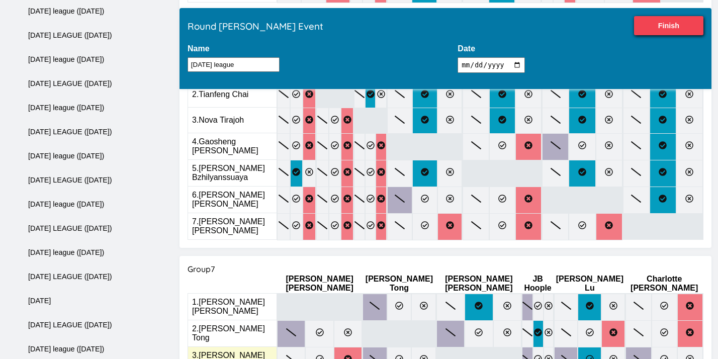
click at [578, 347] on label at bounding box center [590, 360] width 24 height 27
click at [0, 0] on input "radio" at bounding box center [0, 0] width 0 height 0
click at [686, 355] on icon at bounding box center [690, 359] width 8 height 8
click at [0, 0] on input "radio" at bounding box center [0, 0] width 0 height 0
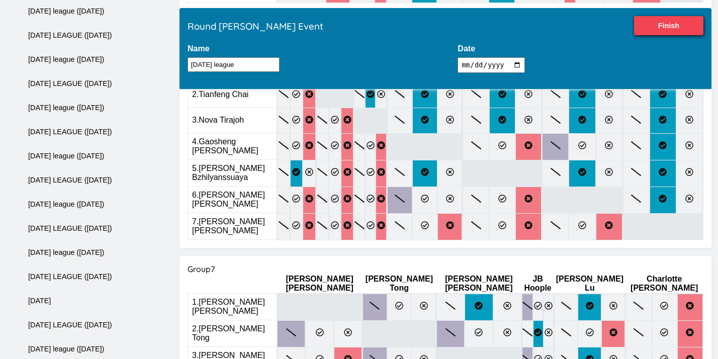
click at [0, 0] on input "radio" at bounding box center [0, 0] width 0 height 0
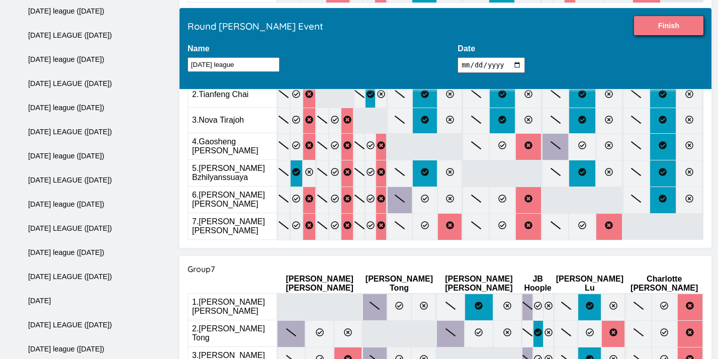
click at [655, 28] on input "Finish" at bounding box center [668, 25] width 69 height 19
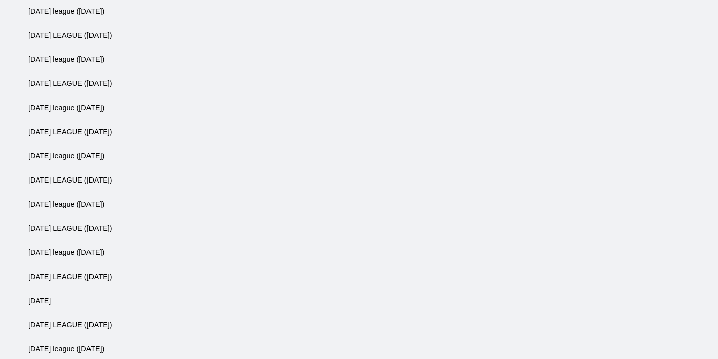
scroll to position [0, 0]
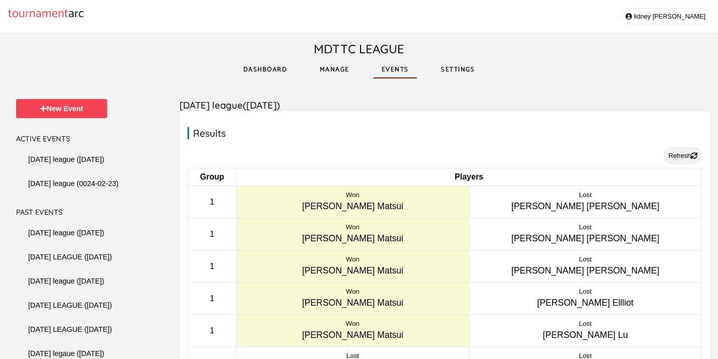
click at [679, 155] on button "Refresh" at bounding box center [683, 155] width 38 height 17
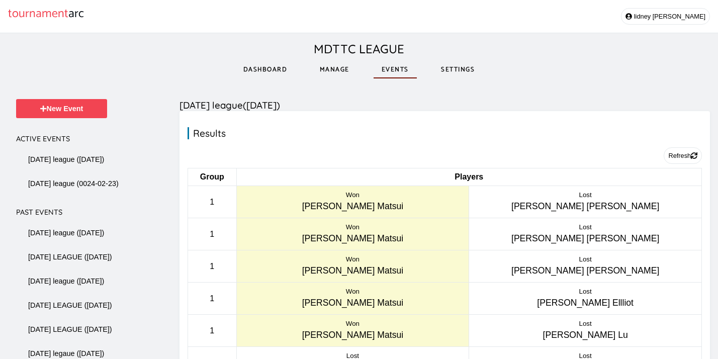
click at [332, 67] on link "Manage" at bounding box center [335, 69] width 46 height 35
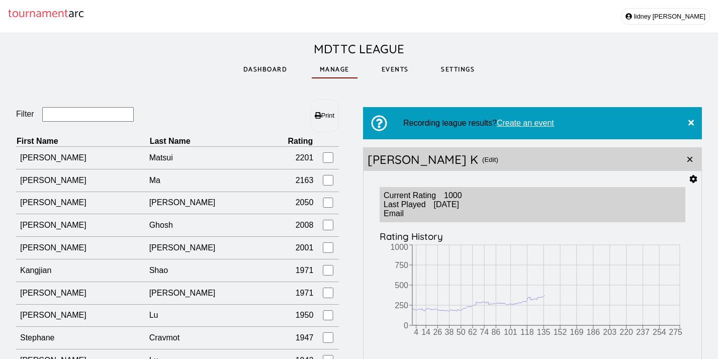
click at [266, 71] on link "Dashboard" at bounding box center [265, 69] width 60 height 35
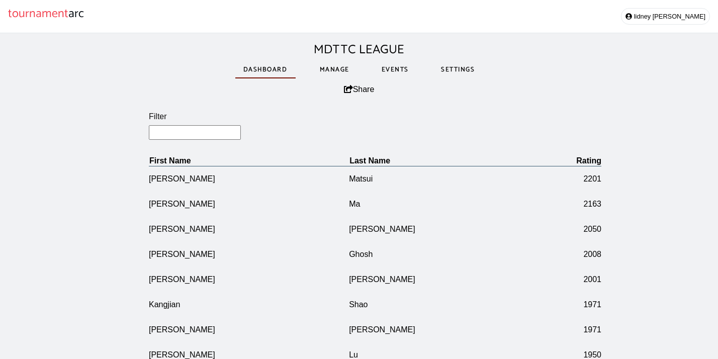
click at [409, 70] on link "Events" at bounding box center [395, 69] width 43 height 35
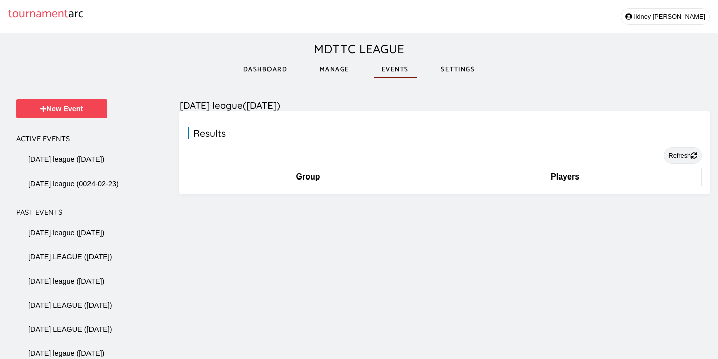
click at [682, 156] on button "Refresh" at bounding box center [683, 155] width 38 height 17
click at [324, 65] on link "Manage" at bounding box center [335, 69] width 46 height 35
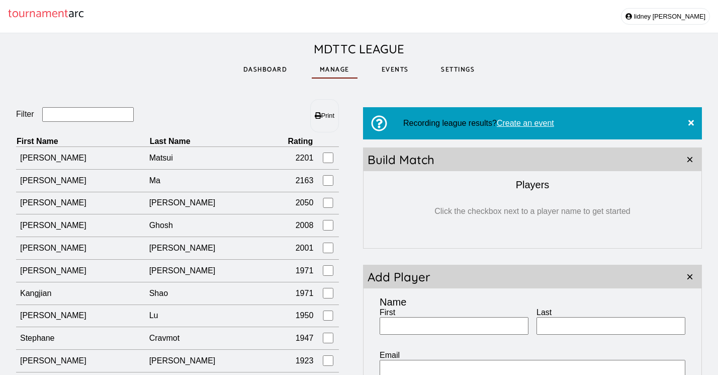
click at [115, 115] on input "Filter" at bounding box center [88, 114] width 92 height 15
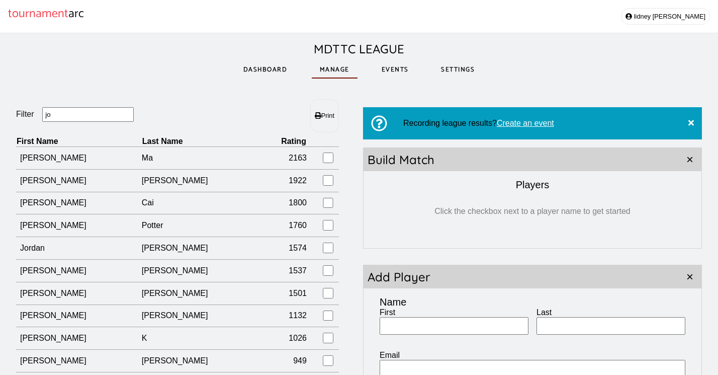
type input "j"
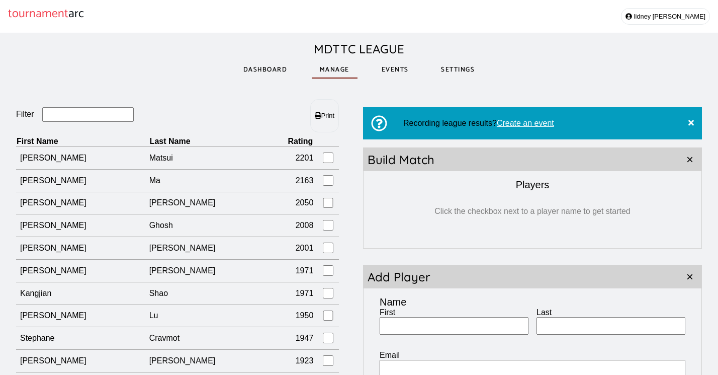
click at [396, 64] on link "Events" at bounding box center [395, 69] width 43 height 35
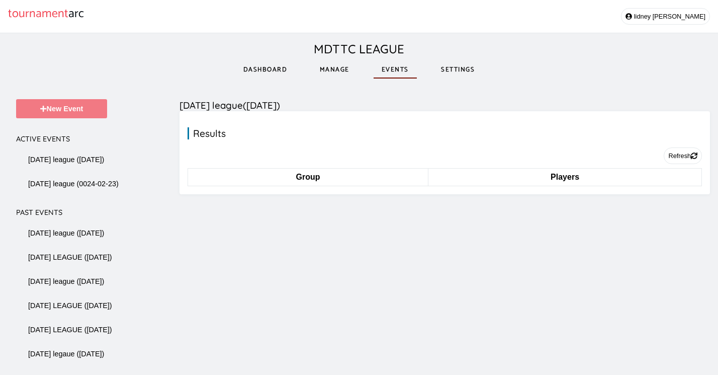
click at [93, 111] on button "New Event" at bounding box center [61, 108] width 91 height 19
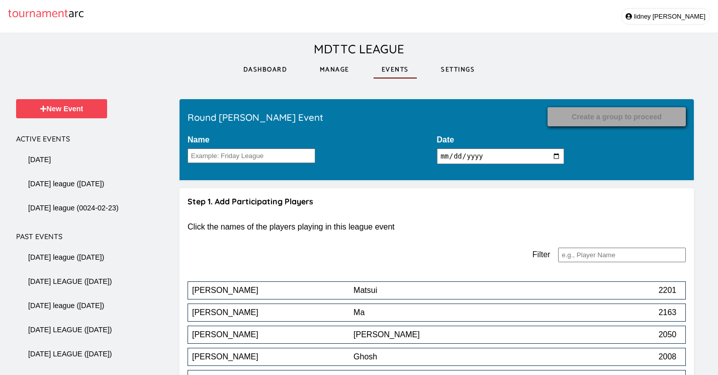
click at [201, 158] on input "Name" at bounding box center [252, 155] width 128 height 15
type input "TUESDAY LEAGUE"
click at [462, 159] on input "2025-10-09" at bounding box center [501, 156] width 128 height 16
type input "2025-10-07"
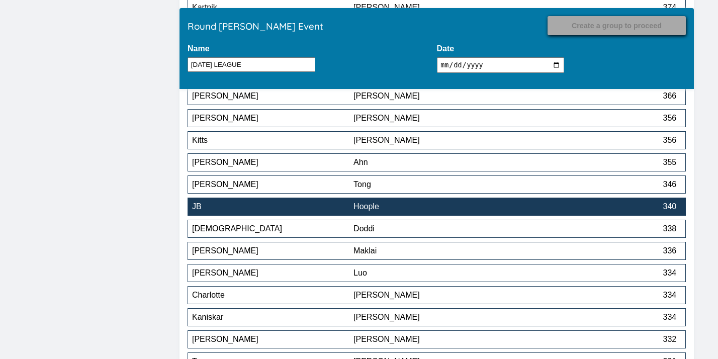
scroll to position [158, 0]
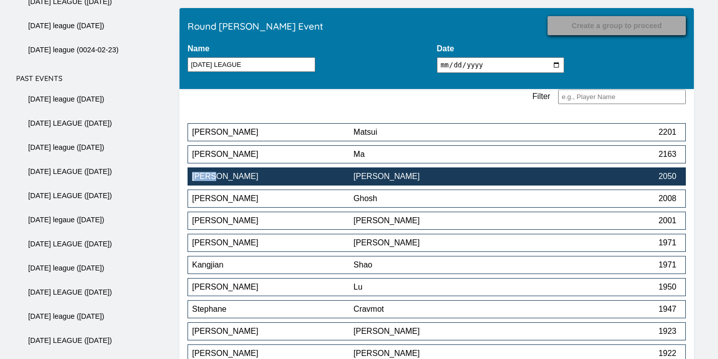
click at [450, 171] on button "Mauricio Silva 2050" at bounding box center [437, 176] width 498 height 18
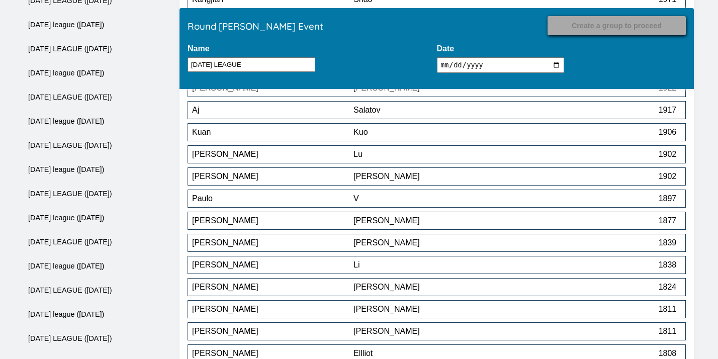
scroll to position [1220, 0]
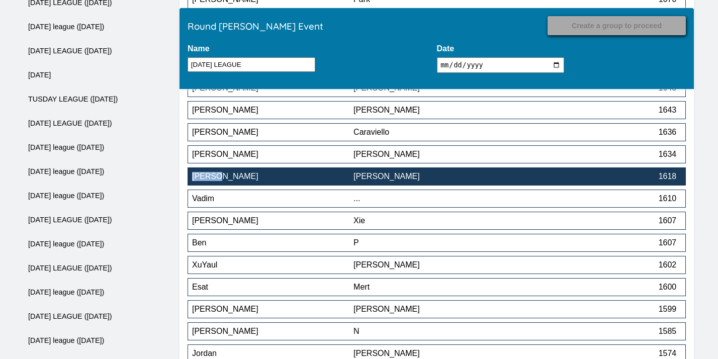
click at [334, 186] on button "Charlie Lapkoff 1618" at bounding box center [437, 176] width 498 height 18
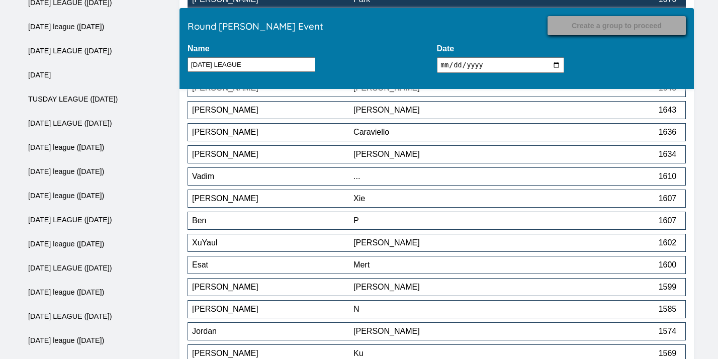
scroll to position [1884, 0]
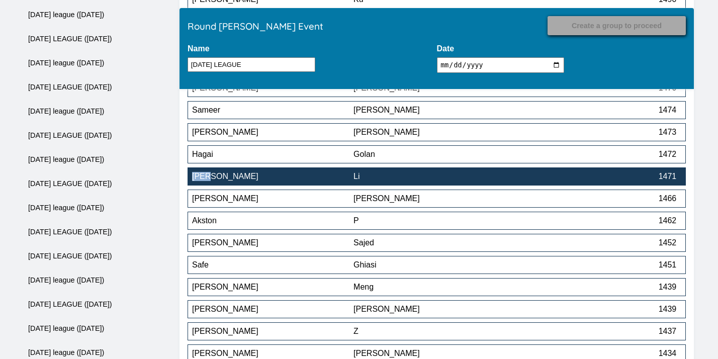
click at [475, 180] on div "Li" at bounding box center [434, 176] width 161 height 9
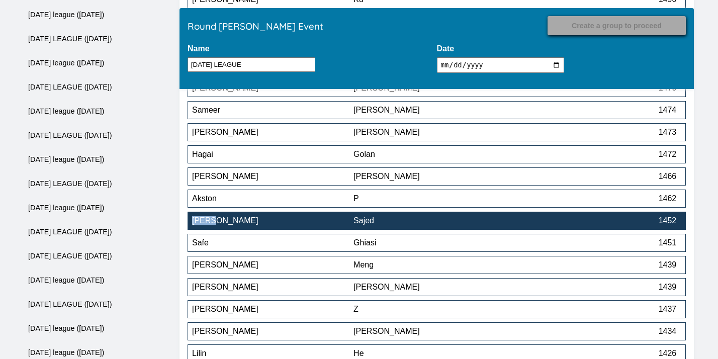
click at [429, 223] on div "Sajed" at bounding box center [434, 220] width 161 height 9
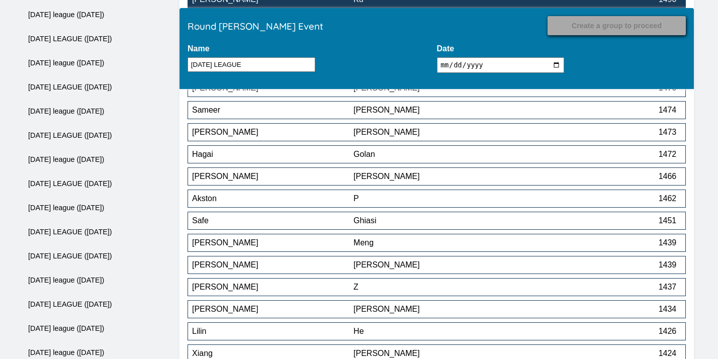
scroll to position [2437, 0]
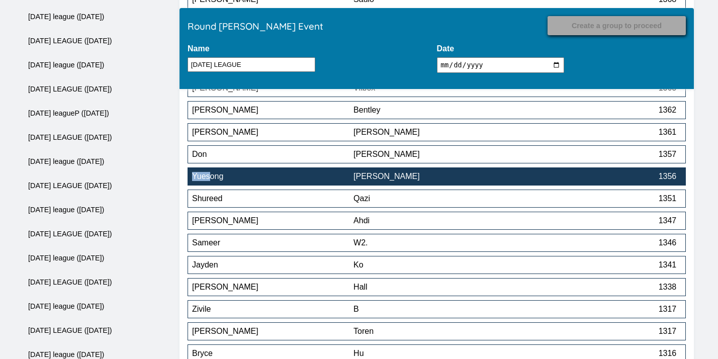
click at [428, 177] on div "[PERSON_NAME]" at bounding box center [434, 176] width 161 height 9
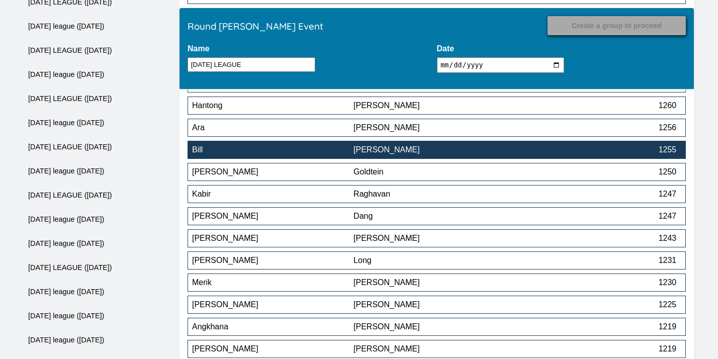
scroll to position [2864, 0]
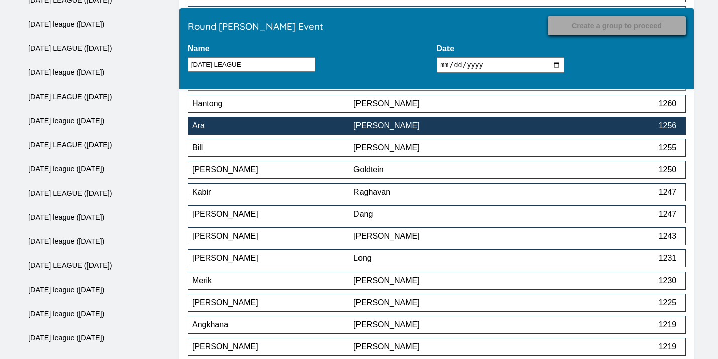
click at [330, 129] on div "Ara" at bounding box center [272, 125] width 161 height 9
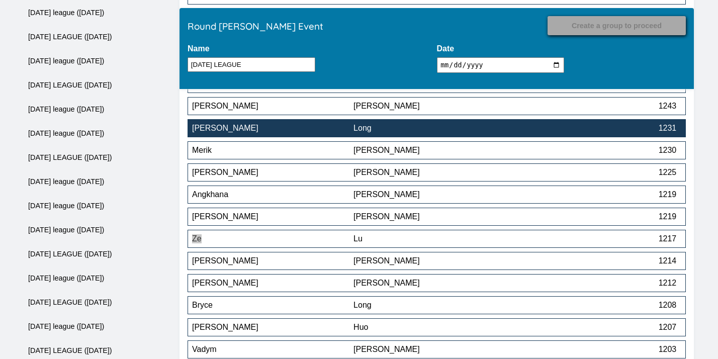
scroll to position [2977, 0]
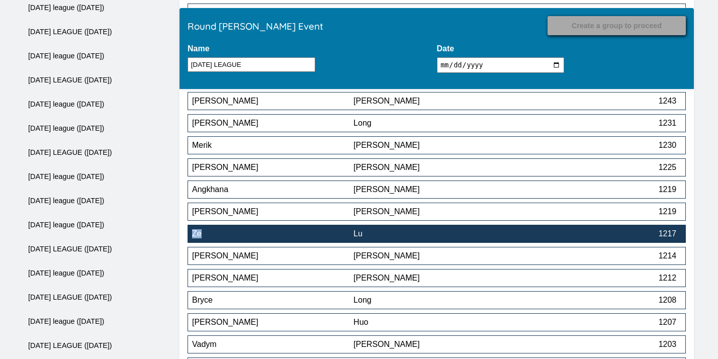
click at [299, 238] on div "Ze" at bounding box center [272, 233] width 161 height 9
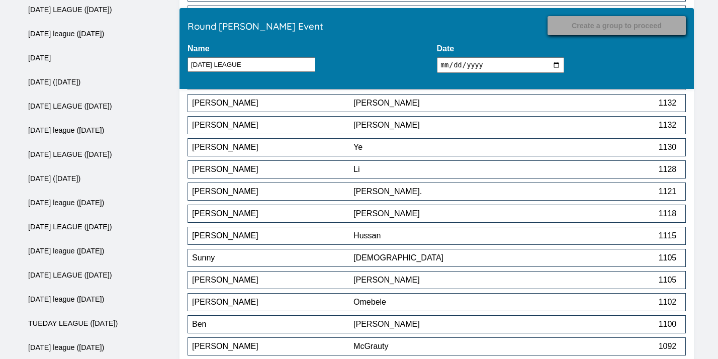
scroll to position [3545, 0]
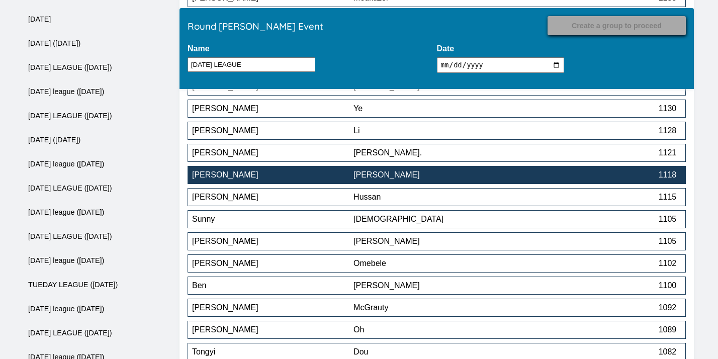
click at [318, 184] on button "Samuel Yeung 1118" at bounding box center [437, 175] width 498 height 18
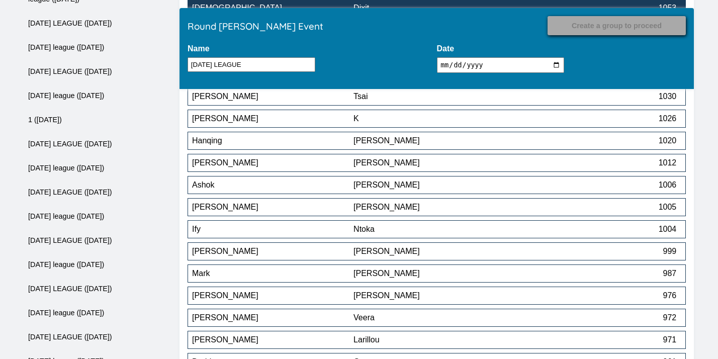
scroll to position [4362, 0]
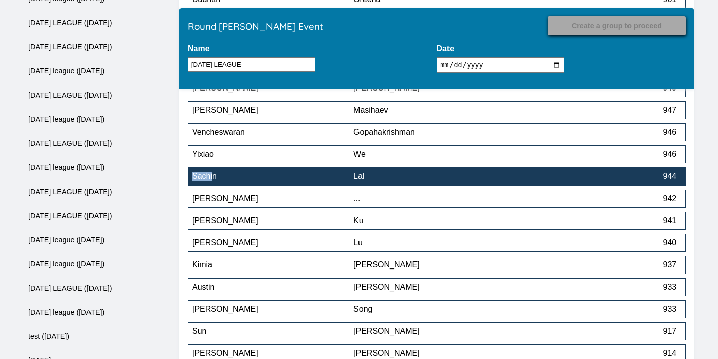
click at [389, 174] on button "Sachin Lal 944" at bounding box center [437, 176] width 498 height 18
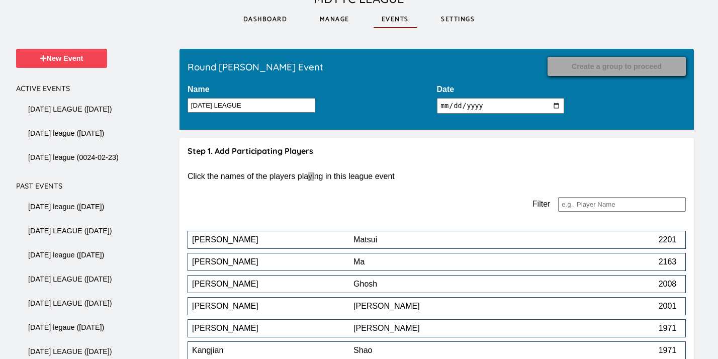
scroll to position [4340, 0]
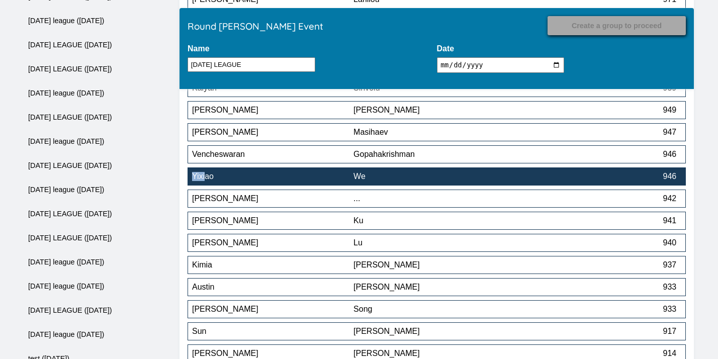
click at [464, 176] on div "We" at bounding box center [434, 176] width 161 height 9
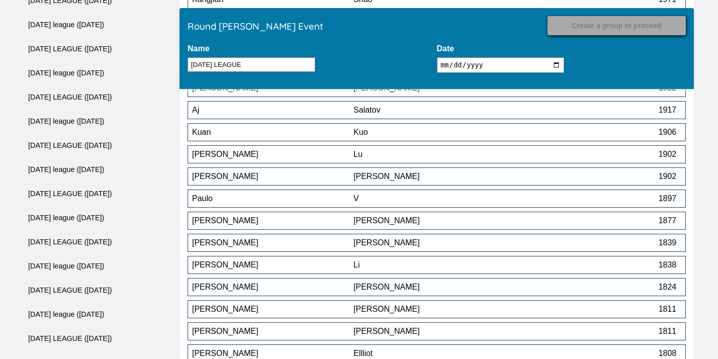
scroll to position [4761, 0]
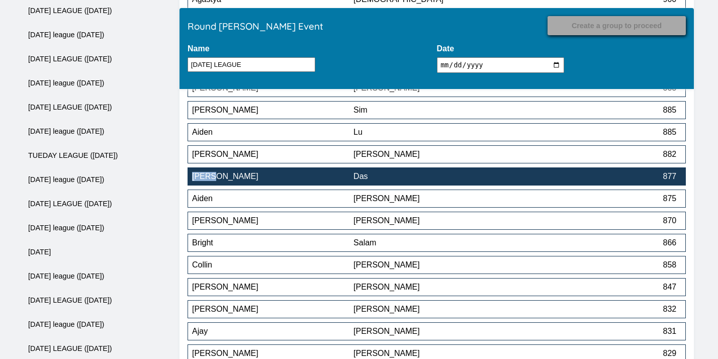
click at [435, 180] on div "Das" at bounding box center [434, 176] width 161 height 9
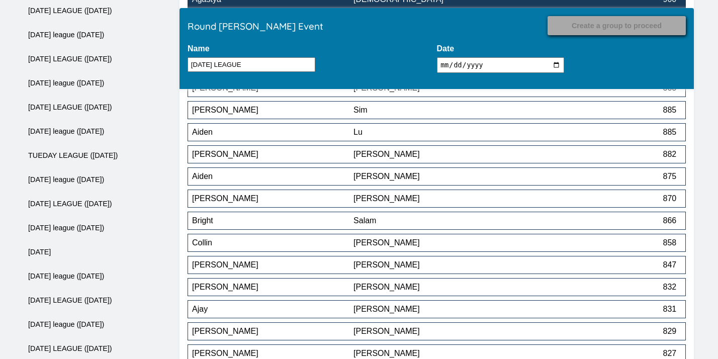
scroll to position [4429, 0]
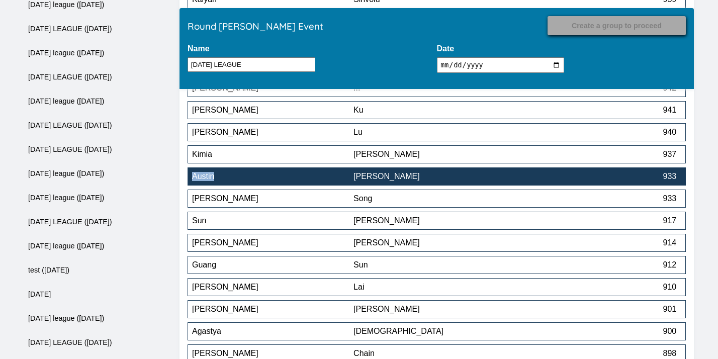
click at [438, 181] on div "[PERSON_NAME]" at bounding box center [434, 176] width 161 height 9
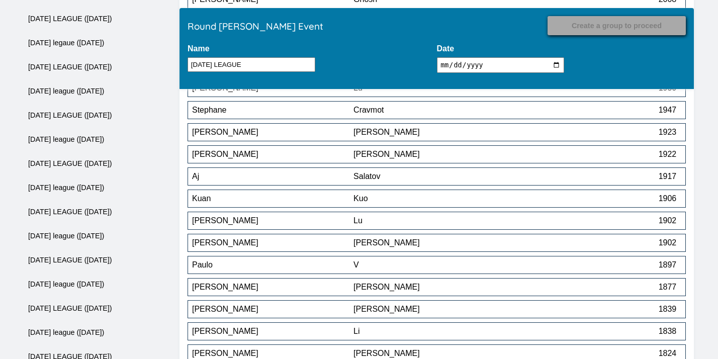
scroll to position [4783, 0]
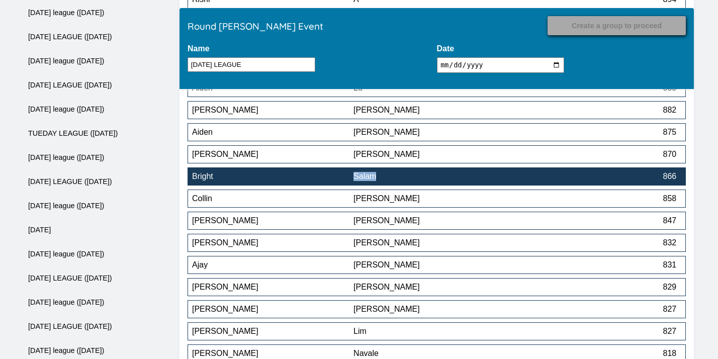
click at [493, 171] on button "Bright Salam 866" at bounding box center [437, 176] width 498 height 18
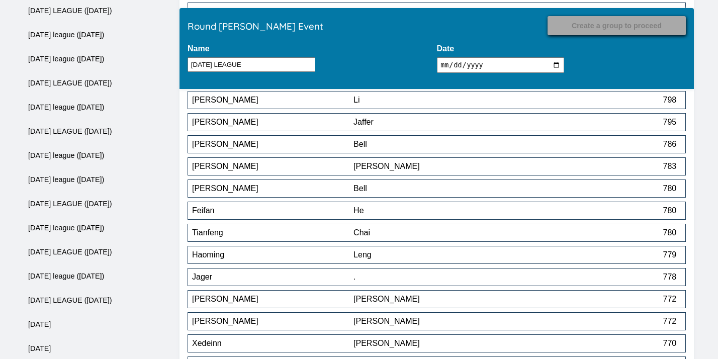
scroll to position [5152, 0]
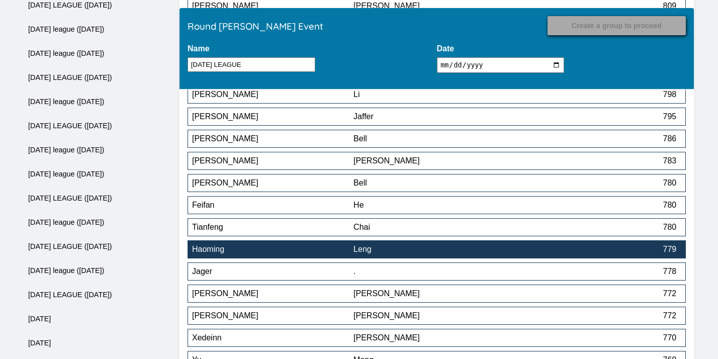
click at [472, 248] on div "Leng" at bounding box center [434, 249] width 161 height 9
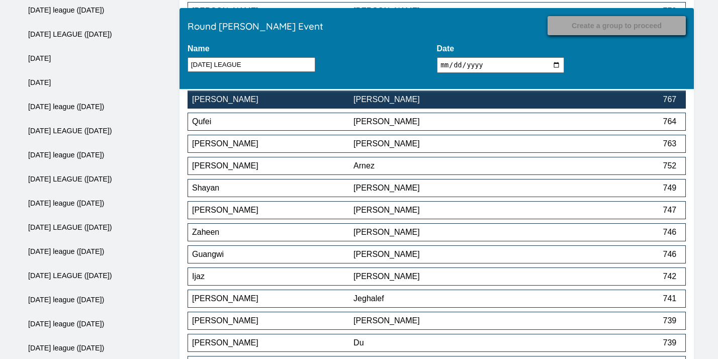
scroll to position [5416, 0]
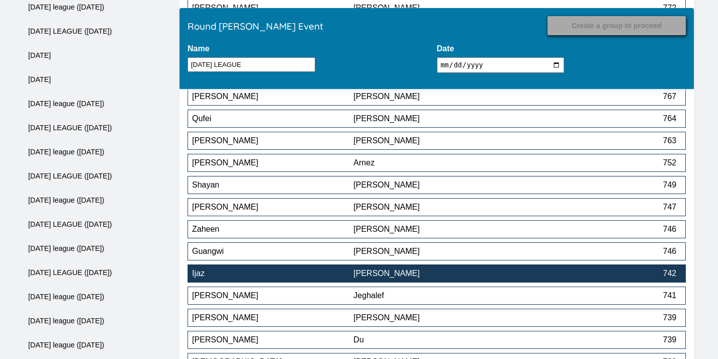
click at [352, 278] on div "Ijaz" at bounding box center [272, 273] width 161 height 9
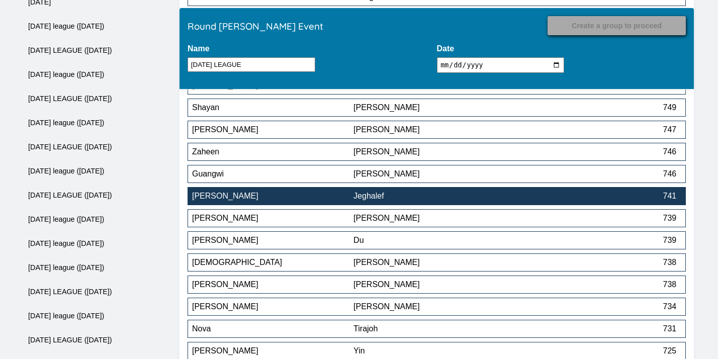
scroll to position [5501, 0]
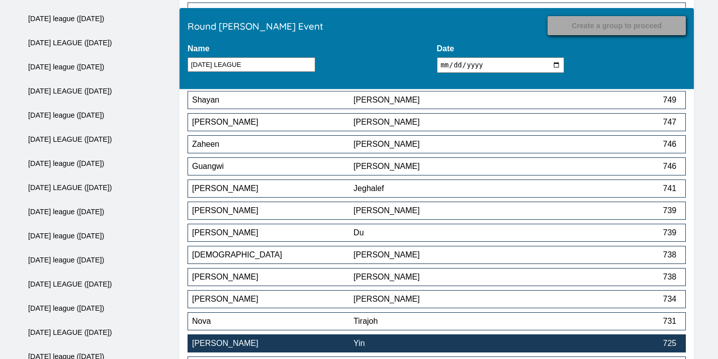
click at [327, 343] on div "[PERSON_NAME]" at bounding box center [272, 343] width 161 height 9
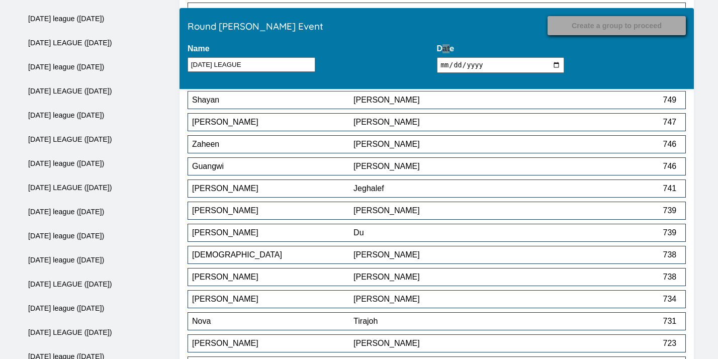
scroll to position [6774, 0]
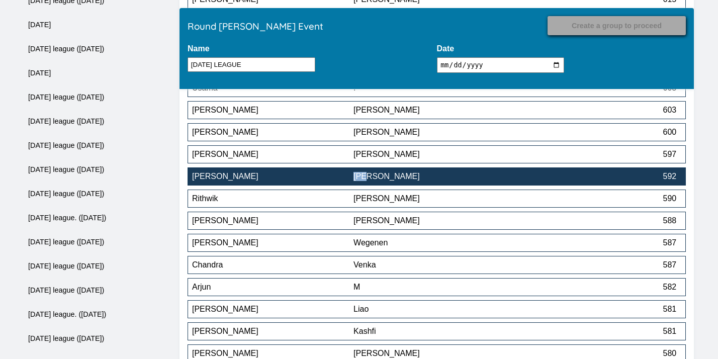
click at [454, 181] on div "[PERSON_NAME]" at bounding box center [434, 176] width 161 height 9
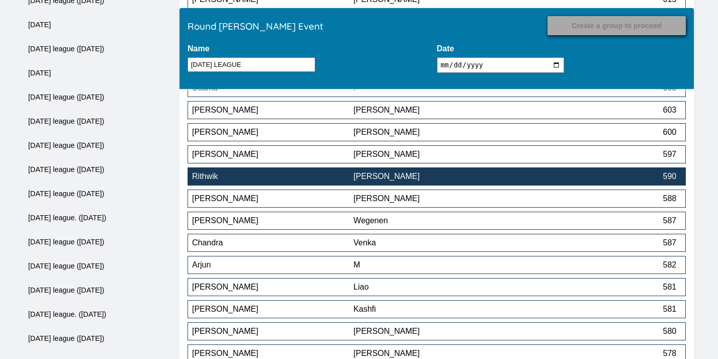
click at [455, 178] on div "[PERSON_NAME]" at bounding box center [434, 176] width 161 height 9
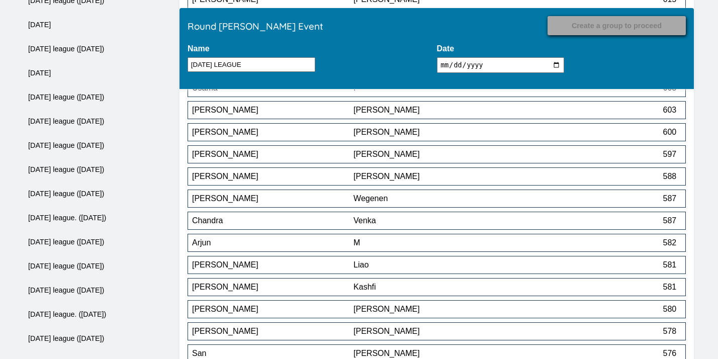
scroll to position [7394, 0]
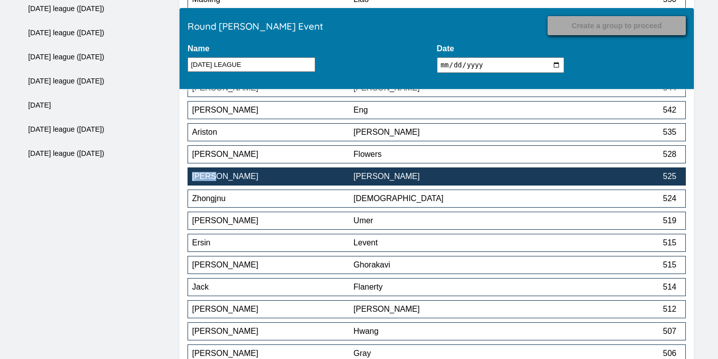
click at [384, 176] on div "[PERSON_NAME]" at bounding box center [434, 176] width 161 height 9
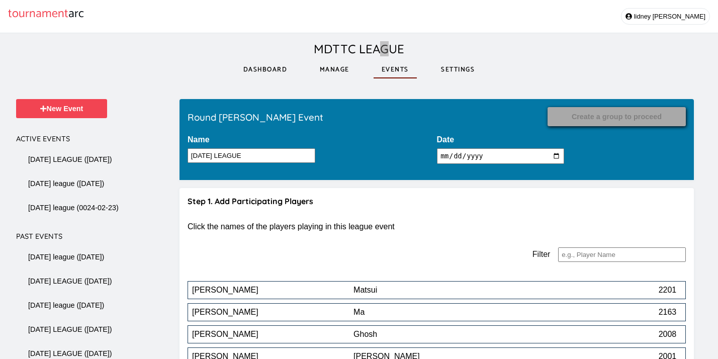
scroll to position [8301, 0]
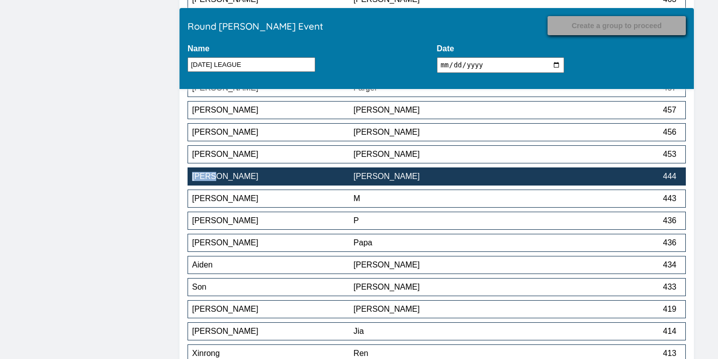
click at [405, 178] on div "[PERSON_NAME]" at bounding box center [434, 176] width 161 height 9
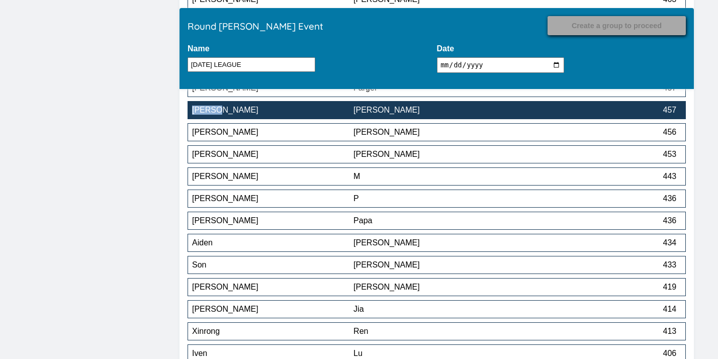
click at [391, 113] on div "[PERSON_NAME]" at bounding box center [434, 110] width 161 height 9
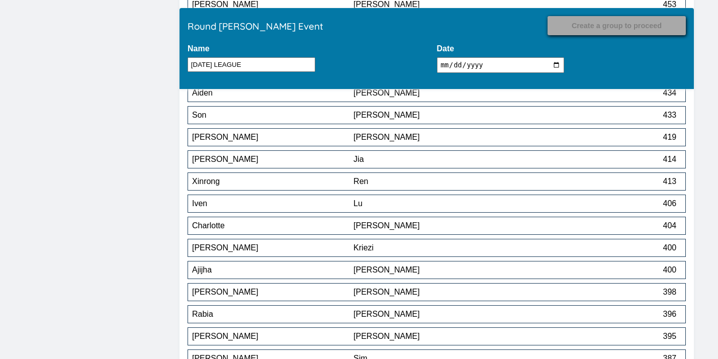
scroll to position [8430, 0]
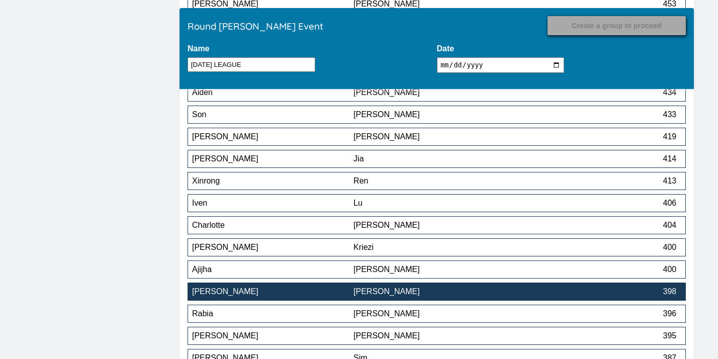
click at [434, 290] on div "[PERSON_NAME]" at bounding box center [434, 291] width 161 height 9
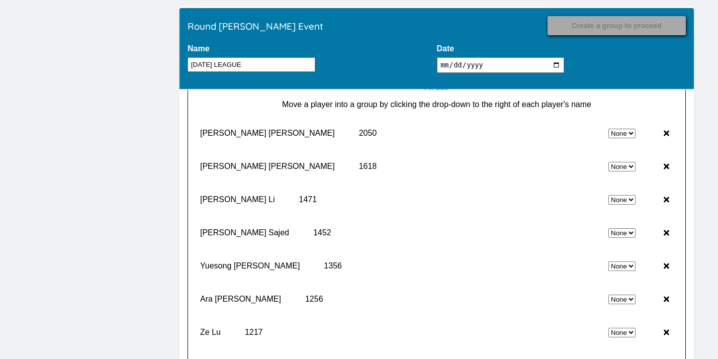
scroll to position [10052, 0]
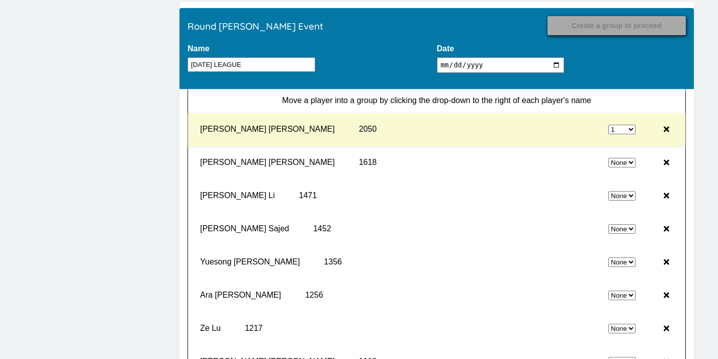
select select "0"
select select "1"
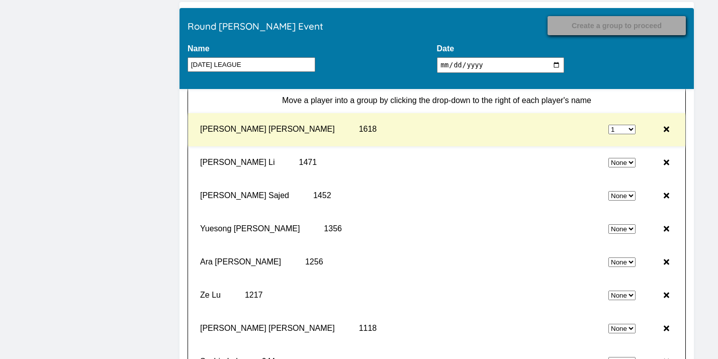
select select "0"
select select "1"
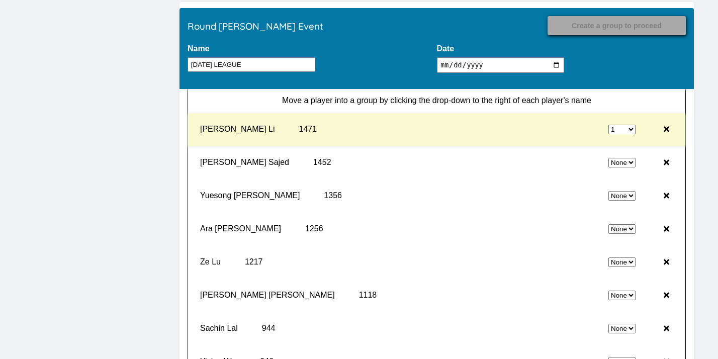
select select "0"
select select "1"
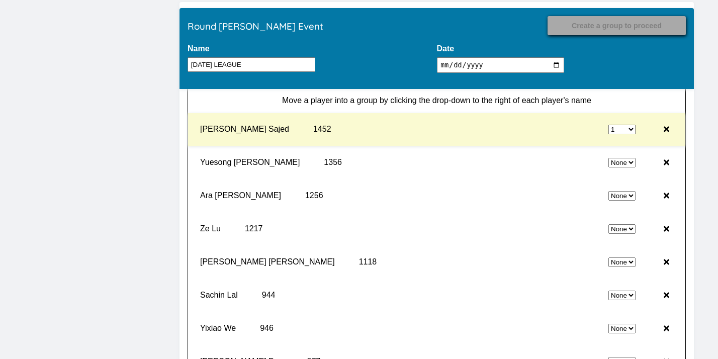
select select "0"
select select "1"
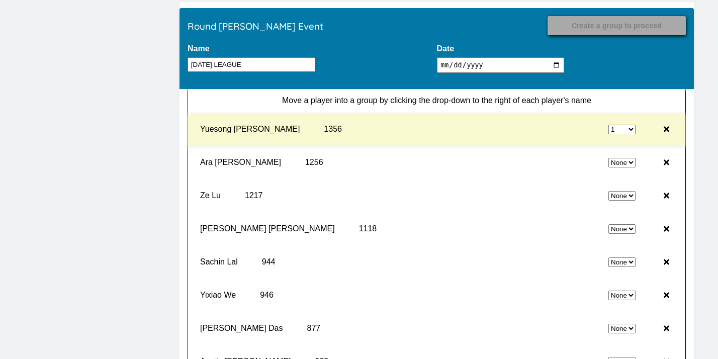
select select "0"
select select "1"
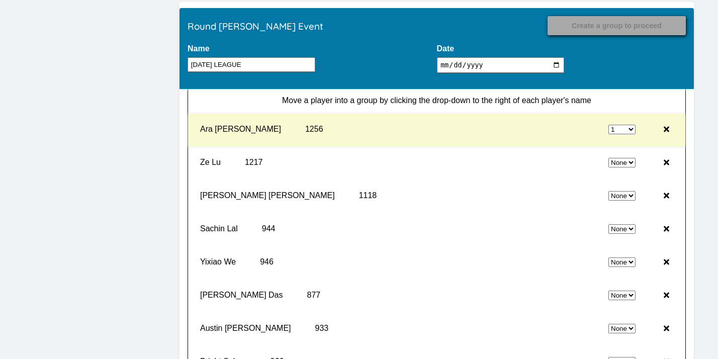
select select "0"
select select "1"
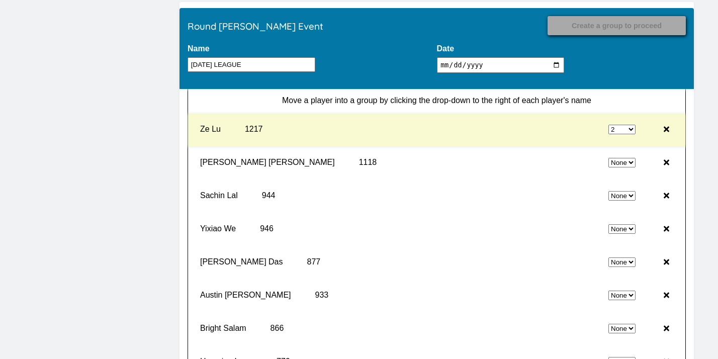
select select "0"
select select "2"
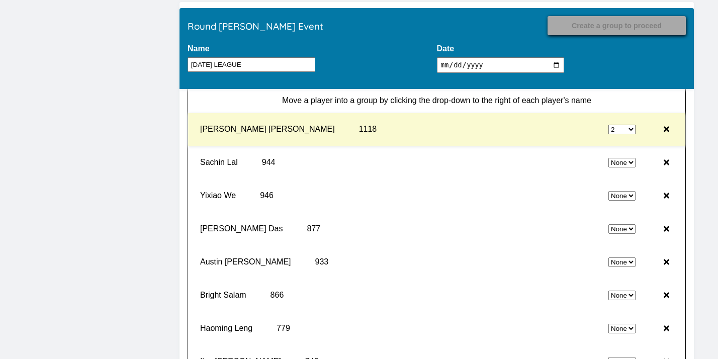
select select "0"
select select "2"
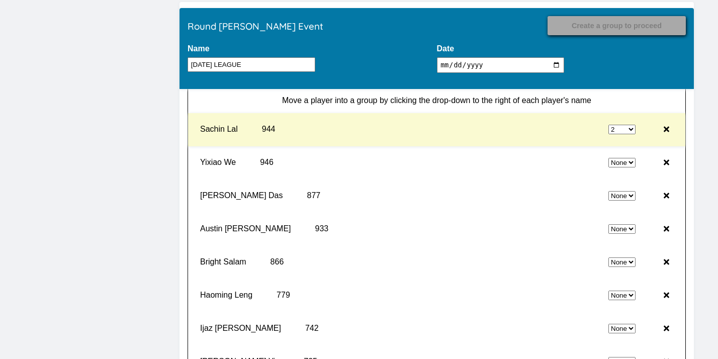
select select "0"
select select "2"
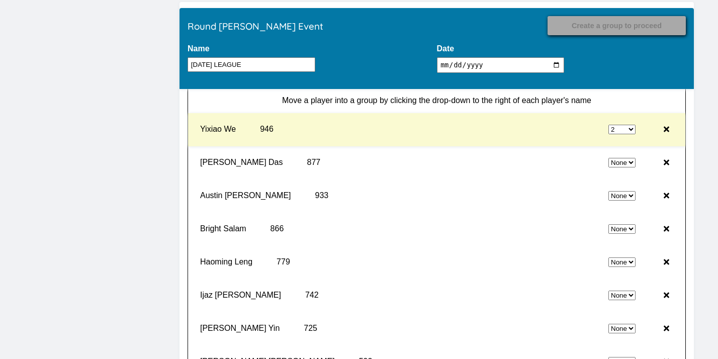
select select "0"
select select "2"
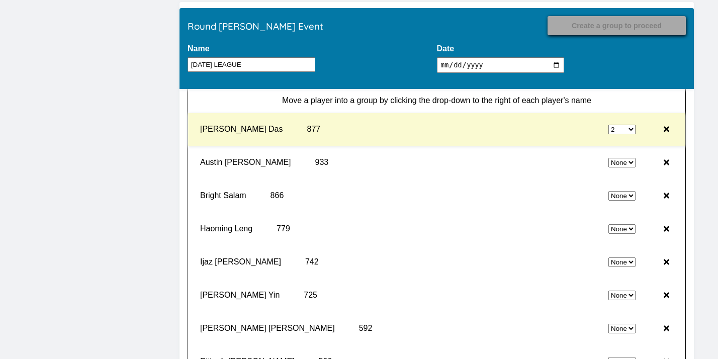
select select "0"
select select "2"
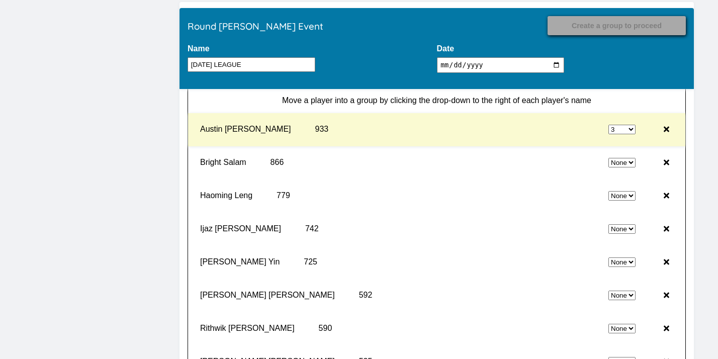
select select "0"
select select "3"
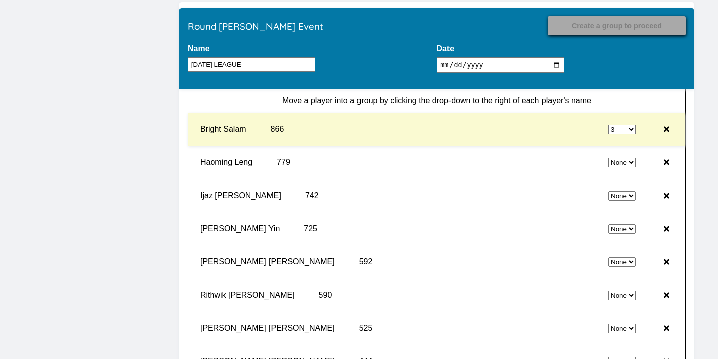
select select "0"
select select "3"
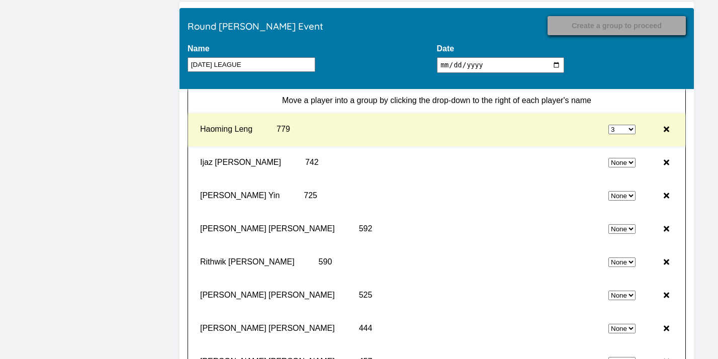
select select "0"
select select "3"
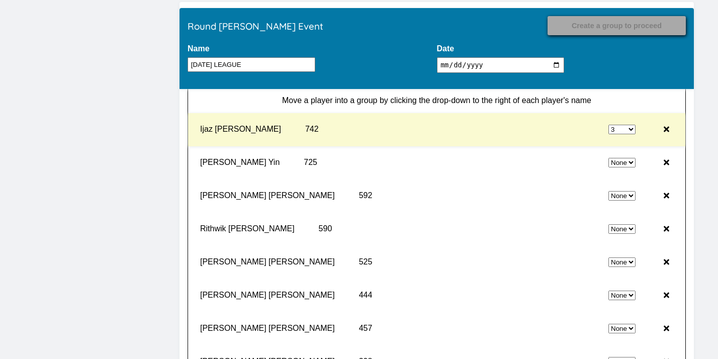
select select "0"
select select "3"
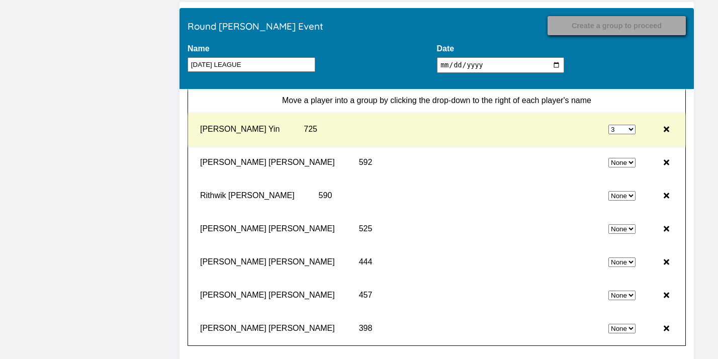
select select "0"
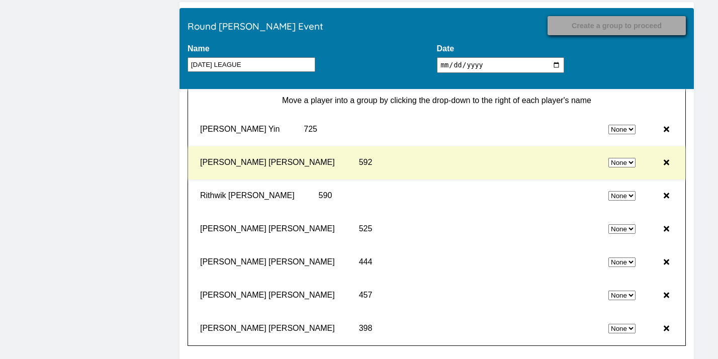
select select "3"
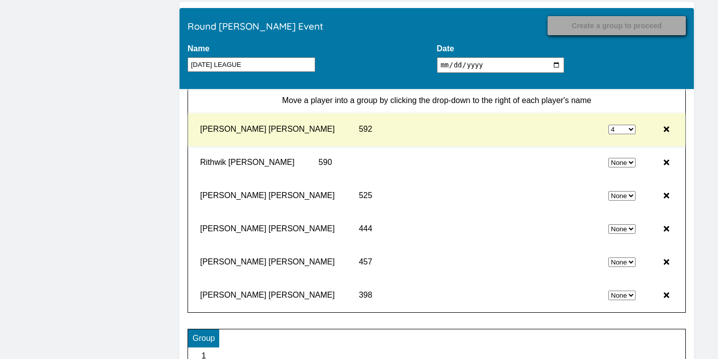
select select "0"
select select "4"
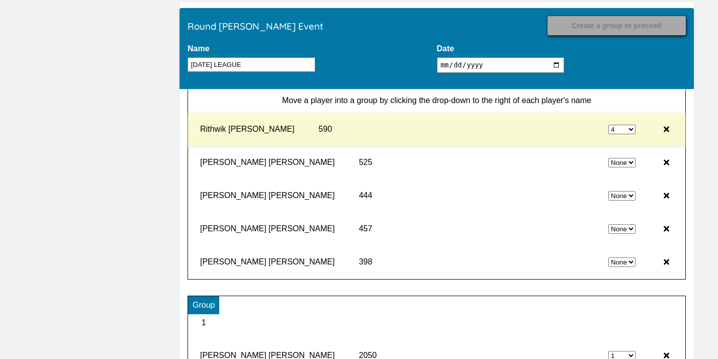
select select "0"
select select "4"
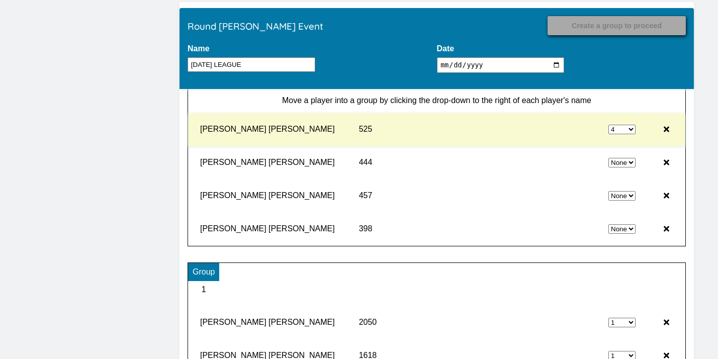
select select "0"
select select "4"
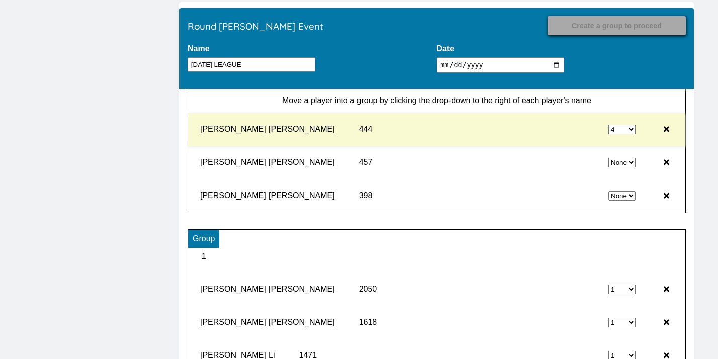
select select "0"
select select "4"
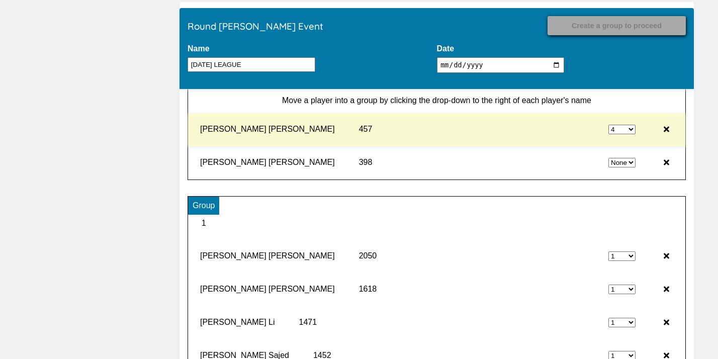
select select "0"
select select "4"
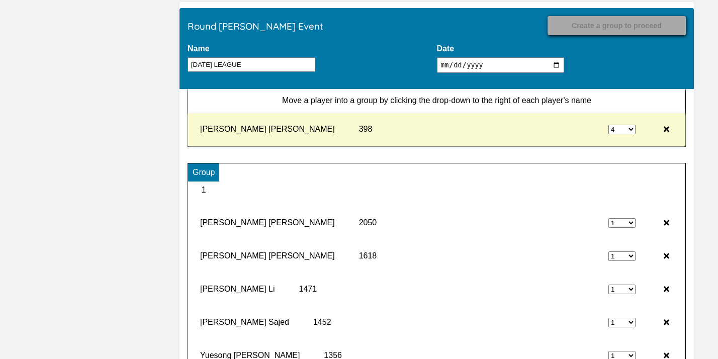
type input "Record Results"
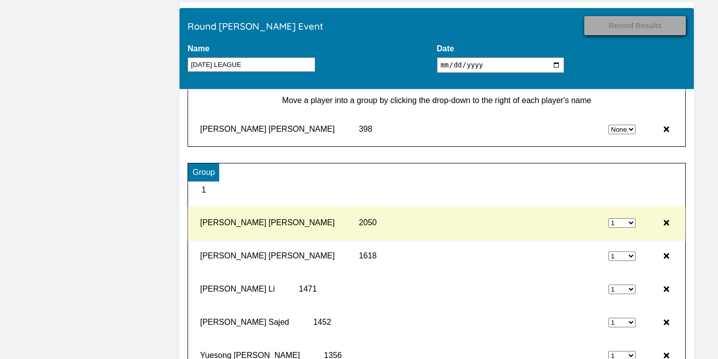
select select "4"
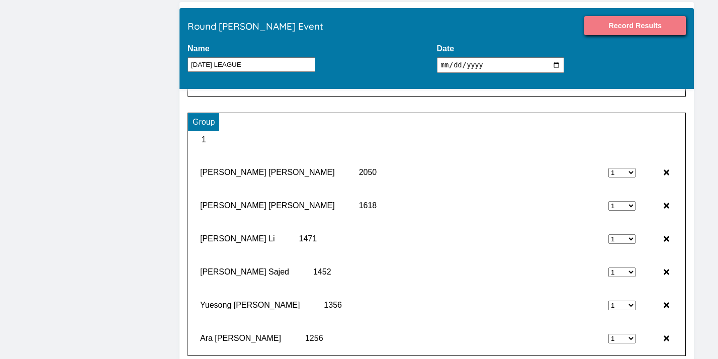
click at [656, 31] on input "Record Results" at bounding box center [635, 25] width 102 height 19
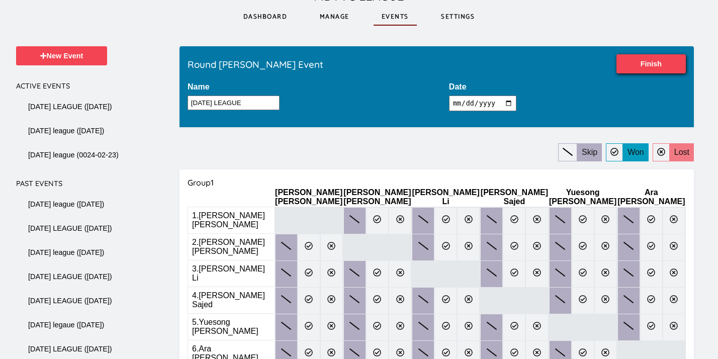
scroll to position [70, 0]
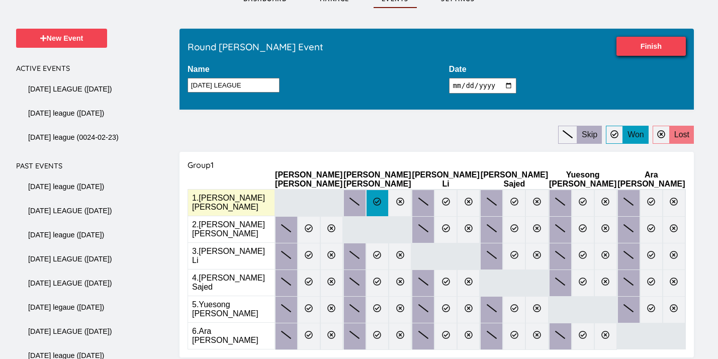
click at [381, 198] on icon at bounding box center [377, 202] width 8 height 8
click at [0, 0] on input "radio" at bounding box center [0, 0] width 0 height 0
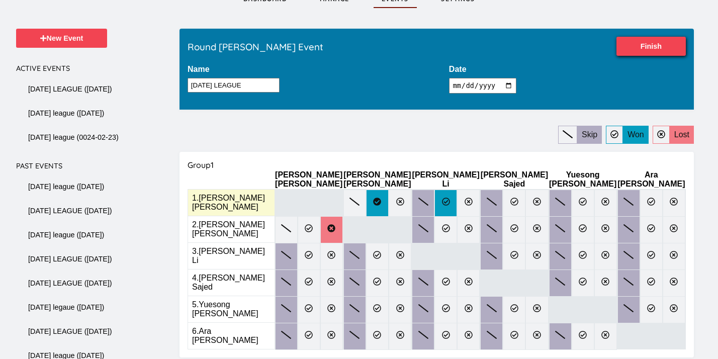
click at [445, 198] on icon at bounding box center [446, 202] width 8 height 8
click at [0, 0] on input "radio" at bounding box center [0, 0] width 0 height 0
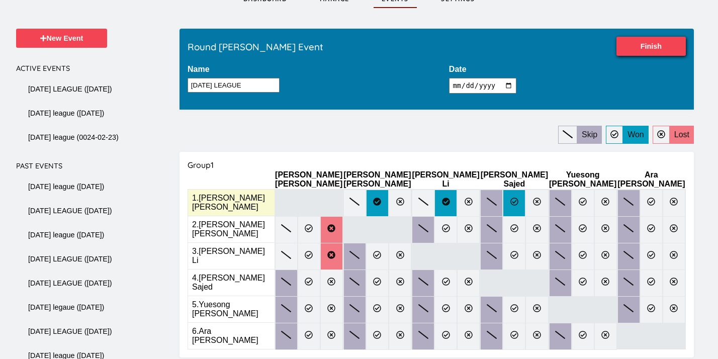
click at [510, 199] on icon at bounding box center [514, 202] width 8 height 8
click at [0, 0] on input "radio" at bounding box center [0, 0] width 0 height 0
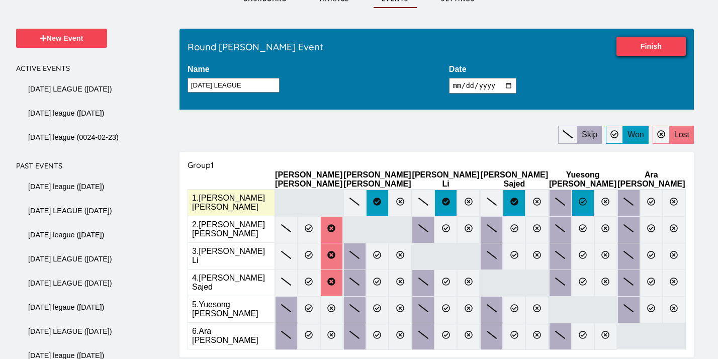
click at [580, 198] on icon at bounding box center [583, 202] width 8 height 8
click at [0, 0] on input "radio" at bounding box center [0, 0] width 0 height 0
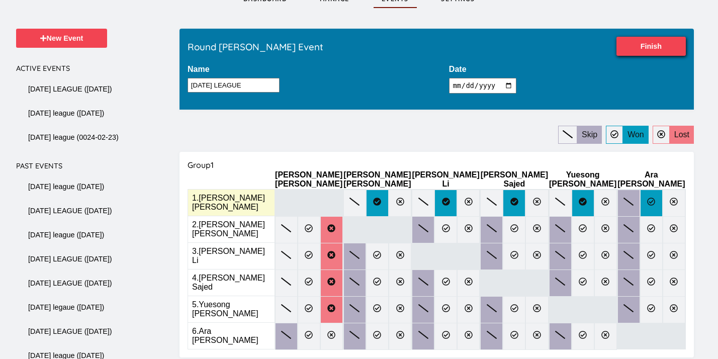
click at [649, 198] on icon at bounding box center [651, 202] width 8 height 8
click at [0, 0] on input "radio" at bounding box center [0, 0] width 0 height 0
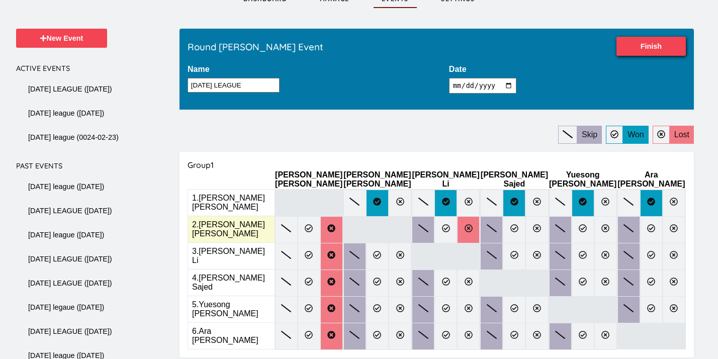
click at [460, 228] on label at bounding box center [468, 229] width 23 height 27
click at [0, 0] on input "radio" at bounding box center [0, 0] width 0 height 0
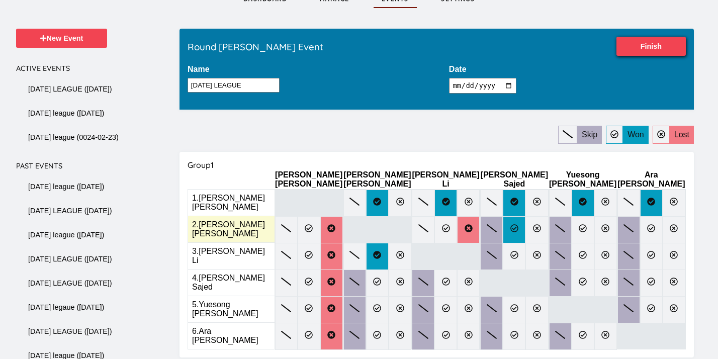
click at [504, 227] on label at bounding box center [514, 229] width 23 height 27
click at [0, 0] on input "radio" at bounding box center [0, 0] width 0 height 0
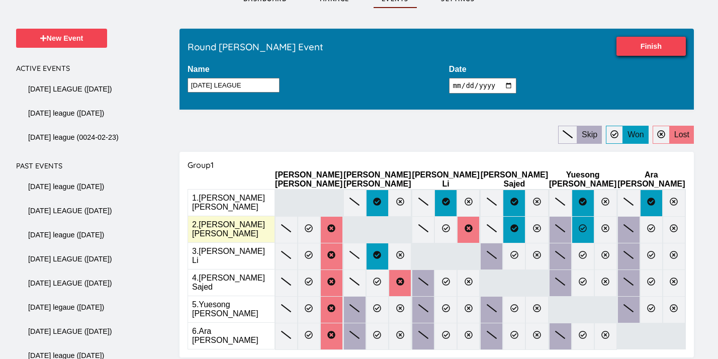
click at [579, 224] on icon at bounding box center [583, 228] width 8 height 8
click at [0, 0] on input "radio" at bounding box center [0, 0] width 0 height 0
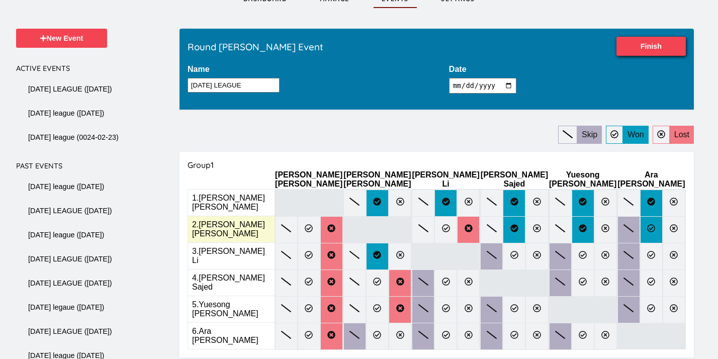
click at [653, 224] on icon at bounding box center [652, 228] width 8 height 8
click at [0, 0] on input "radio" at bounding box center [0, 0] width 0 height 0
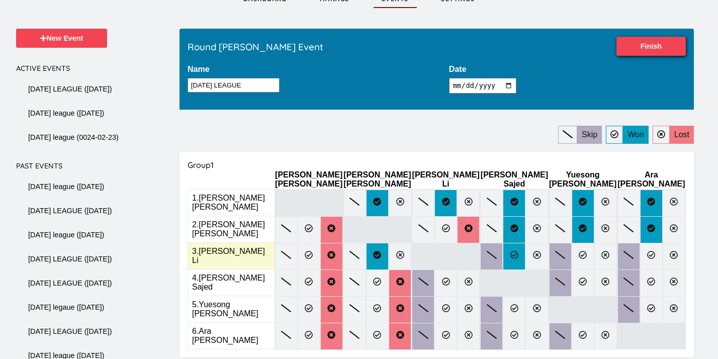
click at [503, 254] on label at bounding box center [514, 256] width 23 height 27
click at [0, 0] on input "radio" at bounding box center [0, 0] width 0 height 0
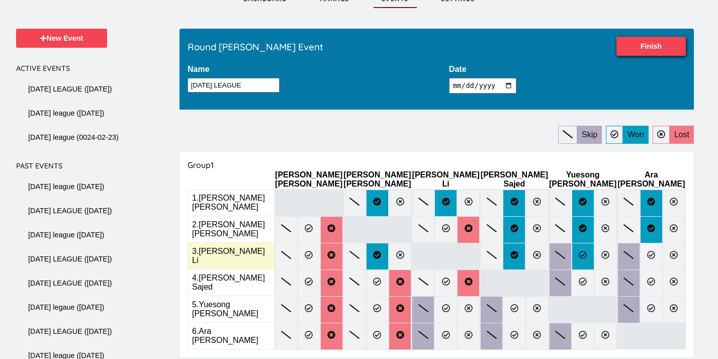
click at [579, 251] on icon at bounding box center [583, 255] width 8 height 8
click at [0, 0] on input "radio" at bounding box center [0, 0] width 0 height 0
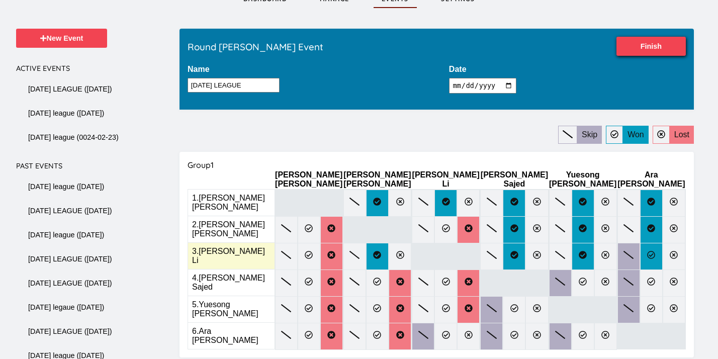
click at [654, 251] on icon at bounding box center [651, 255] width 8 height 8
click at [0, 0] on input "radio" at bounding box center [0, 0] width 0 height 0
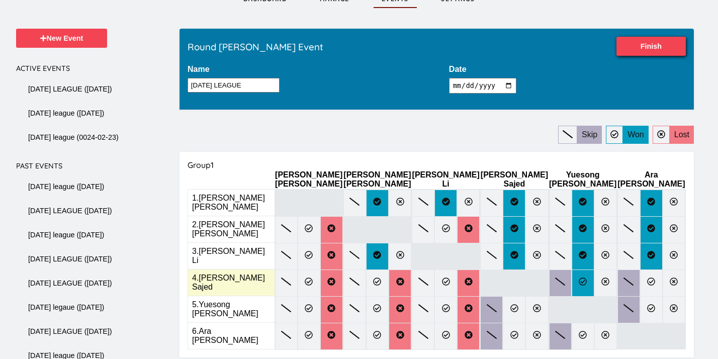
click at [584, 277] on label at bounding box center [583, 283] width 23 height 27
click at [0, 0] on input "radio" at bounding box center [0, 0] width 0 height 0
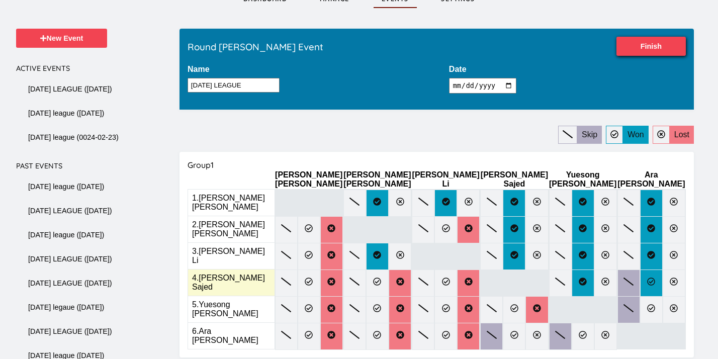
click at [646, 276] on label at bounding box center [651, 283] width 23 height 27
click at [0, 0] on input "radio" at bounding box center [0, 0] width 0 height 0
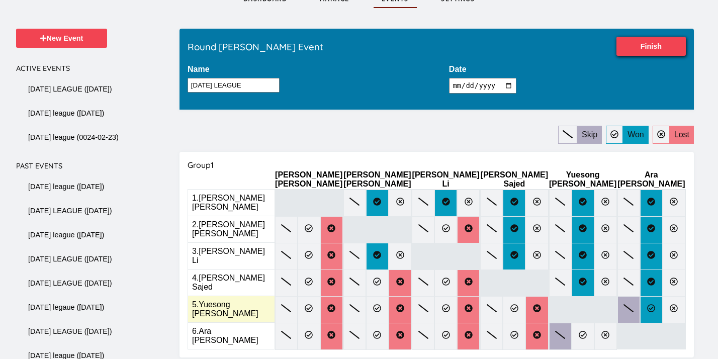
click at [646, 296] on label at bounding box center [651, 309] width 23 height 27
click at [0, 0] on input "radio" at bounding box center [0, 0] width 0 height 0
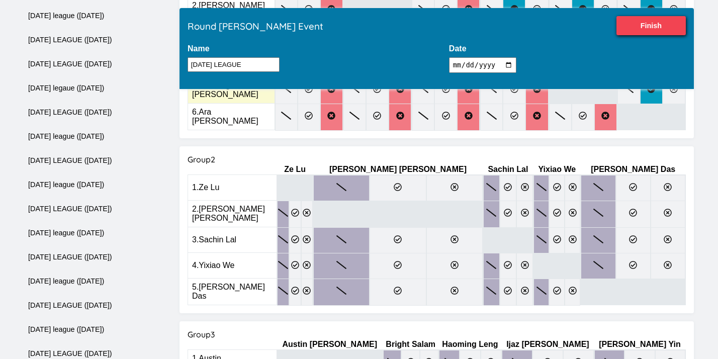
scroll to position [294, 0]
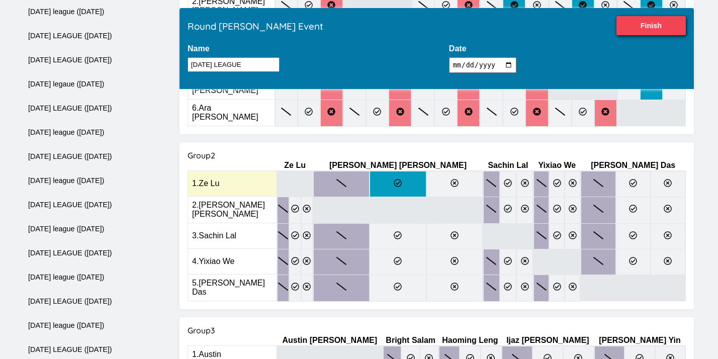
click at [387, 175] on label at bounding box center [398, 184] width 56 height 26
click at [0, 0] on input "radio" at bounding box center [0, 0] width 0 height 0
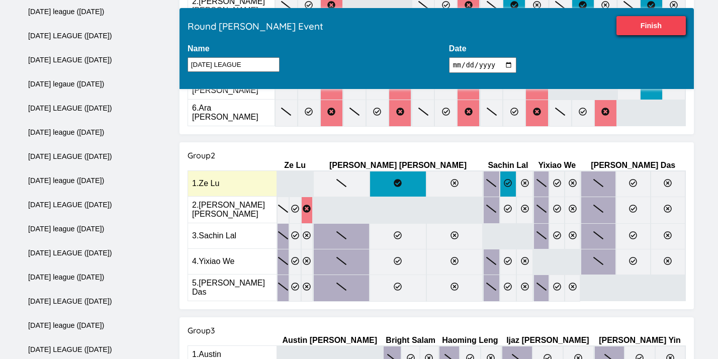
click at [500, 179] on label at bounding box center [508, 184] width 17 height 26
click at [0, 0] on input "radio" at bounding box center [0, 0] width 0 height 0
click at [549, 171] on label at bounding box center [557, 184] width 16 height 26
click at [0, 0] on input "radio" at bounding box center [0, 0] width 0 height 0
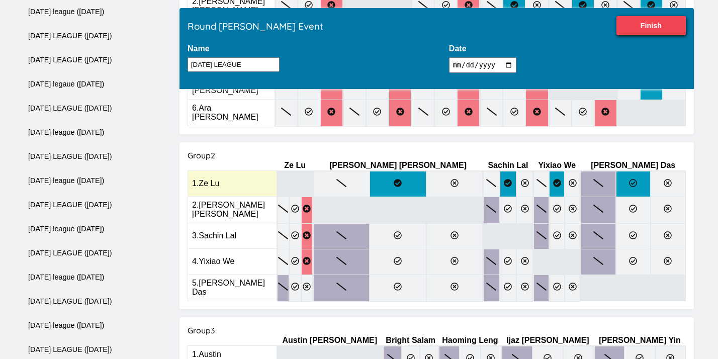
click at [635, 179] on icon at bounding box center [633, 183] width 8 height 8
click at [0, 0] on input "radio" at bounding box center [0, 0] width 0 height 0
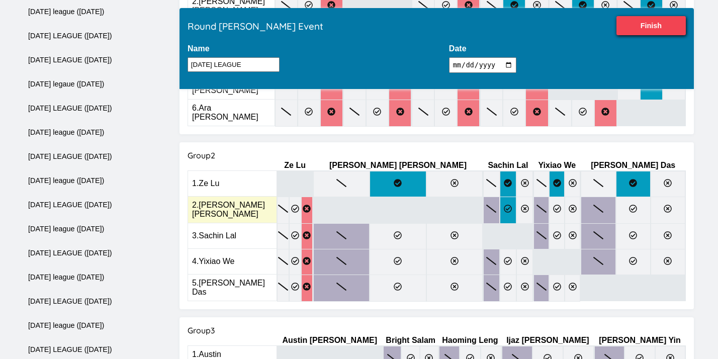
click at [500, 209] on label at bounding box center [508, 210] width 17 height 27
click at [0, 0] on input "radio" at bounding box center [0, 0] width 0 height 0
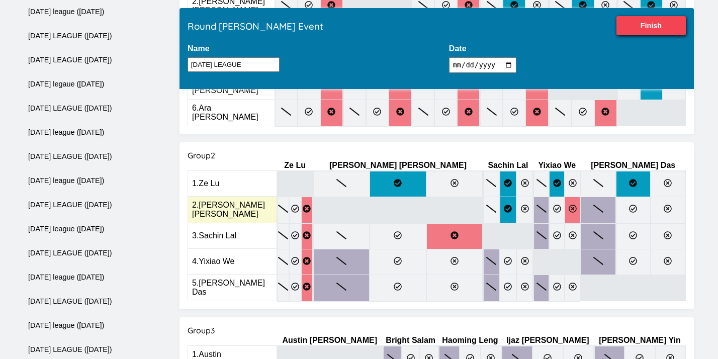
click at [568, 203] on label at bounding box center [573, 210] width 16 height 27
click at [0, 0] on input "radio" at bounding box center [0, 0] width 0 height 0
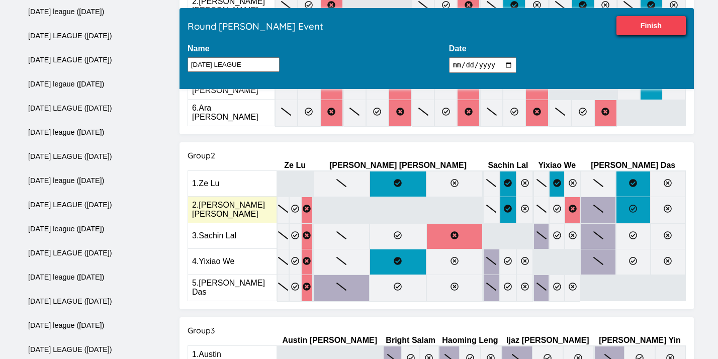
click at [630, 205] on icon at bounding box center [633, 209] width 8 height 8
click at [0, 0] on input "radio" at bounding box center [0, 0] width 0 height 0
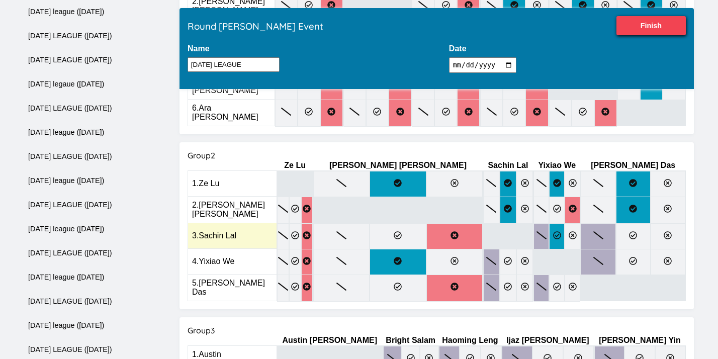
click at [553, 231] on icon at bounding box center [557, 235] width 8 height 8
click at [0, 0] on input "radio" at bounding box center [0, 0] width 0 height 0
click at [657, 224] on label at bounding box center [668, 236] width 35 height 26
click at [0, 0] on input "radio" at bounding box center [0, 0] width 0 height 0
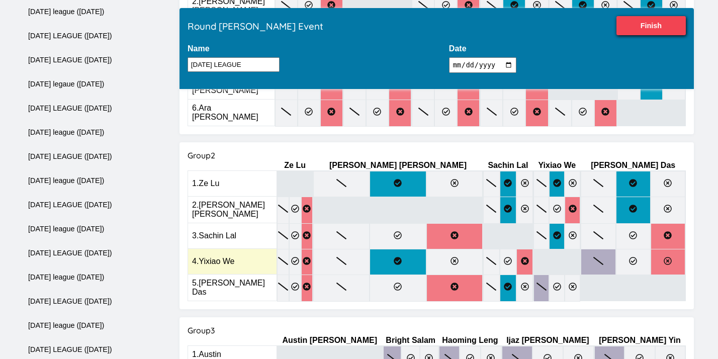
click at [659, 250] on label at bounding box center [668, 262] width 35 height 26
click at [0, 0] on input "radio" at bounding box center [0, 0] width 0 height 0
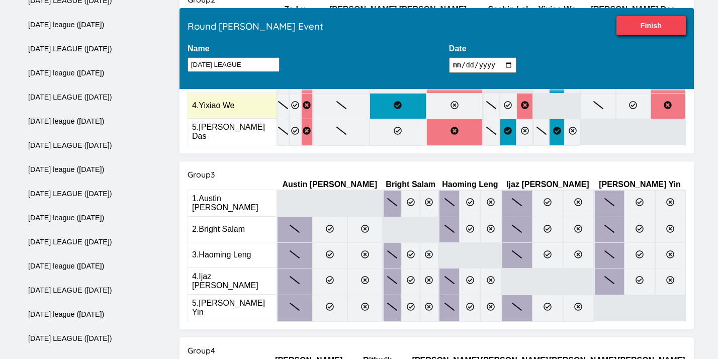
scroll to position [452, 0]
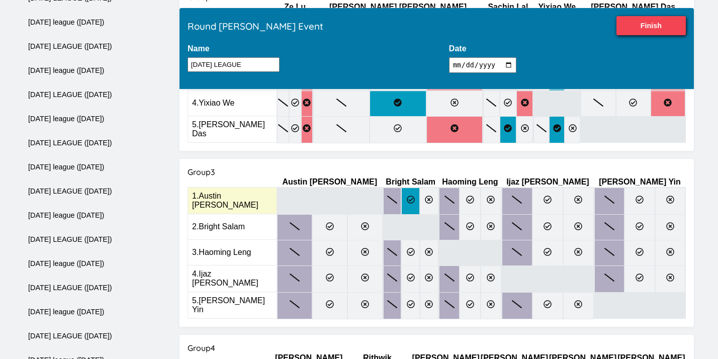
click at [420, 188] on label at bounding box center [410, 201] width 19 height 27
click at [0, 0] on input "radio" at bounding box center [0, 0] width 0 height 0
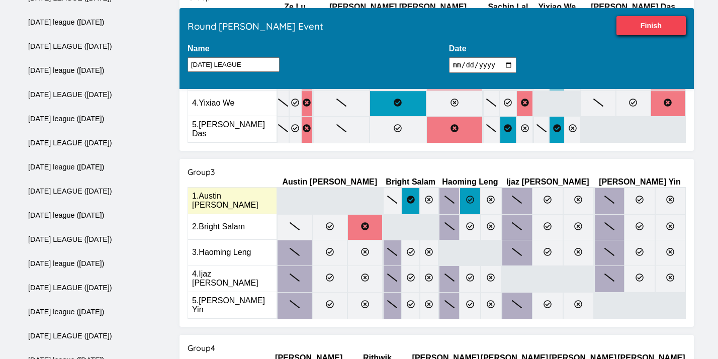
click at [480, 188] on label at bounding box center [470, 201] width 21 height 27
click at [0, 0] on input "radio" at bounding box center [0, 0] width 0 height 0
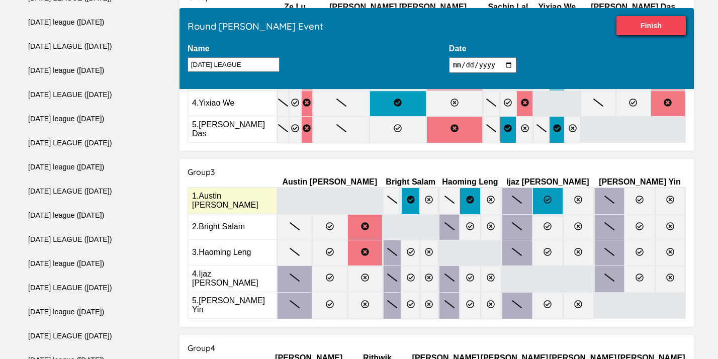
click at [563, 191] on label at bounding box center [548, 201] width 31 height 27
click at [0, 0] on input "radio" at bounding box center [0, 0] width 0 height 0
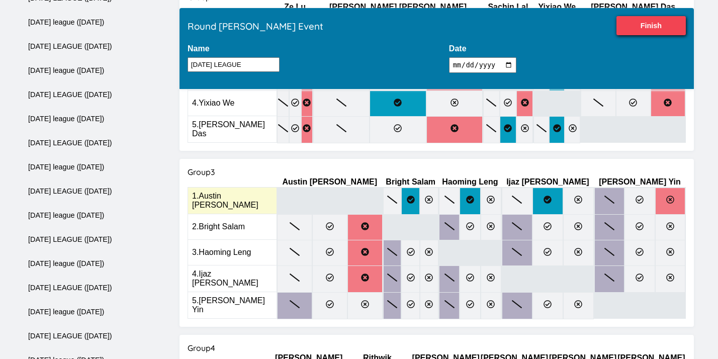
click at [670, 188] on label at bounding box center [670, 201] width 30 height 27
click at [0, 0] on input "radio" at bounding box center [0, 0] width 0 height 0
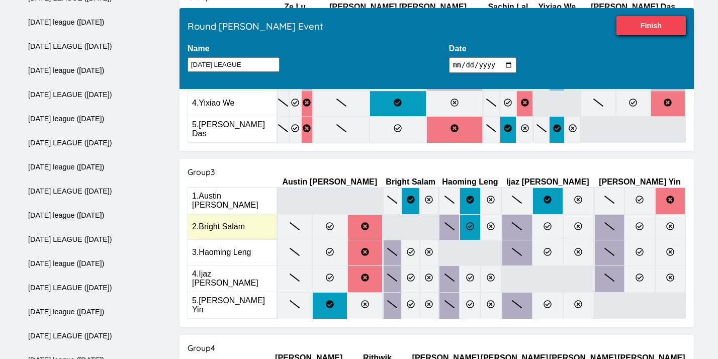
click at [474, 222] on icon at bounding box center [470, 226] width 8 height 8
click at [0, 0] on input "radio" at bounding box center [0, 0] width 0 height 0
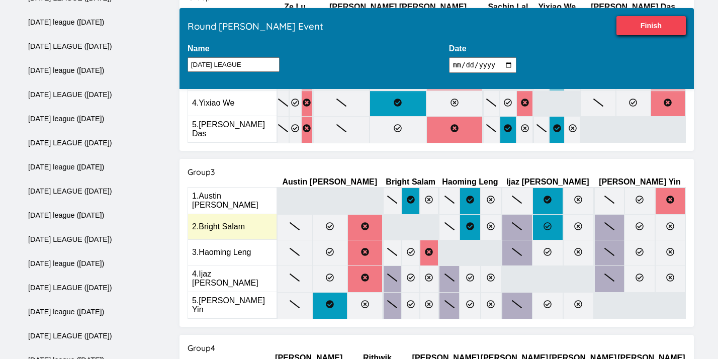
click at [552, 222] on icon at bounding box center [548, 226] width 8 height 8
click at [0, 0] on input "radio" at bounding box center [0, 0] width 0 height 0
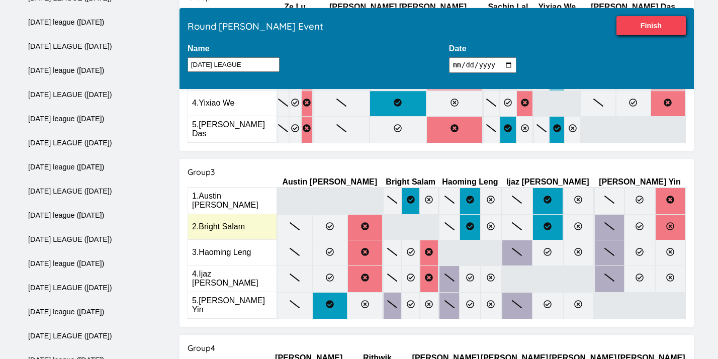
click at [674, 222] on icon at bounding box center [670, 226] width 8 height 8
click at [0, 0] on input "radio" at bounding box center [0, 0] width 0 height 0
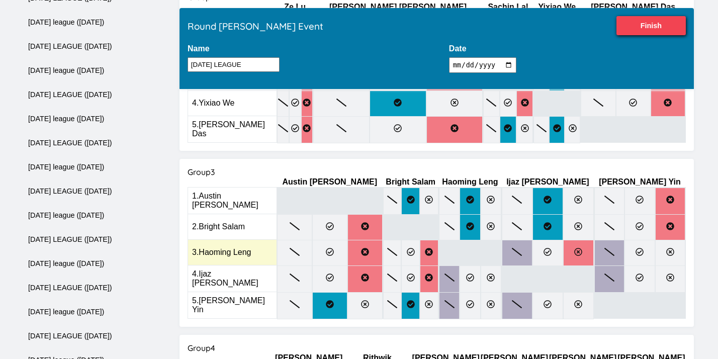
click at [582, 248] on icon at bounding box center [578, 252] width 8 height 8
click at [0, 0] on input "radio" at bounding box center [0, 0] width 0 height 0
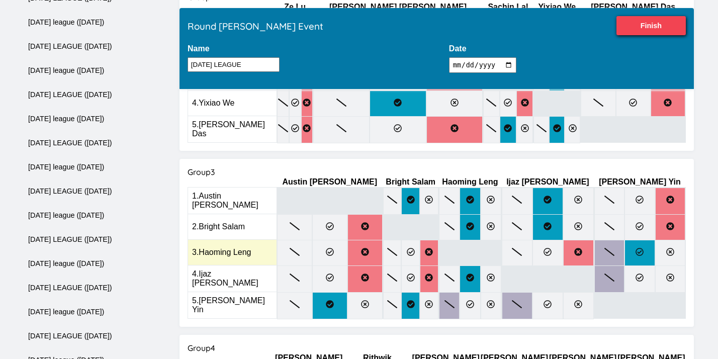
click at [644, 248] on icon at bounding box center [640, 252] width 8 height 8
click at [0, 0] on input "radio" at bounding box center [0, 0] width 0 height 0
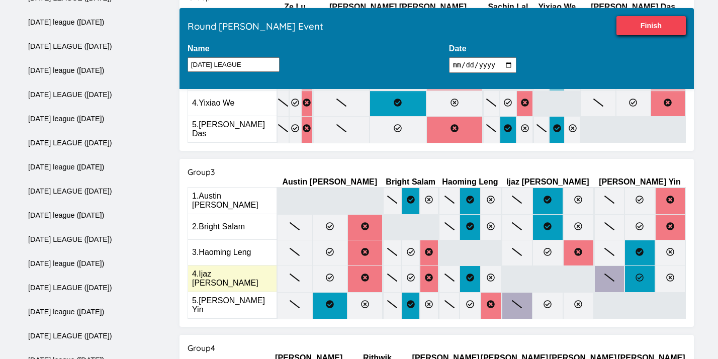
click at [655, 266] on label at bounding box center [640, 279] width 30 height 27
click at [0, 0] on input "radio" at bounding box center [0, 0] width 0 height 0
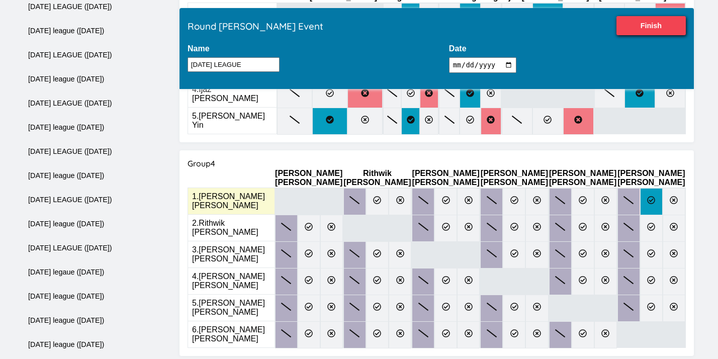
scroll to position [637, 0]
click at [389, 188] on label at bounding box center [377, 201] width 23 height 27
click at [0, 0] on input "radio" at bounding box center [0, 0] width 0 height 0
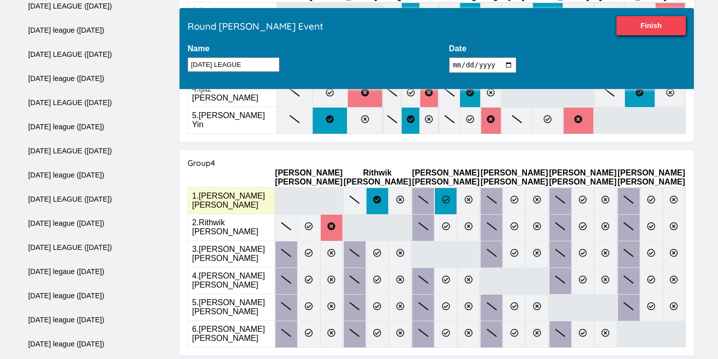
click at [450, 196] on icon at bounding box center [446, 200] width 8 height 8
click at [0, 0] on input "radio" at bounding box center [0, 0] width 0 height 0
click at [541, 196] on icon at bounding box center [537, 200] width 8 height 8
click at [0, 0] on input "radio" at bounding box center [0, 0] width 0 height 0
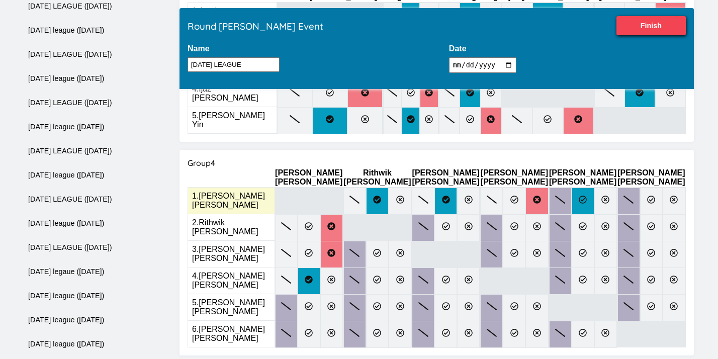
click at [586, 196] on icon at bounding box center [583, 200] width 8 height 8
click at [0, 0] on input "radio" at bounding box center [0, 0] width 0 height 0
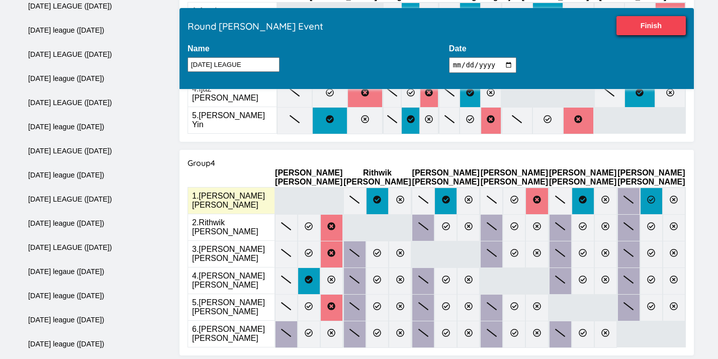
click at [653, 196] on icon at bounding box center [651, 200] width 8 height 8
click at [0, 0] on input "radio" at bounding box center [0, 0] width 0 height 0
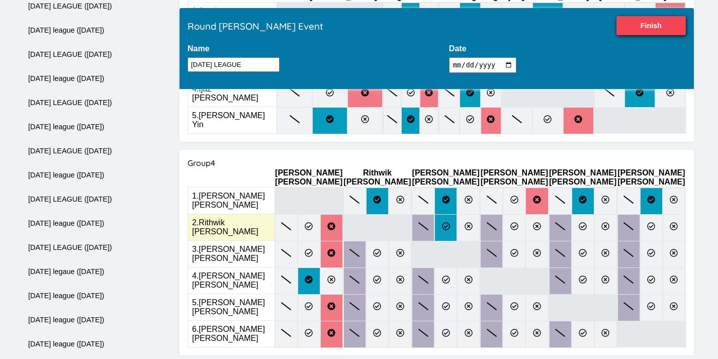
click at [456, 214] on label at bounding box center [446, 227] width 23 height 27
click at [0, 0] on input "radio" at bounding box center [0, 0] width 0 height 0
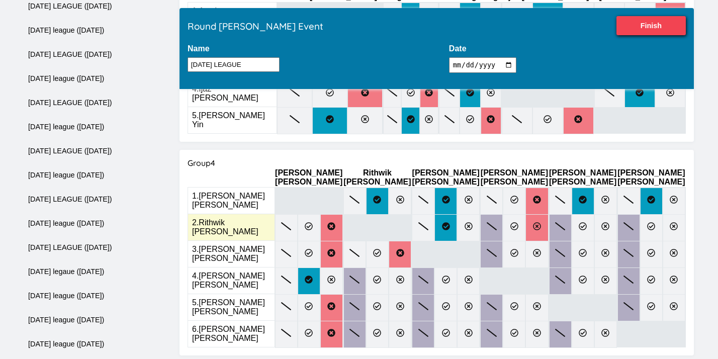
click at [541, 222] on icon at bounding box center [537, 226] width 8 height 8
click at [0, 0] on input "radio" at bounding box center [0, 0] width 0 height 0
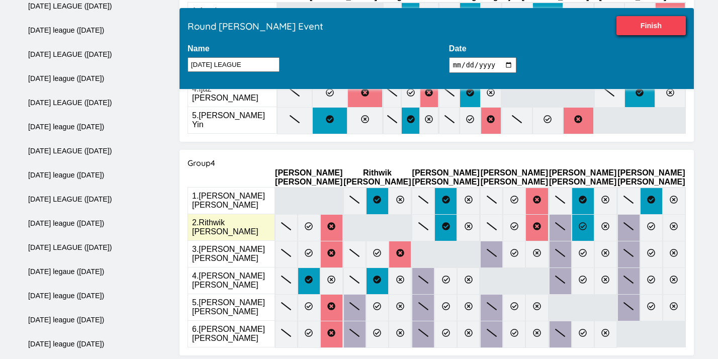
click at [587, 222] on icon at bounding box center [583, 226] width 8 height 8
click at [0, 0] on input "radio" at bounding box center [0, 0] width 0 height 0
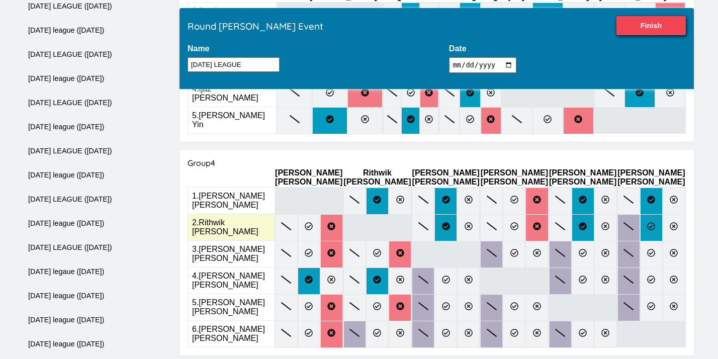
click at [648, 214] on label at bounding box center [651, 227] width 23 height 27
click at [0, 0] on input "radio" at bounding box center [0, 0] width 0 height 0
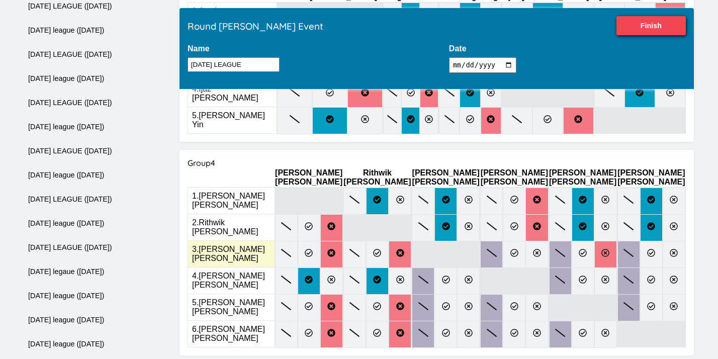
click at [613, 241] on label at bounding box center [605, 254] width 23 height 27
click at [0, 0] on input "radio" at bounding box center [0, 0] width 0 height 0
click at [651, 249] on icon at bounding box center [651, 253] width 8 height 8
click at [0, 0] on input "radio" at bounding box center [0, 0] width 0 height 0
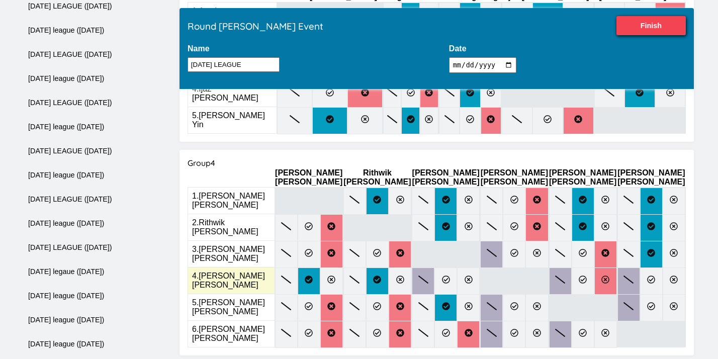
click at [610, 276] on icon at bounding box center [605, 280] width 8 height 8
click at [0, 0] on input "radio" at bounding box center [0, 0] width 0 height 0
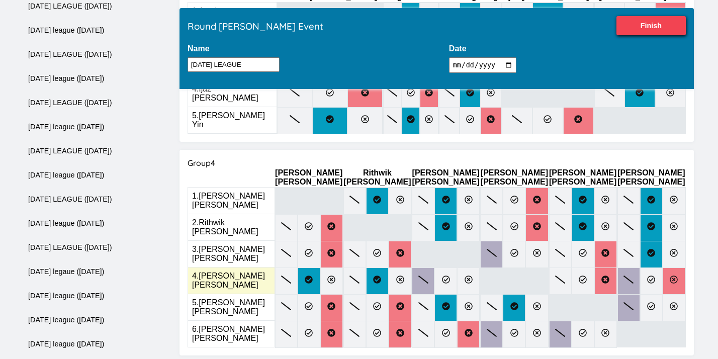
click at [680, 268] on label at bounding box center [674, 281] width 23 height 27
click at [0, 0] on input "radio" at bounding box center [0, 0] width 0 height 0
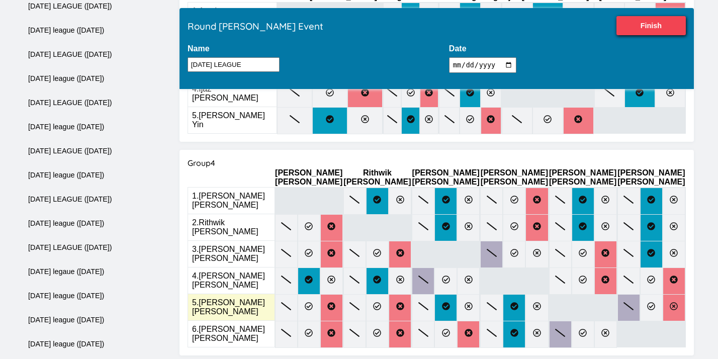
click at [673, 302] on icon at bounding box center [674, 306] width 8 height 8
click at [0, 0] on input "radio" at bounding box center [0, 0] width 0 height 0
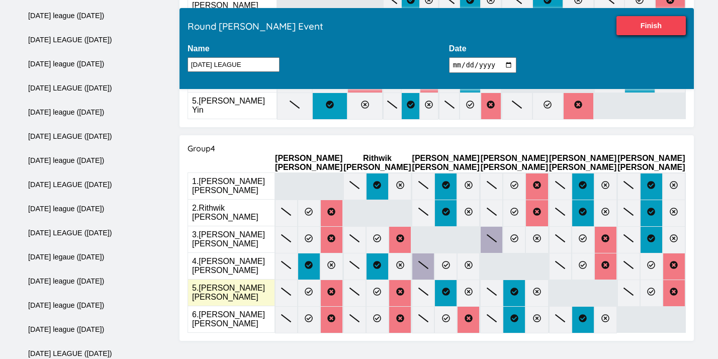
scroll to position [656, 0]
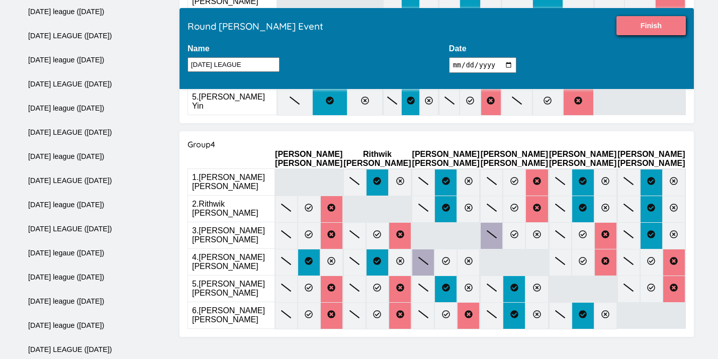
click at [660, 32] on input "Finish" at bounding box center [651, 25] width 69 height 19
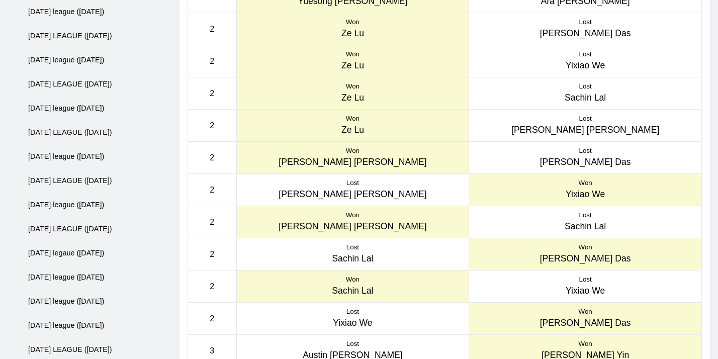
scroll to position [0, 0]
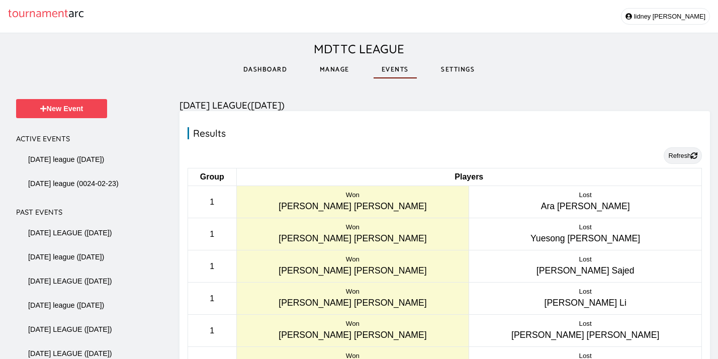
click at [674, 156] on button "Refresh" at bounding box center [683, 155] width 38 height 17
click at [338, 71] on link "Manage" at bounding box center [335, 69] width 46 height 35
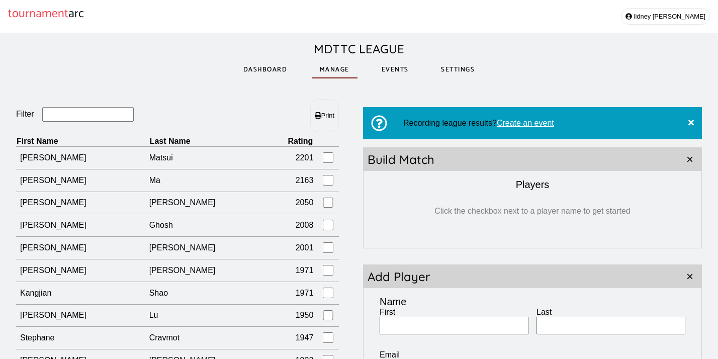
click at [394, 71] on link "Events" at bounding box center [395, 69] width 43 height 35
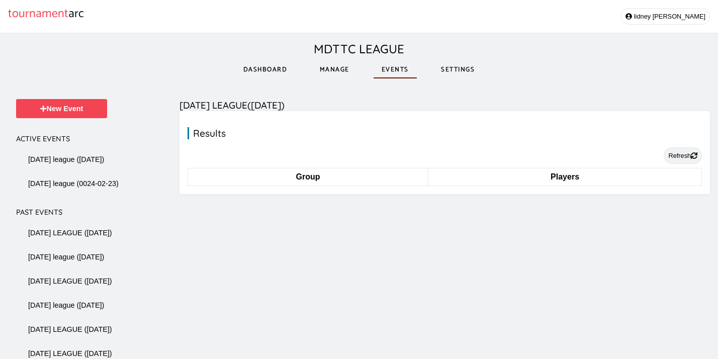
click at [675, 157] on button "Refresh" at bounding box center [683, 155] width 38 height 17
click at [253, 65] on link "Dashboard" at bounding box center [265, 69] width 60 height 35
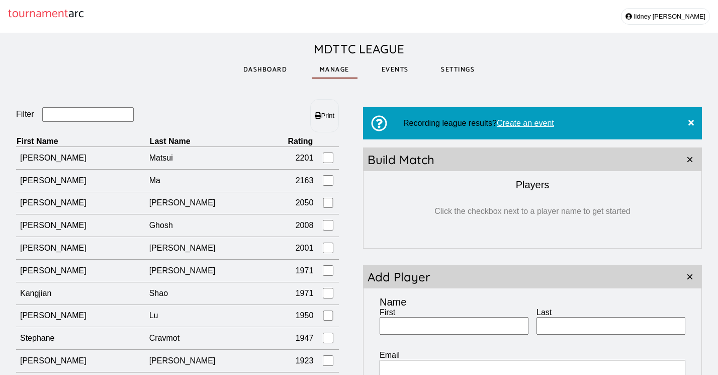
click at [108, 116] on input "Filter" at bounding box center [88, 114] width 92 height 15
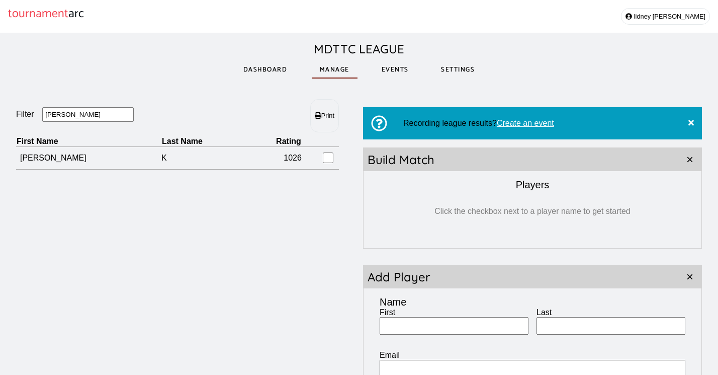
type input "J"
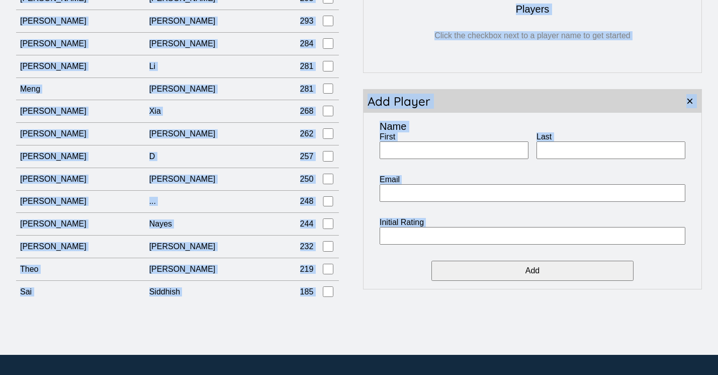
scroll to position [180, 0]
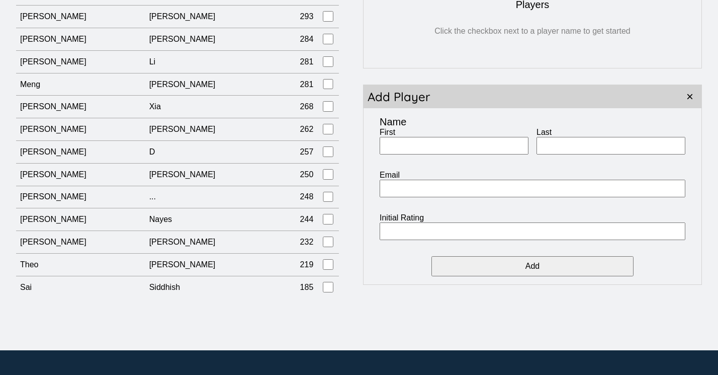
drag, startPoint x: 11, startPoint y: 144, endPoint x: 262, endPoint y: 295, distance: 293.1
click at [262, 295] on div "Filter Print First Name Last Name Rating [PERSON_NAME] 2201 [PERSON_NAME] 2163 …" at bounding box center [359, 106] width 718 height 407
copy header "Filter Print"
